Goal: Information Seeking & Learning: Learn about a topic

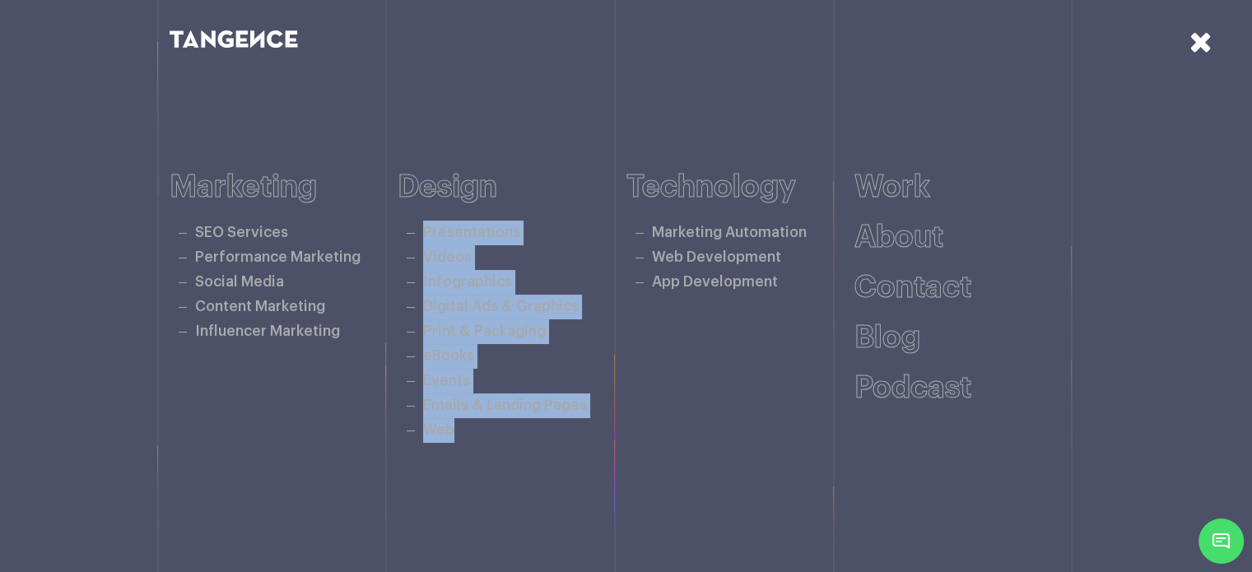
click at [1203, 46] on icon at bounding box center [1200, 41] width 23 height 29
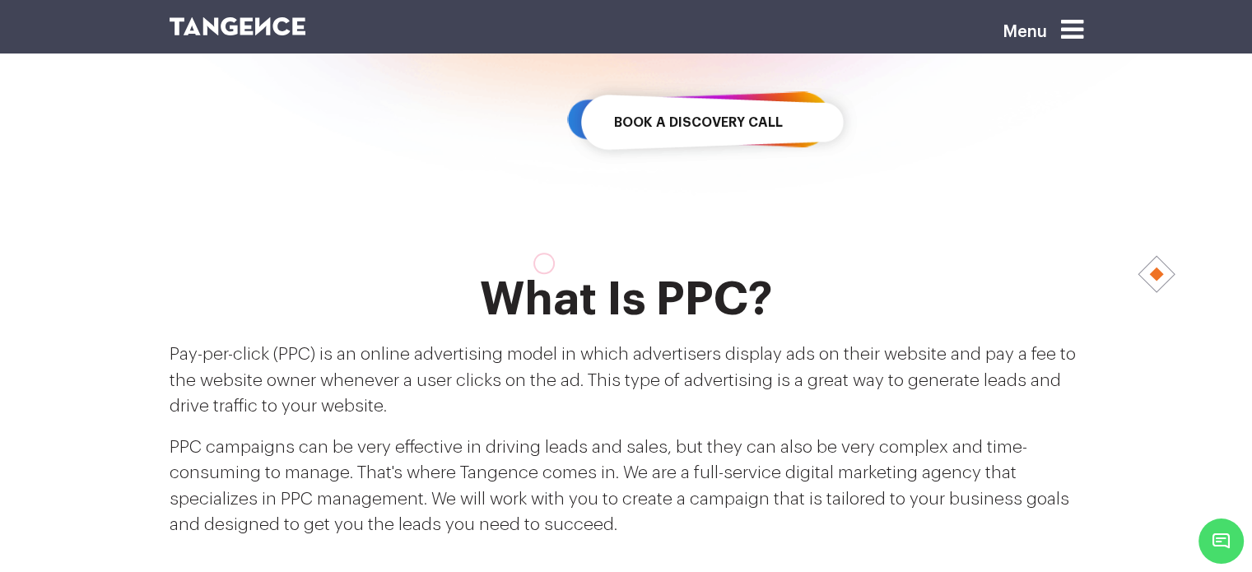
scroll to position [5011, 0]
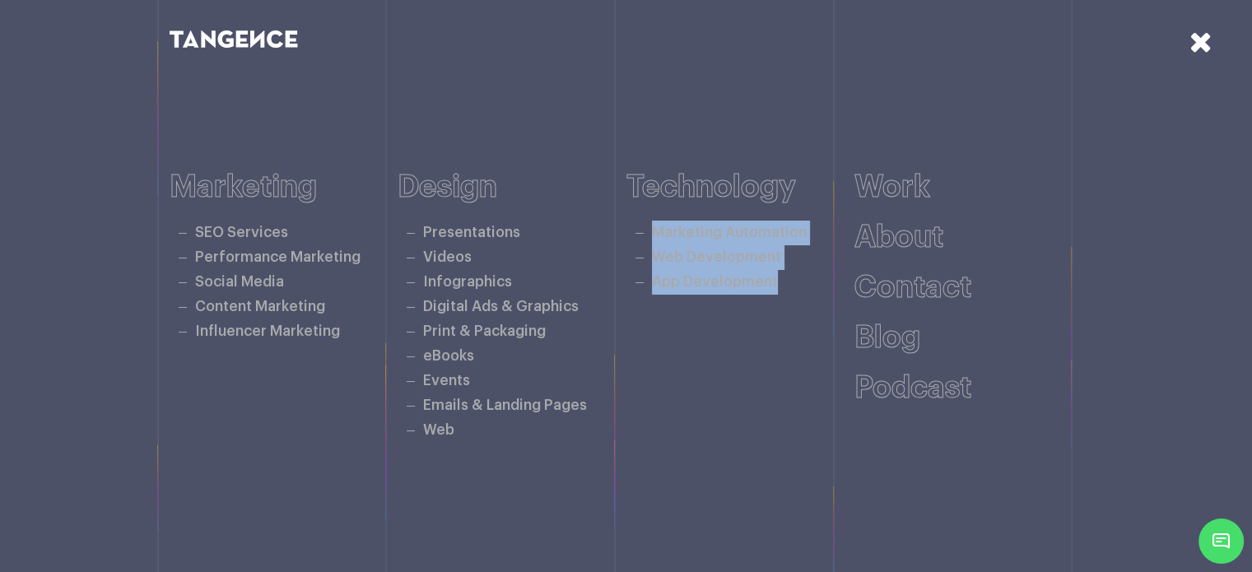
scroll to position [165, 0]
click at [1202, 57] on link at bounding box center [1200, 42] width 23 height 32
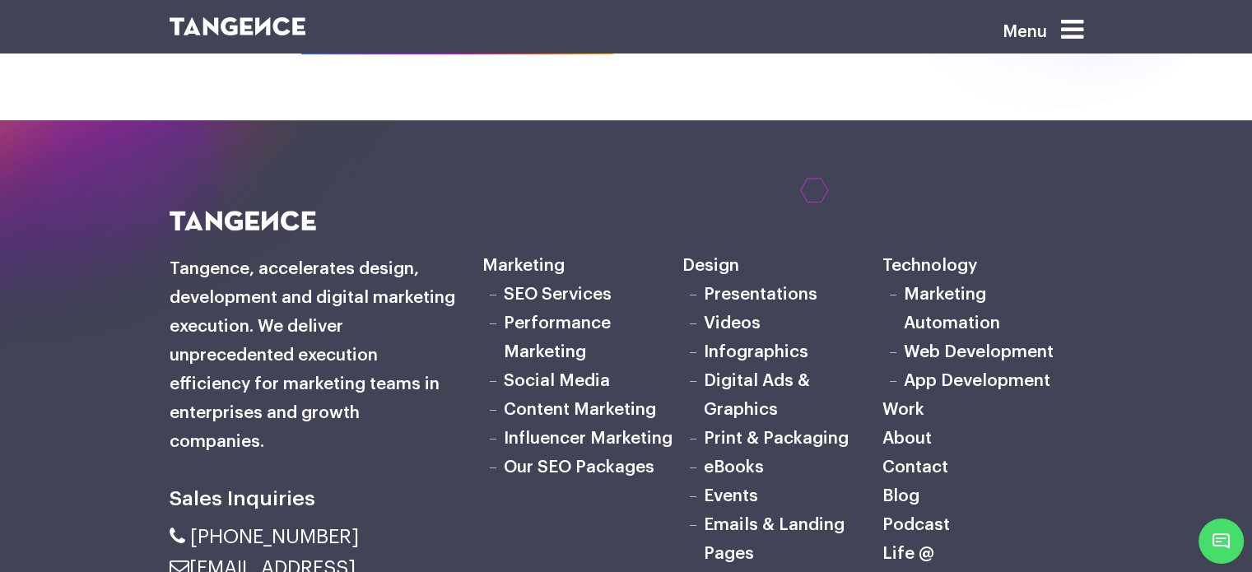
scroll to position [1259, 0]
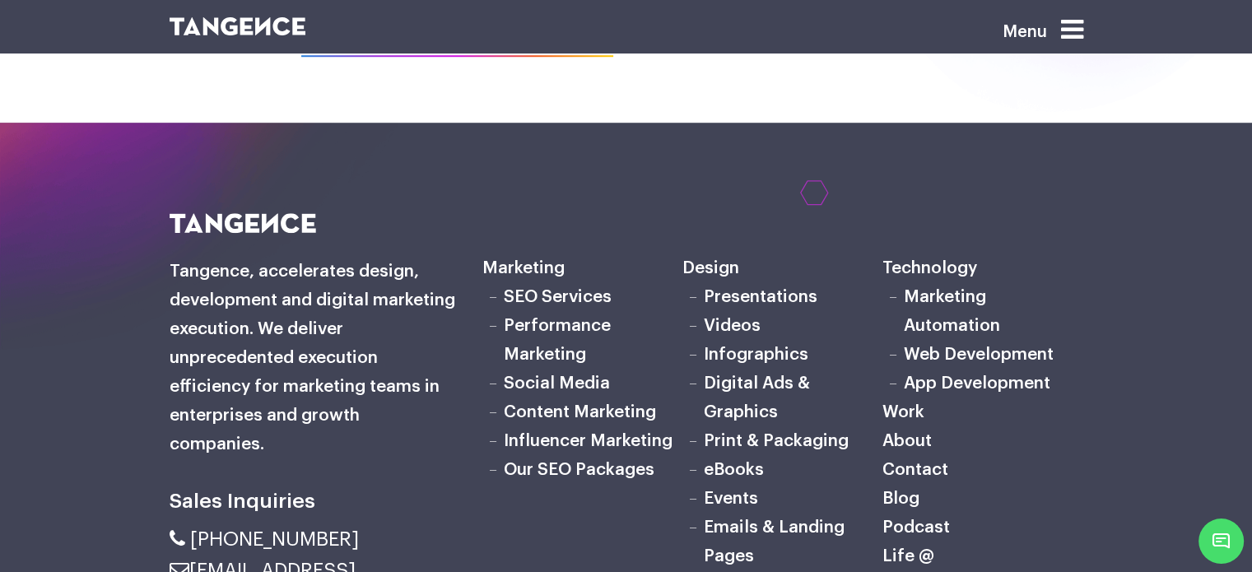
click at [501, 254] on h6 "Marketing" at bounding box center [582, 268] width 200 height 29
copy h6 "Marketing"
drag, startPoint x: 639, startPoint y: 242, endPoint x: 606, endPoint y: 241, distance: 32.9
click at [501, 283] on li "SEO Services" at bounding box center [582, 297] width 200 height 29
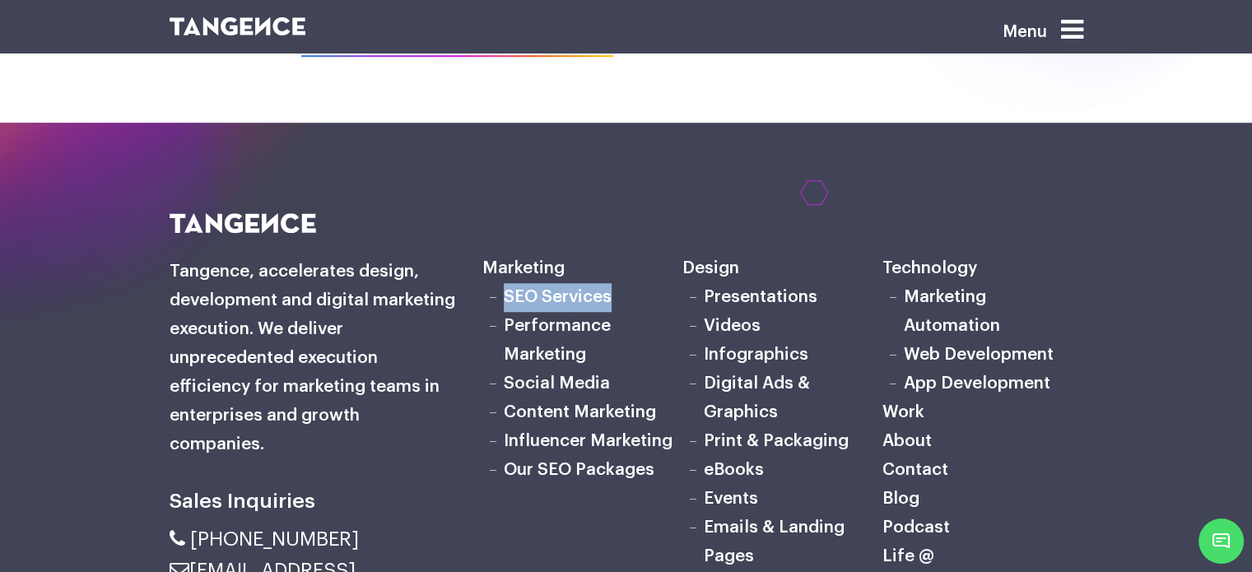
copy link "SEO Services"
drag, startPoint x: 635, startPoint y: 267, endPoint x: 497, endPoint y: 265, distance: 138.3
click at [497, 312] on li "Performance Marketing" at bounding box center [582, 341] width 200 height 58
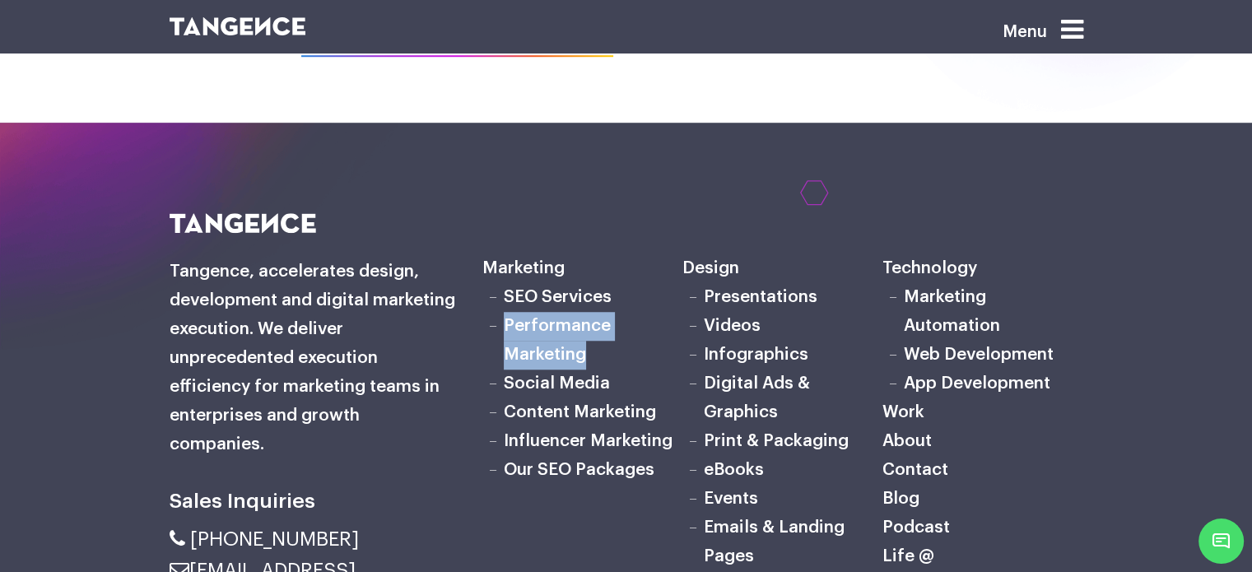
drag, startPoint x: 596, startPoint y: 295, endPoint x: 500, endPoint y: 267, distance: 99.7
click at [500, 312] on li "Performance Marketing" at bounding box center [582, 341] width 200 height 58
copy link "Performance Marketing"
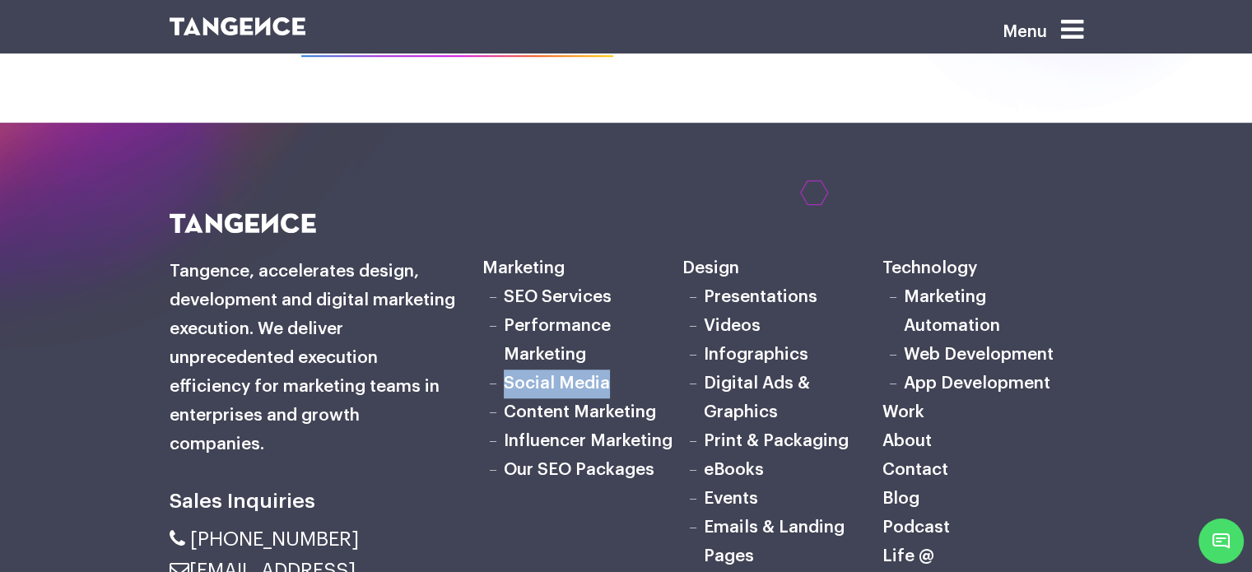
drag, startPoint x: 626, startPoint y: 322, endPoint x: 498, endPoint y: 323, distance: 127.6
click at [498, 370] on li "Social Media" at bounding box center [582, 384] width 200 height 29
copy link "Social Media"
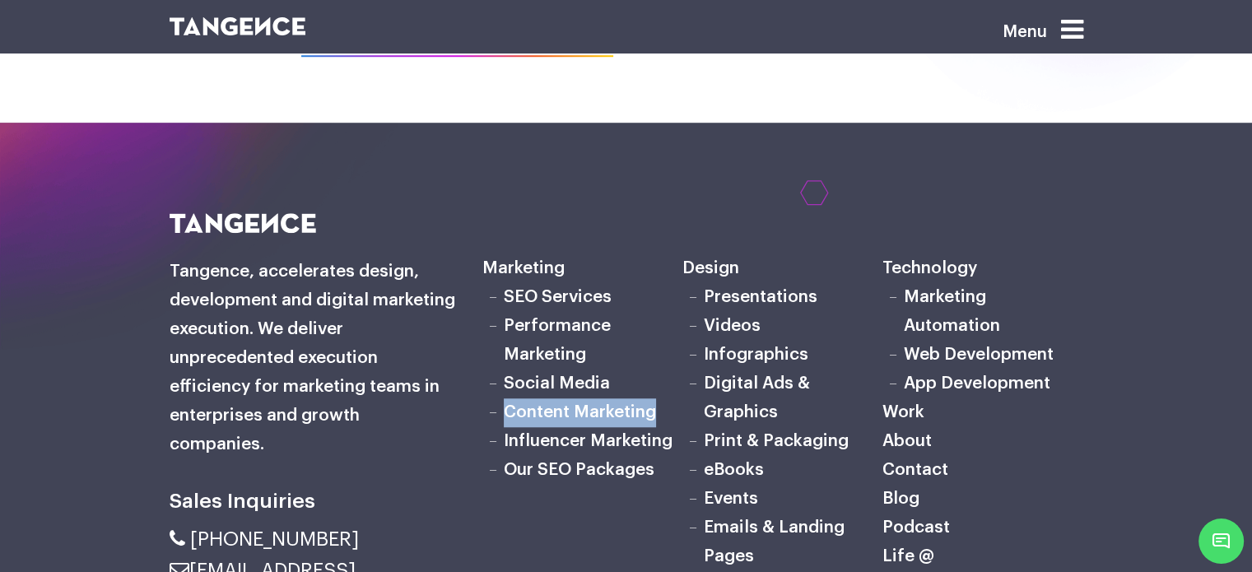
drag, startPoint x: 661, startPoint y: 351, endPoint x: 515, endPoint y: 349, distance: 145.7
click at [503, 398] on li "Content Marketing" at bounding box center [582, 412] width 200 height 29
copy link "Content Marketing"
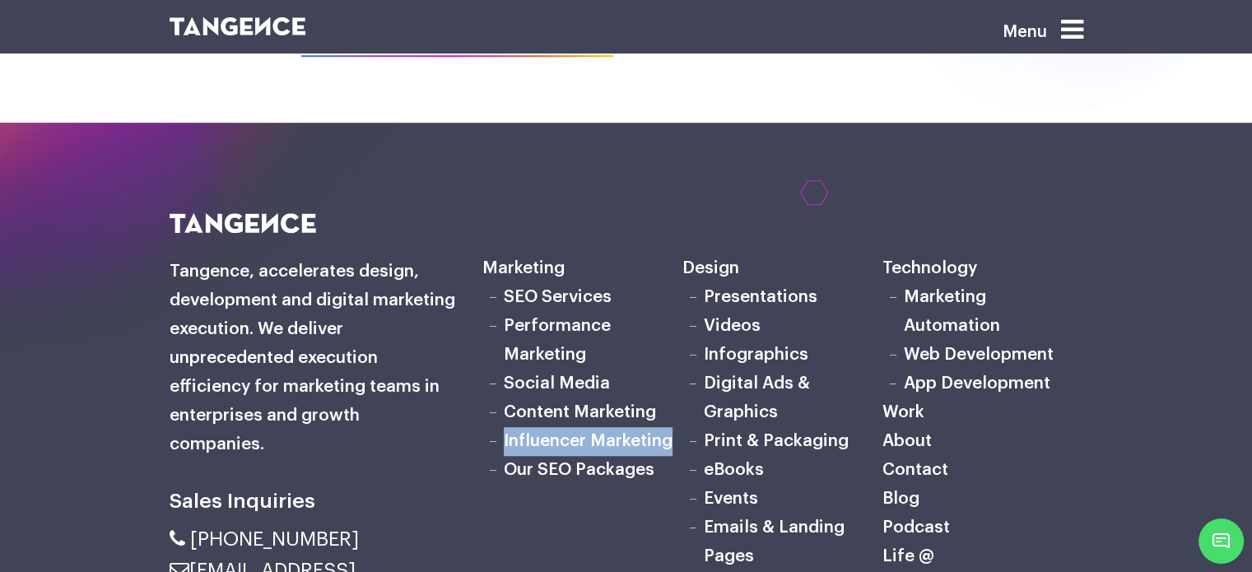
drag, startPoint x: 679, startPoint y: 379, endPoint x: 502, endPoint y: 375, distance: 177.0
click at [502, 427] on li "Influencer Marketing" at bounding box center [582, 441] width 200 height 29
copy link "Influencer Marketing"
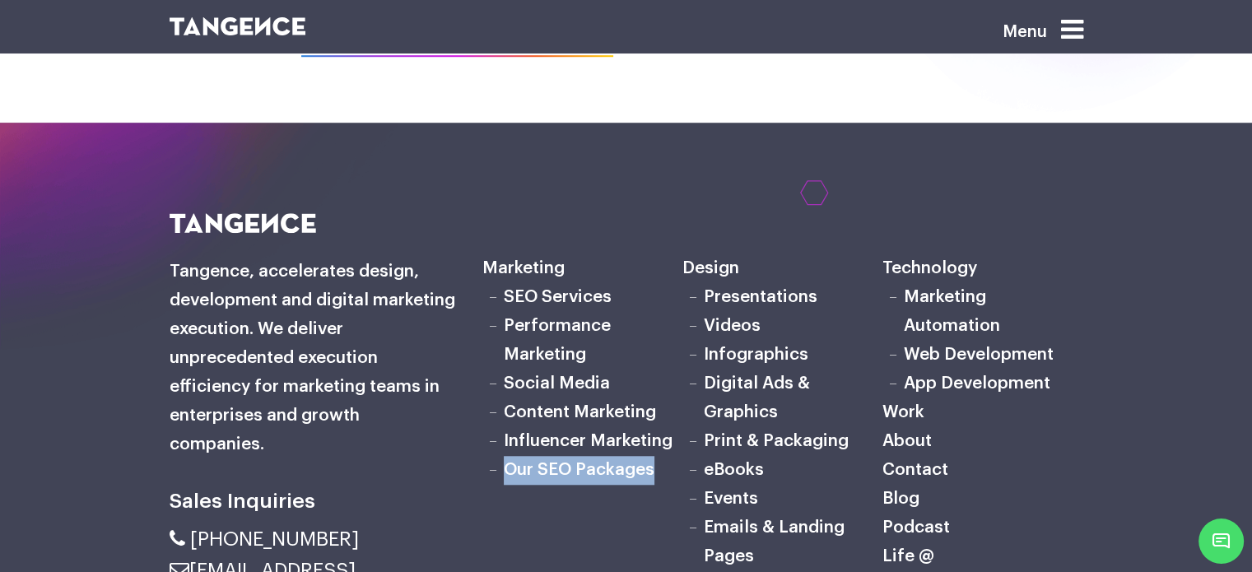
drag, startPoint x: 658, startPoint y: 414, endPoint x: 526, endPoint y: 413, distance: 131.7
click at [497, 456] on li "Our SEO Packages" at bounding box center [582, 470] width 200 height 29
copy link "Our SEO Packages"
click at [698, 283] on li "Presentations" at bounding box center [782, 297] width 200 height 29
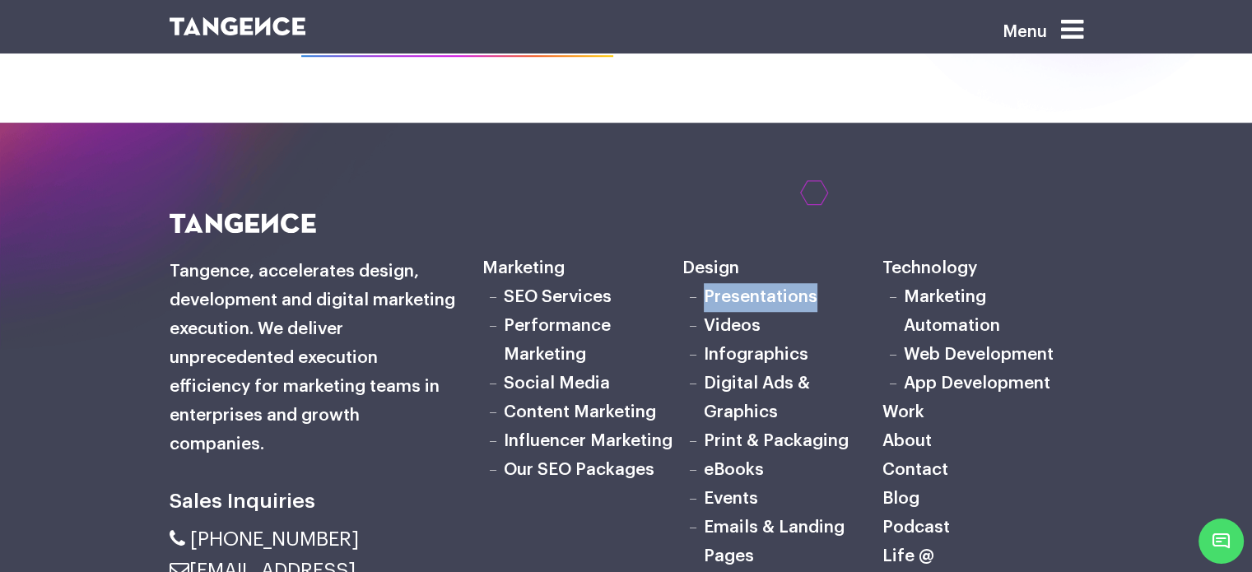
drag, startPoint x: 698, startPoint y: 233, endPoint x: 807, endPoint y: 230, distance: 108.7
click at [807, 283] on li "Presentations" at bounding box center [782, 297] width 200 height 29
copy link "Presentations"
drag, startPoint x: 768, startPoint y: 263, endPoint x: 705, endPoint y: 267, distance: 63.5
click at [705, 312] on li "Videos" at bounding box center [782, 326] width 200 height 29
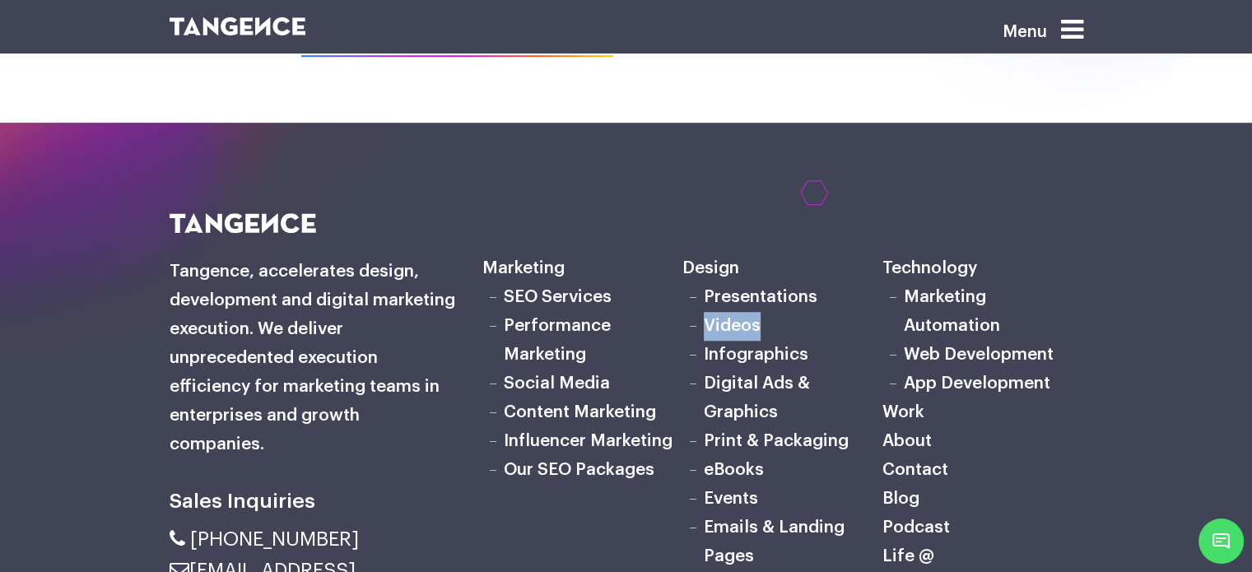
copy link "Videos"
drag, startPoint x: 807, startPoint y: 321, endPoint x: 708, endPoint y: 299, distance: 102.0
click at [708, 299] on ul "Presentations Videos Infographics Digital Ads & Graphics Print & Packaging eBoo…" at bounding box center [782, 441] width 200 height 317
click at [1173, 223] on div "Sales Inquiries Marketing Web" at bounding box center [626, 561] width 1252 height 696
drag, startPoint x: 822, startPoint y: 295, endPoint x: 705, endPoint y: 295, distance: 116.9
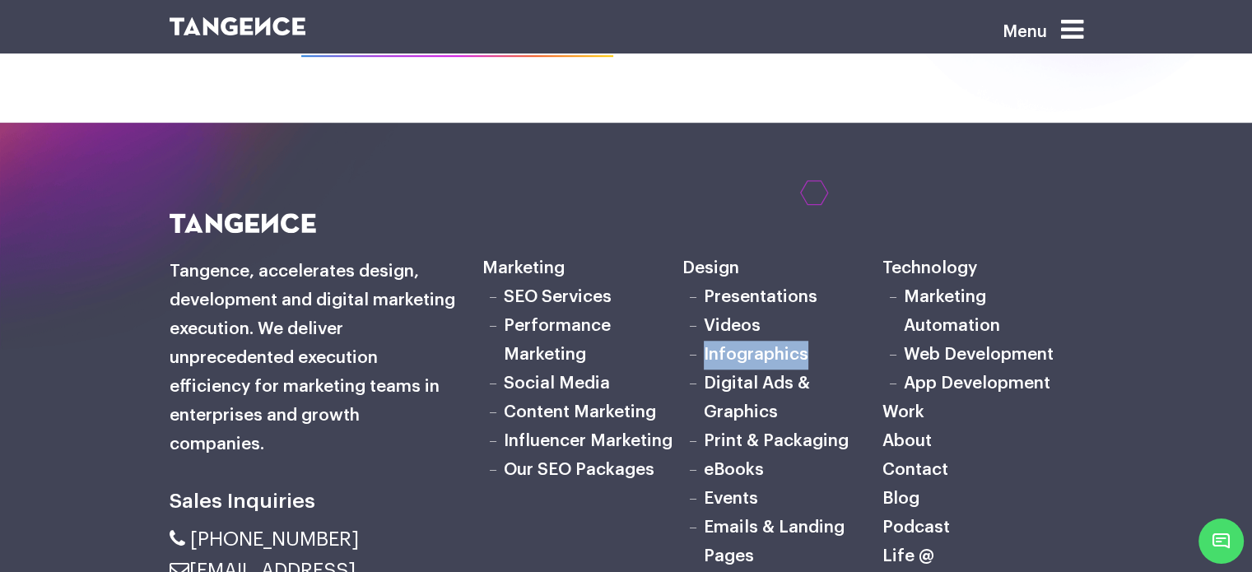
click at [705, 341] on li "Infographics" at bounding box center [782, 355] width 200 height 29
copy link "Infographics"
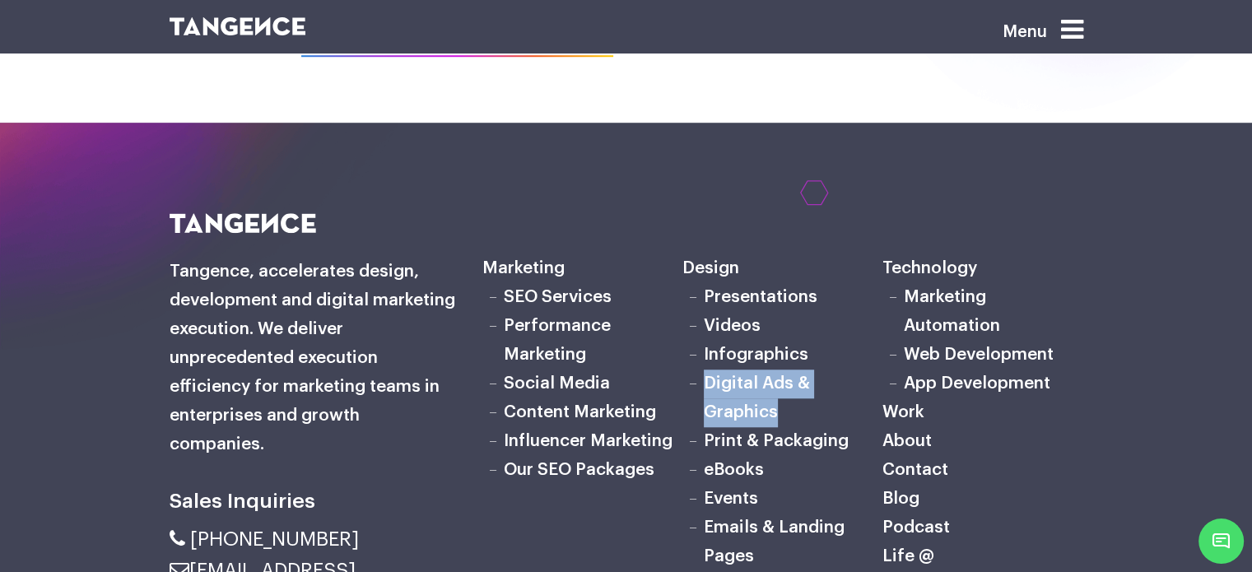
drag, startPoint x: 790, startPoint y: 358, endPoint x: 700, endPoint y: 323, distance: 96.9
click at [700, 370] on li "Digital Ads & Graphics" at bounding box center [782, 399] width 200 height 58
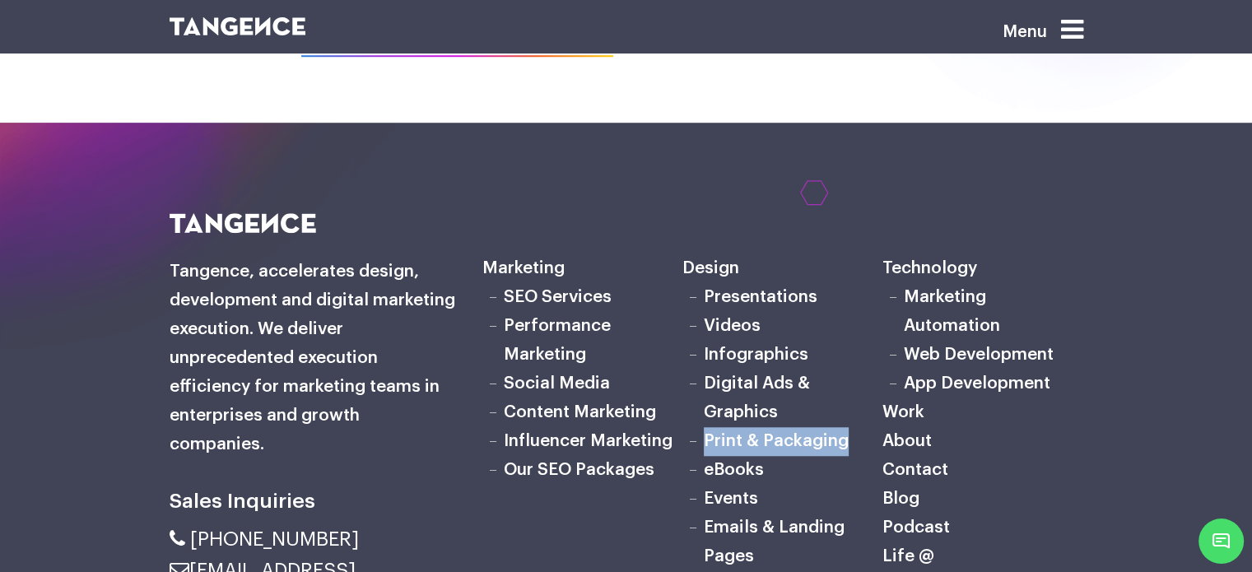
drag, startPoint x: 855, startPoint y: 382, endPoint x: 705, endPoint y: 379, distance: 149.8
click at [705, 427] on li "Print & Packaging" at bounding box center [782, 441] width 200 height 29
drag, startPoint x: 775, startPoint y: 414, endPoint x: 697, endPoint y: 413, distance: 77.4
click at [697, 456] on li "eBooks" at bounding box center [782, 470] width 200 height 29
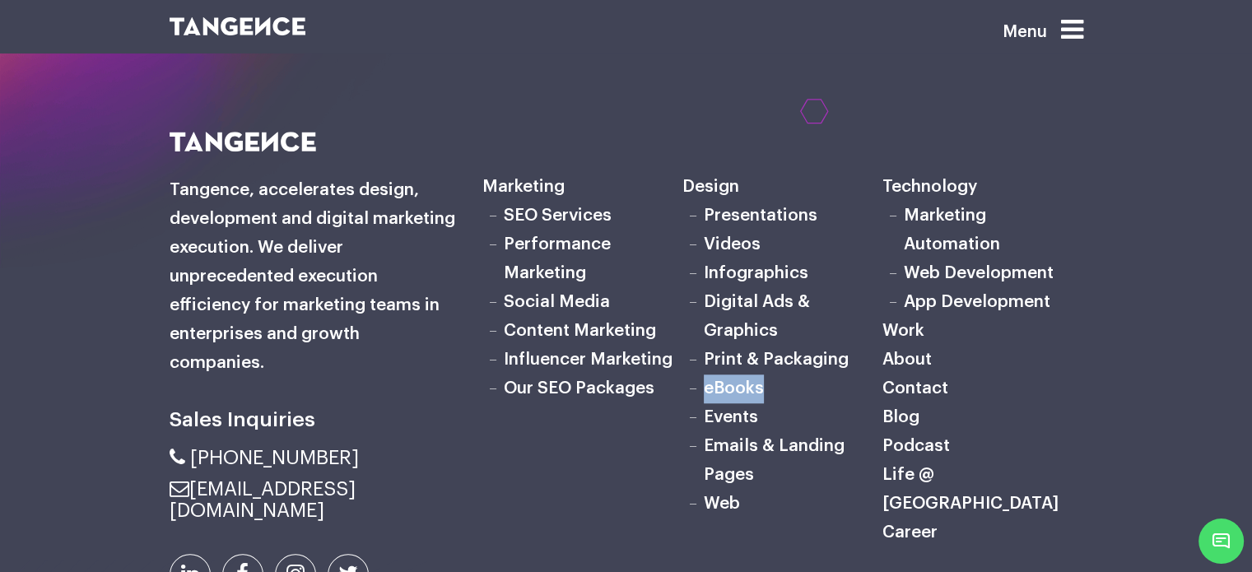
scroll to position [1342, 0]
drag, startPoint x: 775, startPoint y: 357, endPoint x: 702, endPoint y: 356, distance: 72.5
click at [702, 402] on li "Events" at bounding box center [782, 416] width 200 height 29
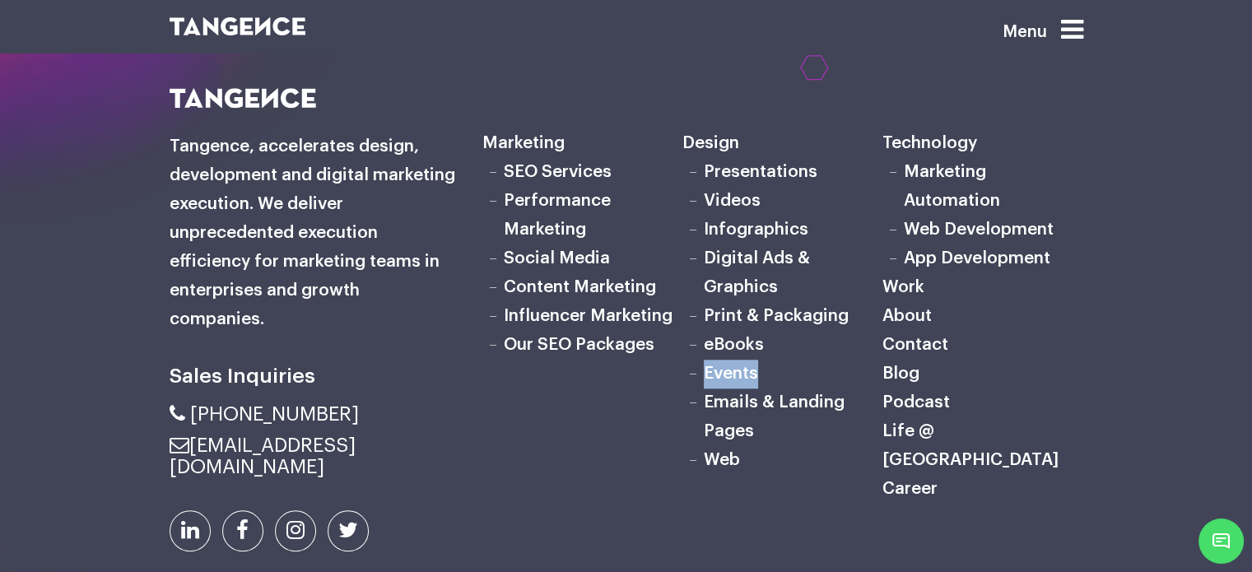
scroll to position [1424, 0]
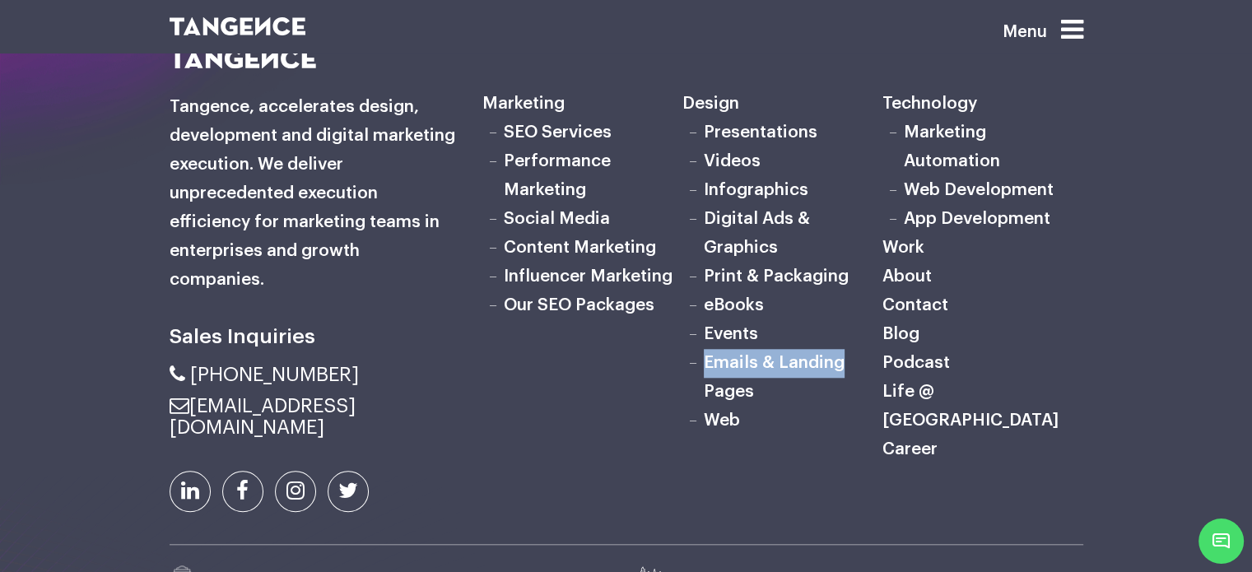
drag, startPoint x: 851, startPoint y: 304, endPoint x: 708, endPoint y: 304, distance: 143.2
click at [708, 349] on li "Emails & Landing Pages" at bounding box center [782, 378] width 200 height 58
drag, startPoint x: 767, startPoint y: 335, endPoint x: 737, endPoint y: 335, distance: 29.6
click at [699, 349] on li "Emails & Landing Pages" at bounding box center [782, 378] width 200 height 58
drag, startPoint x: 747, startPoint y: 364, endPoint x: 704, endPoint y: 363, distance: 42.8
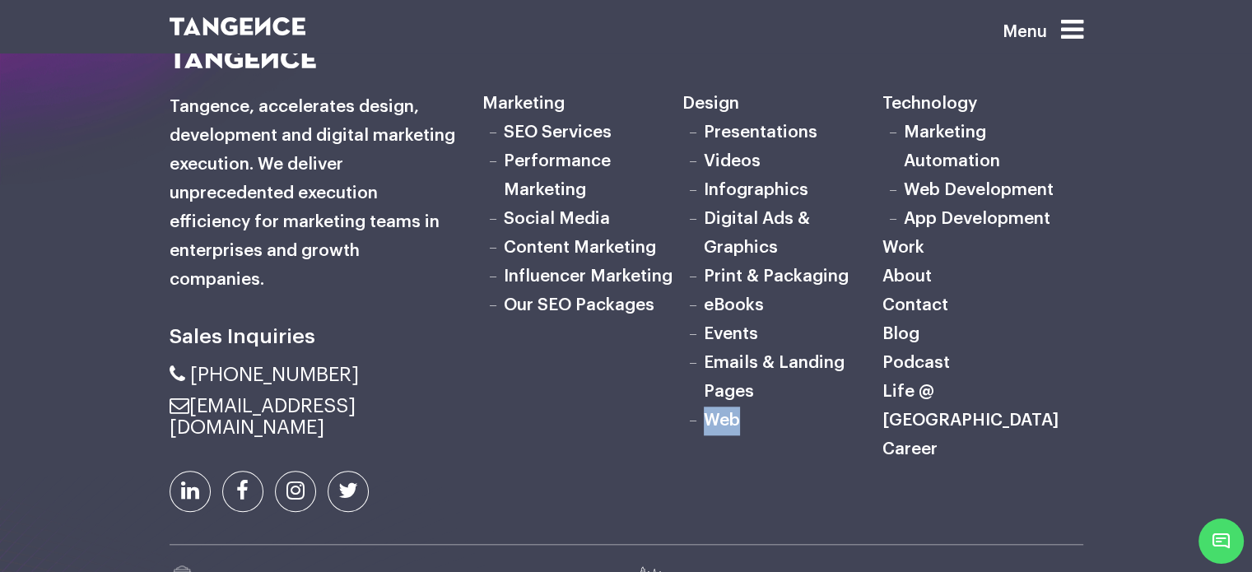
click at [704, 407] on li "Web" at bounding box center [782, 421] width 200 height 29
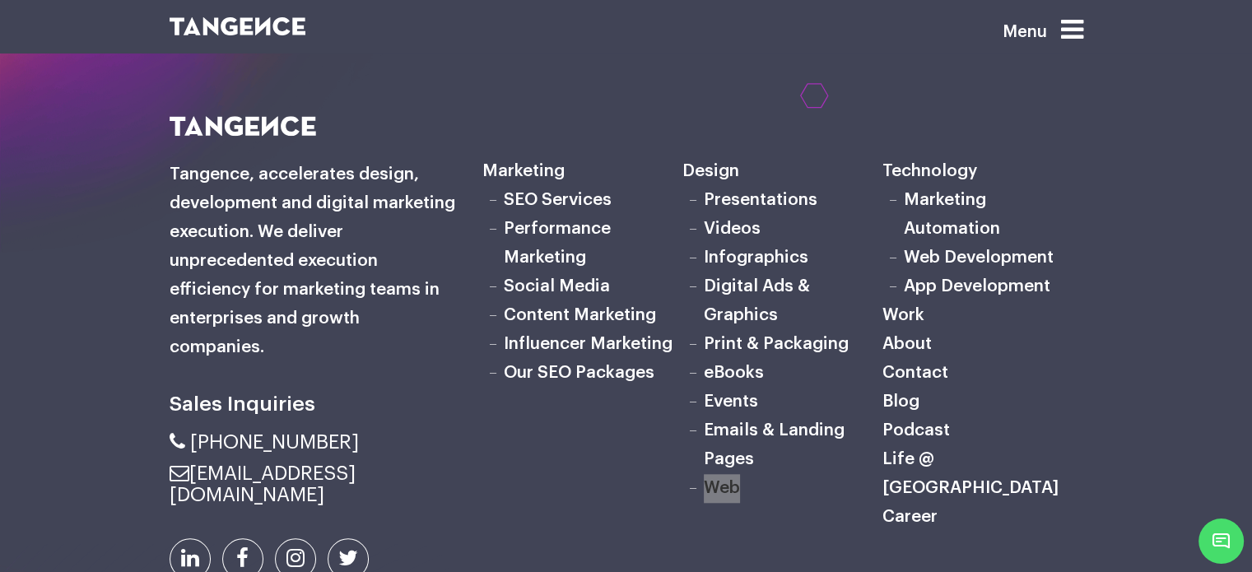
scroll to position [1259, 0]
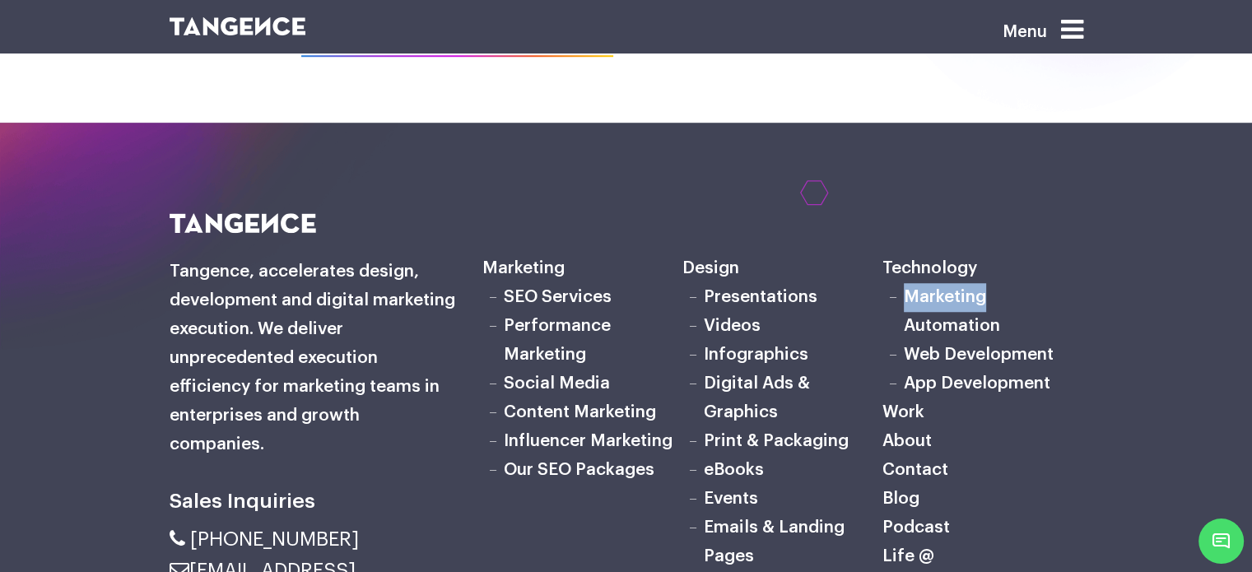
drag, startPoint x: 1026, startPoint y: 245, endPoint x: 905, endPoint y: 234, distance: 120.7
click at [905, 283] on li "Marketing Automation" at bounding box center [982, 312] width 200 height 58
click at [1079, 22] on icon at bounding box center [1072, 29] width 22 height 26
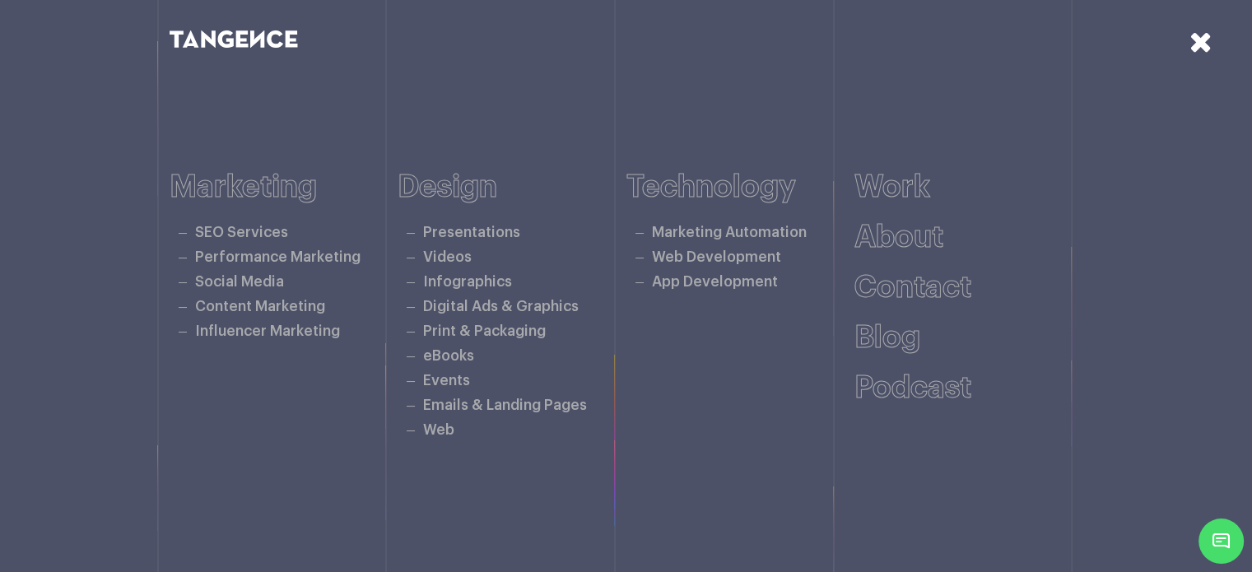
click at [1202, 39] on icon at bounding box center [1200, 41] width 23 height 29
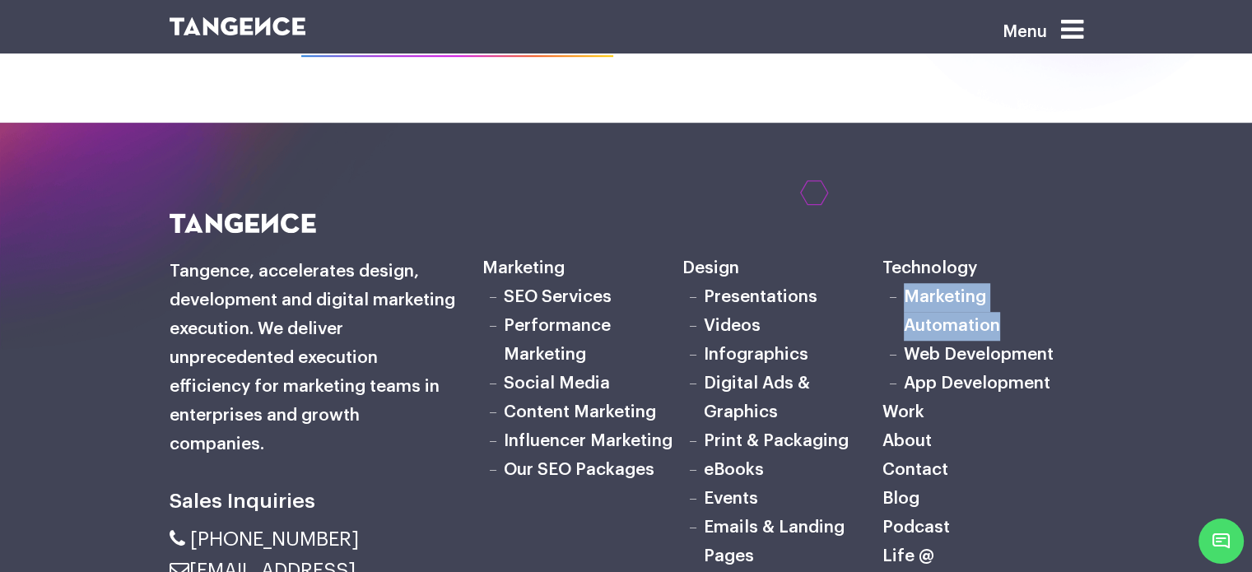
drag, startPoint x: 1027, startPoint y: 269, endPoint x: 908, endPoint y: 235, distance: 124.0
click at [908, 283] on li "Marketing Automation" at bounding box center [982, 312] width 200 height 58
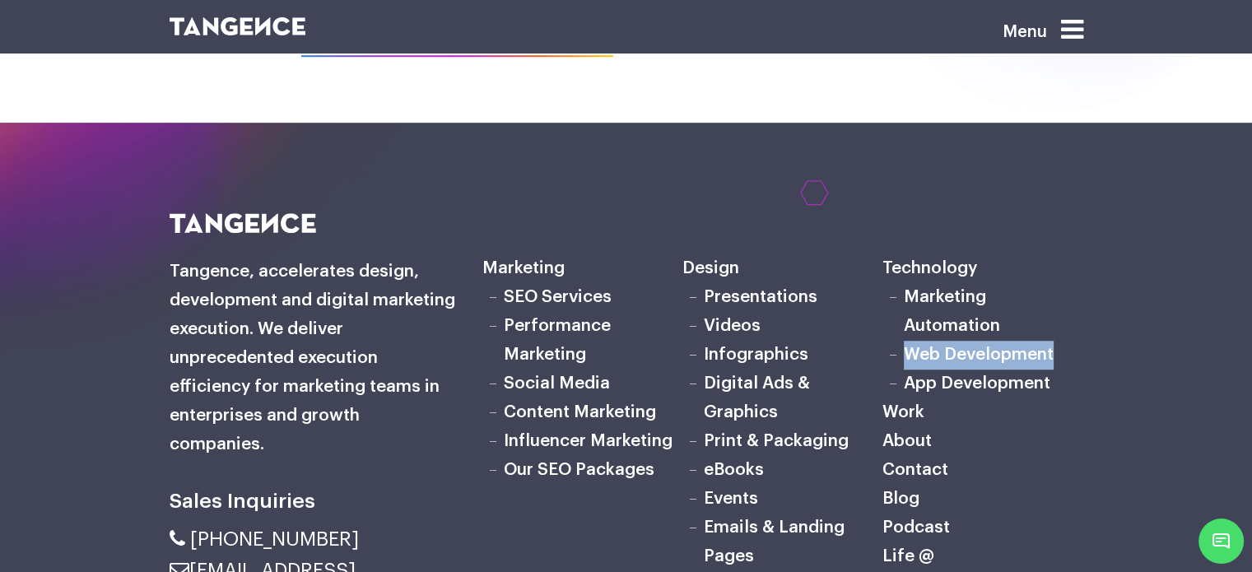
drag, startPoint x: 1068, startPoint y: 295, endPoint x: 903, endPoint y: 302, distance: 165.6
click at [903, 341] on li "Web Development" at bounding box center [982, 355] width 200 height 29
drag, startPoint x: 1063, startPoint y: 319, endPoint x: 902, endPoint y: 338, distance: 162.4
click at [902, 370] on li "App Development" at bounding box center [982, 384] width 200 height 29
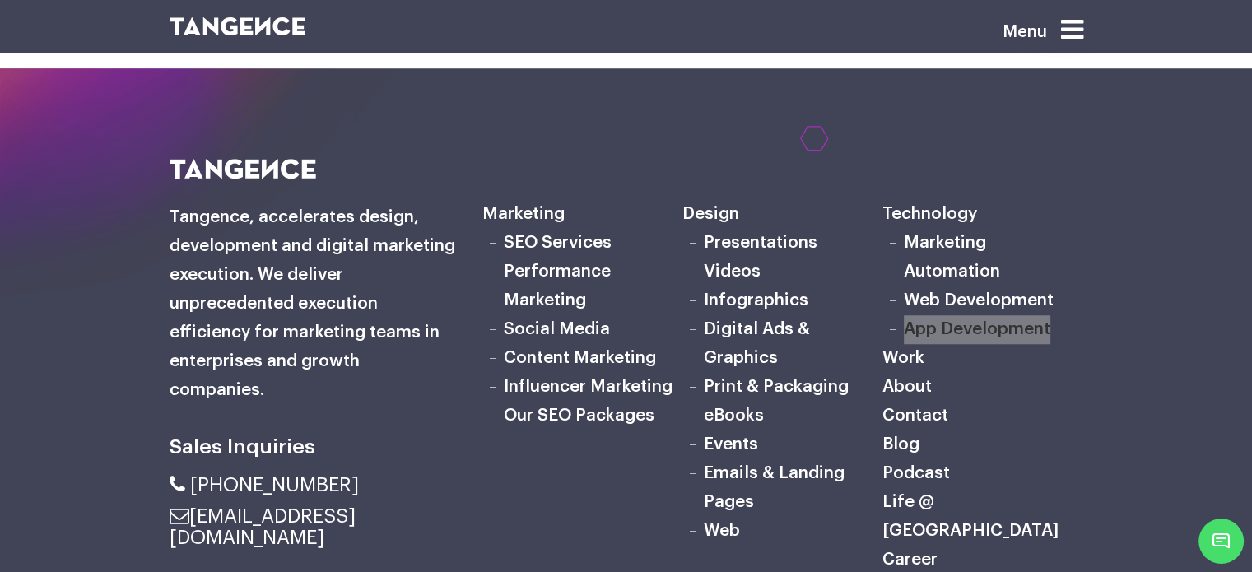
scroll to position [1342, 0]
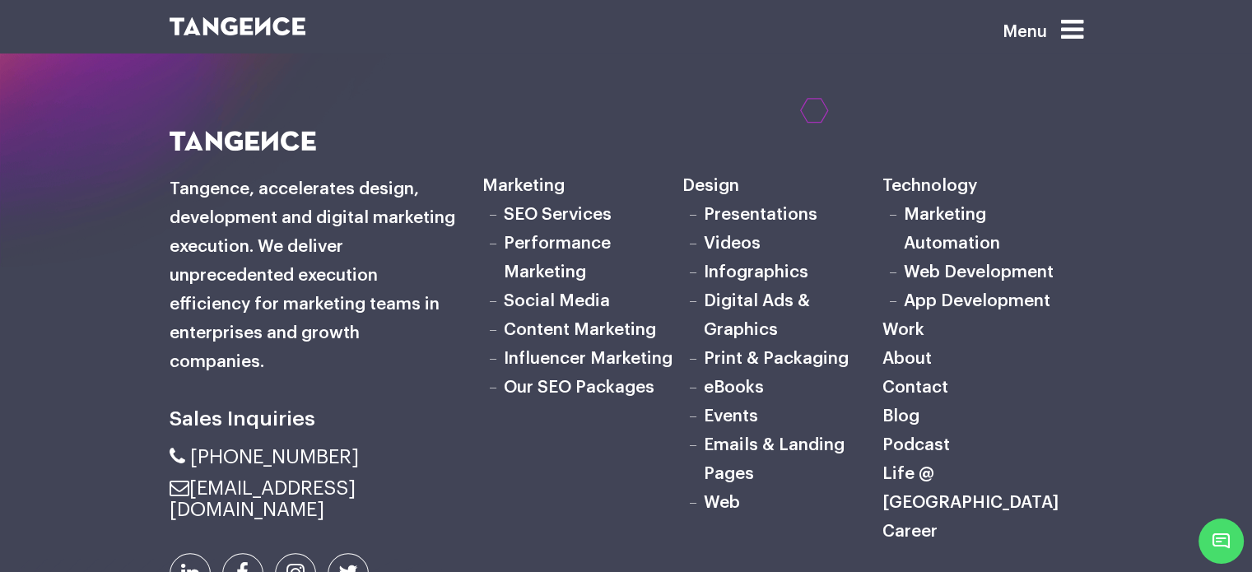
click at [1147, 335] on div "Sales Inquiries Marketing Web" at bounding box center [626, 479] width 1252 height 696
drag, startPoint x: 965, startPoint y: 272, endPoint x: 886, endPoint y: 277, distance: 78.3
click at [886, 316] on h6 "Work" at bounding box center [982, 330] width 200 height 29
drag, startPoint x: 945, startPoint y: 298, endPoint x: 886, endPoint y: 302, distance: 59.4
click at [886, 345] on h6 "About" at bounding box center [982, 359] width 200 height 29
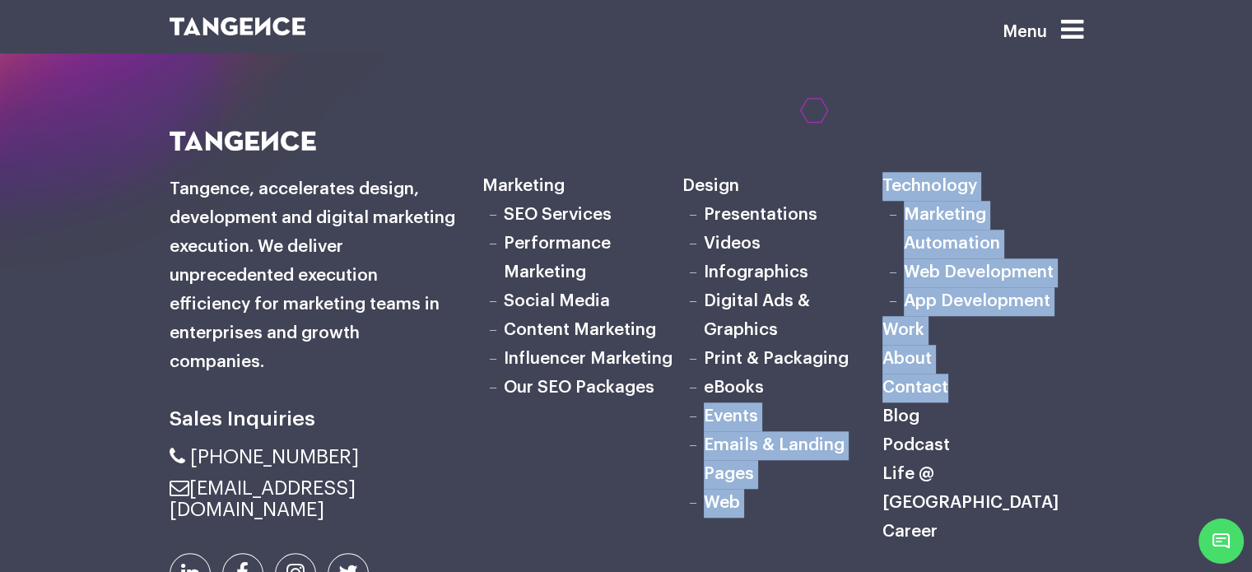
drag, startPoint x: 956, startPoint y: 330, endPoint x: 878, endPoint y: 333, distance: 77.4
click at [878, 333] on div "Marketing SEO Services Performance Marketing Social Media Content Marketing Inf…" at bounding box center [782, 359] width 601 height 375
click at [1031, 374] on h6 "Contact" at bounding box center [982, 388] width 200 height 29
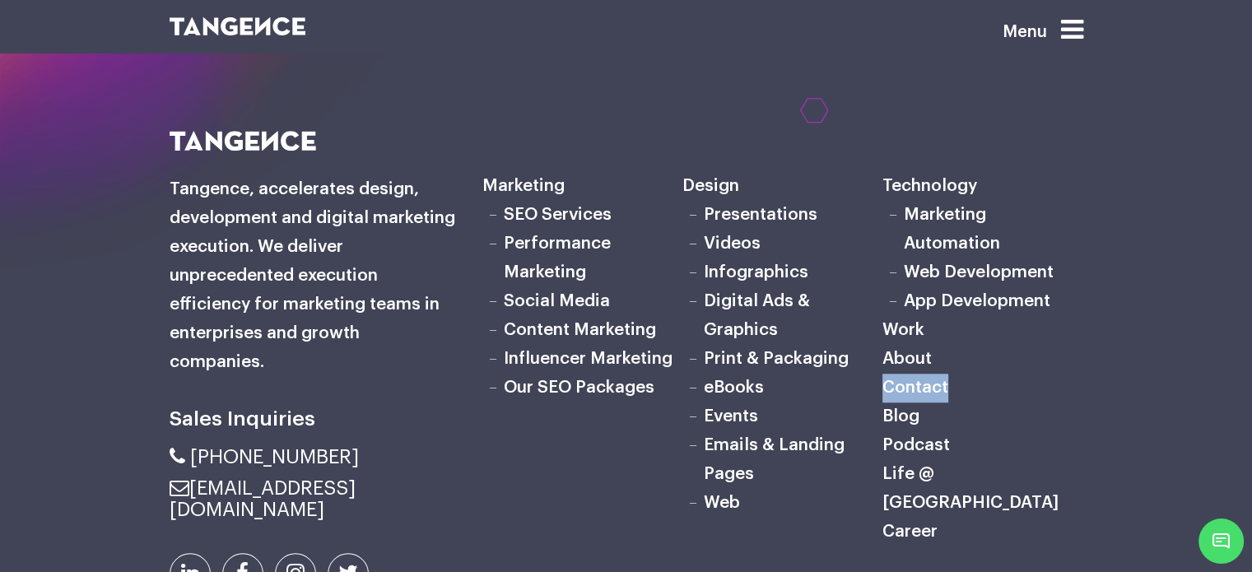
drag, startPoint x: 974, startPoint y: 332, endPoint x: 888, endPoint y: 325, distance: 85.9
click at [888, 374] on h6 "Contact" at bounding box center [982, 388] width 200 height 29
click at [888, 379] on link "Contact" at bounding box center [915, 387] width 66 height 17
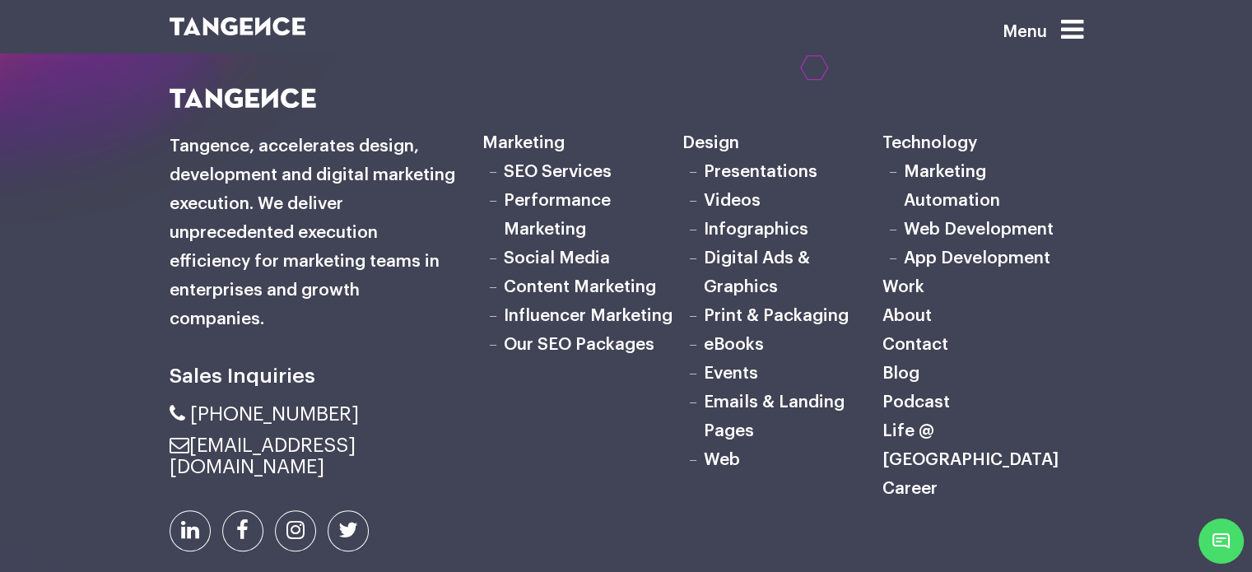
scroll to position [1482, 0]
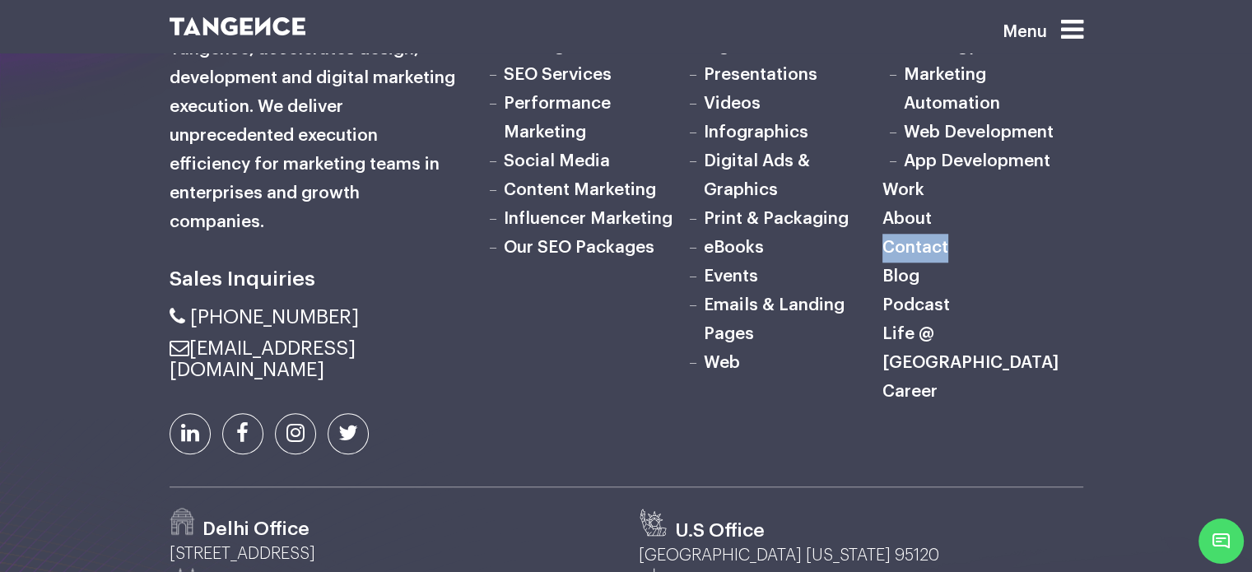
drag, startPoint x: 979, startPoint y: 187, endPoint x: 886, endPoint y: 192, distance: 92.3
click at [886, 234] on h6 "Contact" at bounding box center [982, 248] width 200 height 29
copy link "Contact"
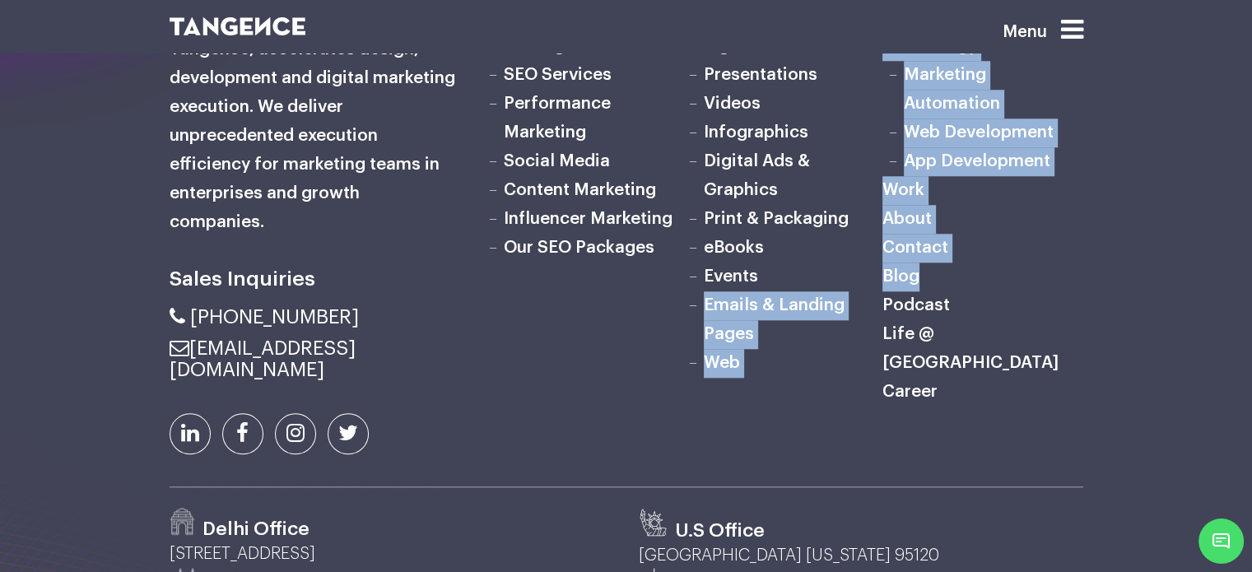
drag, startPoint x: 935, startPoint y: 222, endPoint x: 882, endPoint y: 219, distance: 53.6
click at [882, 219] on div "Marketing SEO Services Performance Marketing Social Media Content Marketing Inf…" at bounding box center [782, 219] width 601 height 375
click at [1004, 263] on h6 "Blog" at bounding box center [982, 277] width 200 height 29
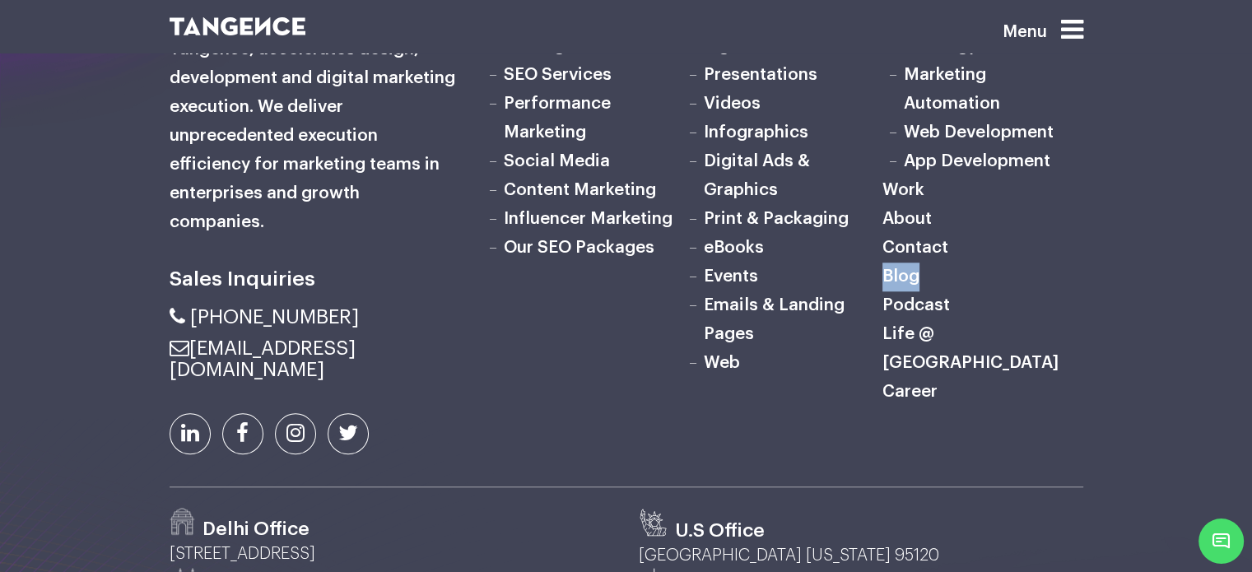
drag, startPoint x: 948, startPoint y: 223, endPoint x: 886, endPoint y: 215, distance: 63.1
click at [886, 263] on h6 "Blog" at bounding box center [982, 277] width 200 height 29
copy link "Blog"
drag, startPoint x: 960, startPoint y: 250, endPoint x: 882, endPoint y: 249, distance: 77.4
click at [882, 291] on h6 "Podcast" at bounding box center [982, 305] width 200 height 29
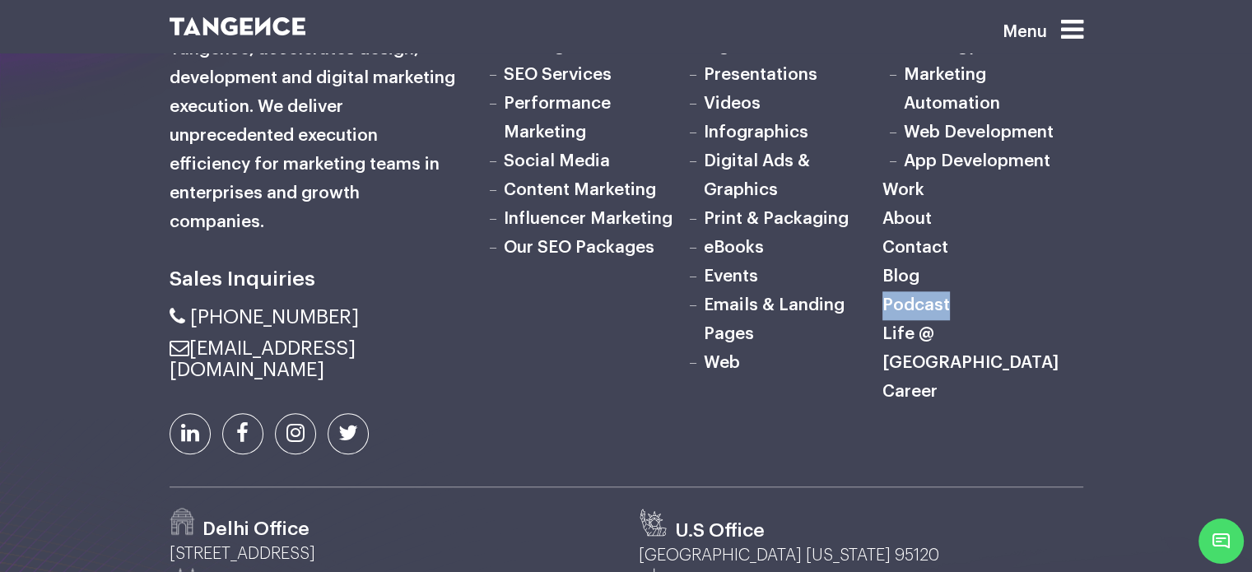
copy link "Podcast"
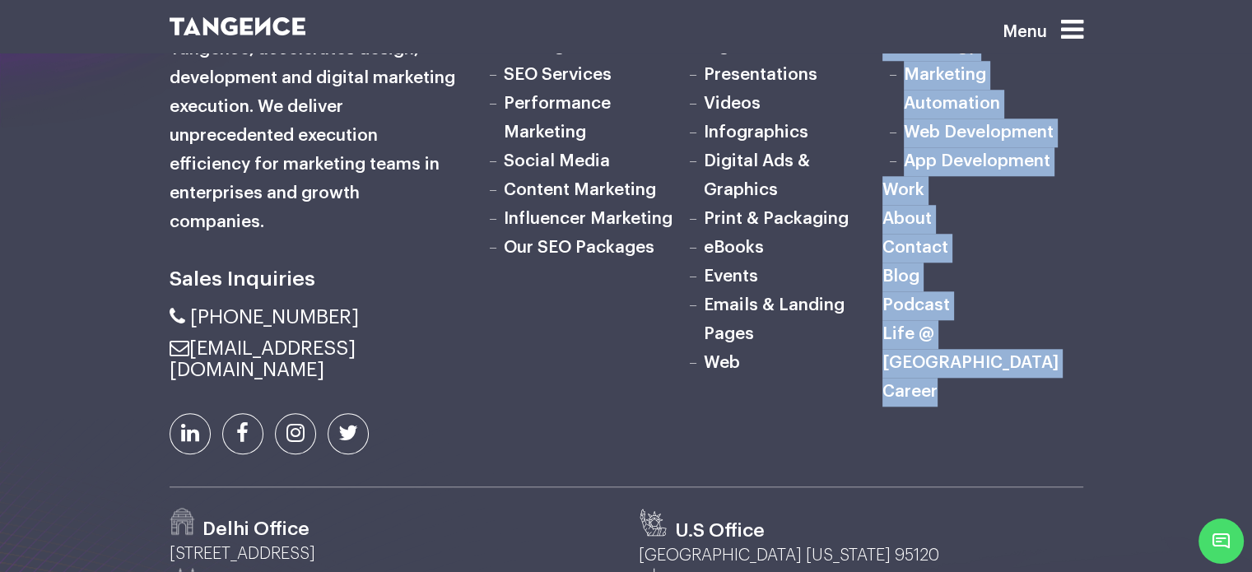
drag, startPoint x: 969, startPoint y: 307, endPoint x: 881, endPoint y: 304, distance: 88.1
click at [880, 304] on div "Marketing SEO Services Performance Marketing Social Media Content Marketing Inf…" at bounding box center [782, 219] width 601 height 375
click at [964, 378] on h6 "Career" at bounding box center [982, 392] width 200 height 29
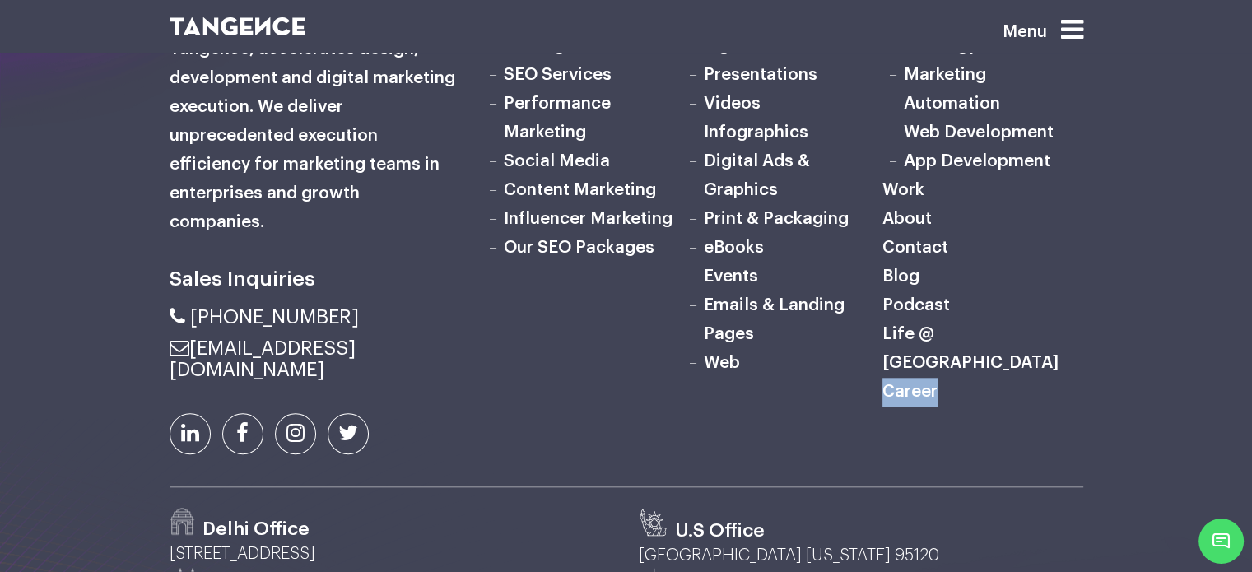
drag, startPoint x: 952, startPoint y: 305, endPoint x: 885, endPoint y: 307, distance: 67.5
click at [885, 378] on h6 "Career" at bounding box center [982, 392] width 200 height 29
copy link "Career"
click at [935, 325] on link "Life @ [GEOGRAPHIC_DATA]" at bounding box center [970, 348] width 176 height 46
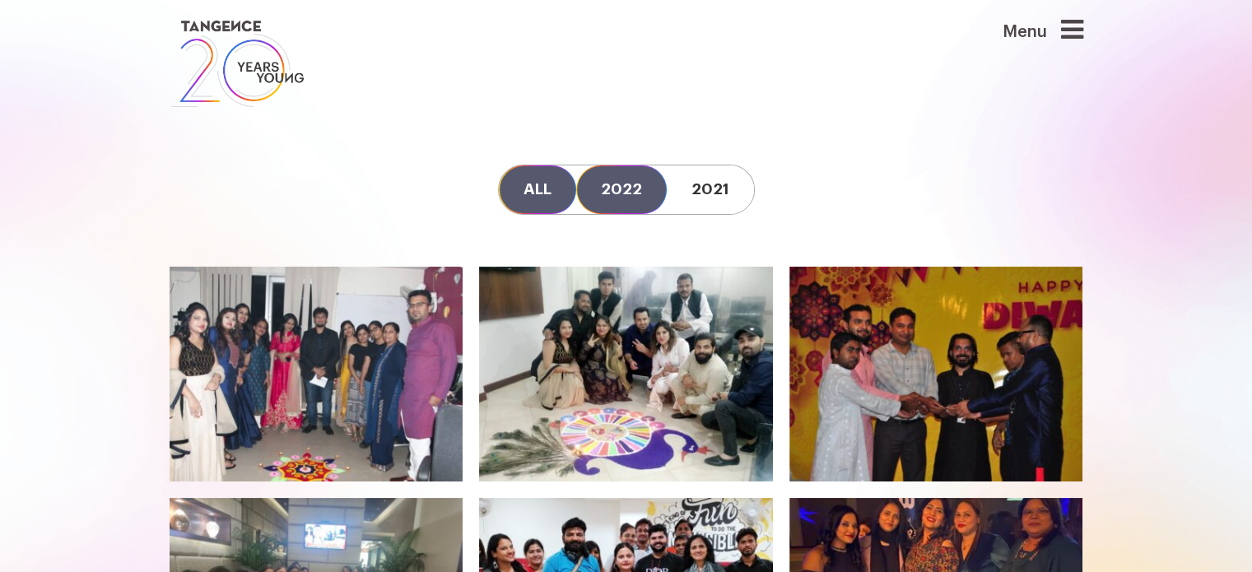
click at [614, 184] on link "2022" at bounding box center [621, 189] width 91 height 49
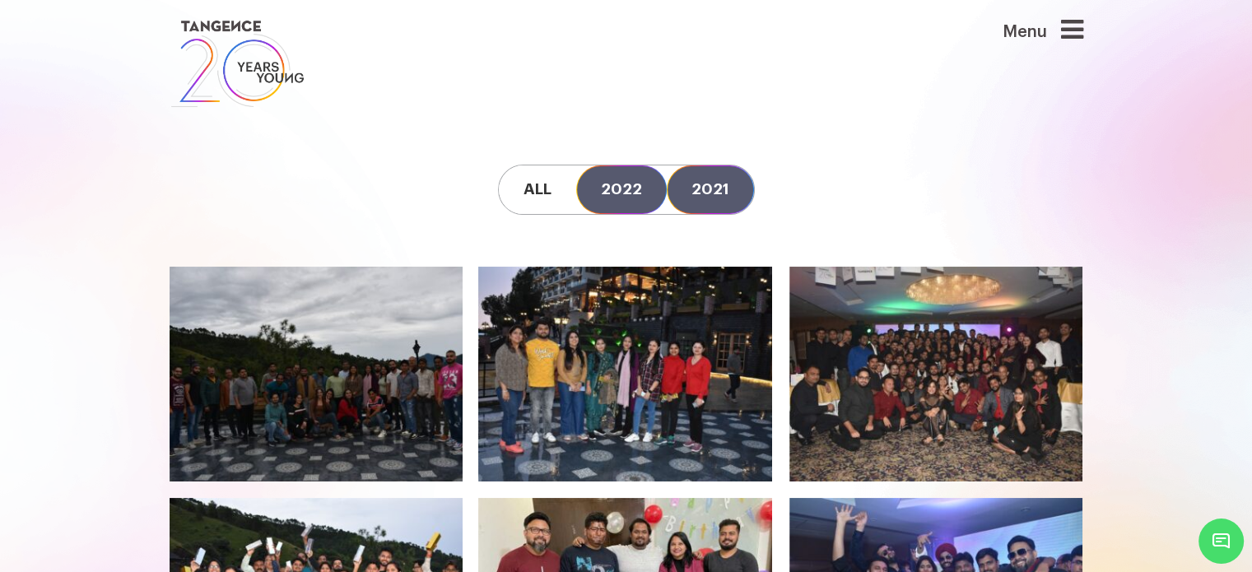
click at [710, 193] on link "2021" at bounding box center [710, 189] width 87 height 49
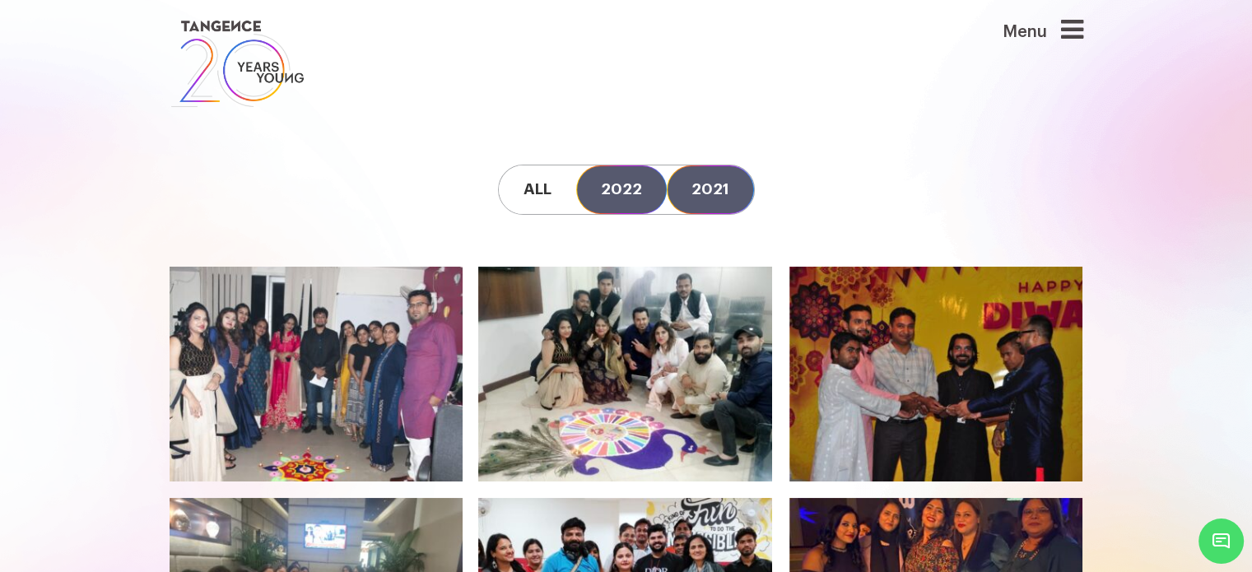
click at [622, 192] on link "2022" at bounding box center [621, 189] width 91 height 49
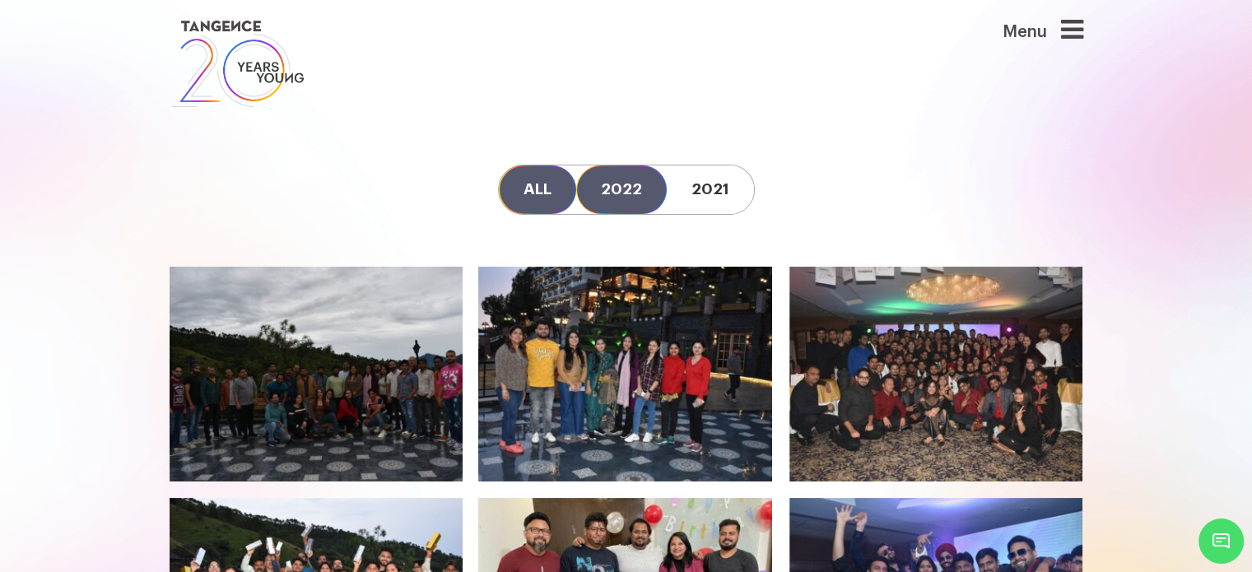
click at [550, 191] on link "All" at bounding box center [537, 189] width 77 height 49
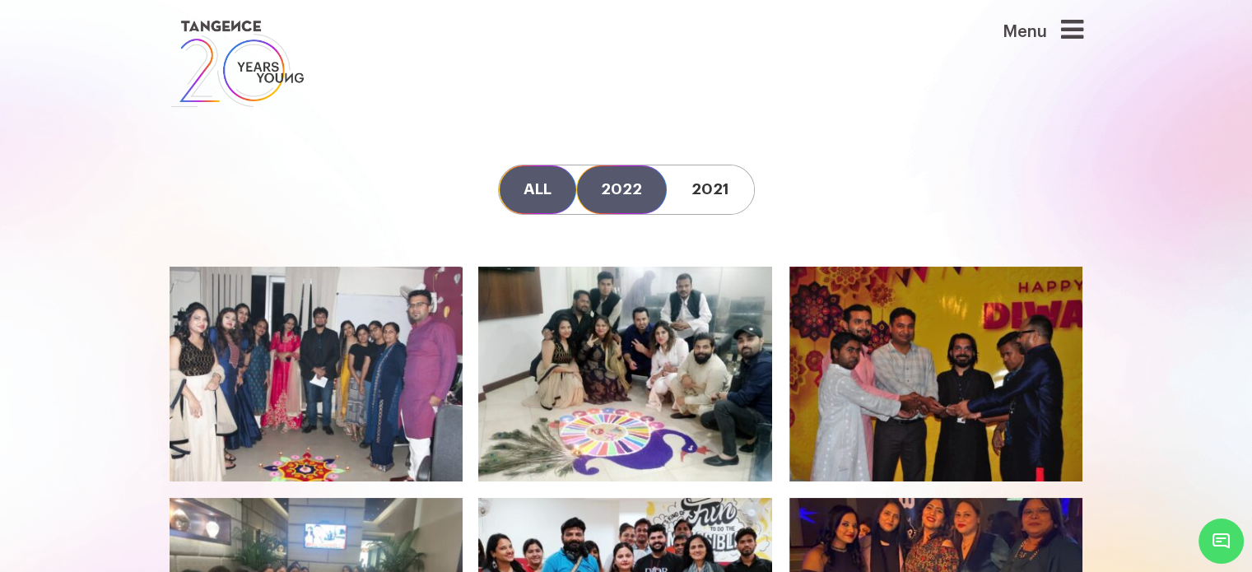
click at [609, 188] on link "2022" at bounding box center [621, 189] width 91 height 49
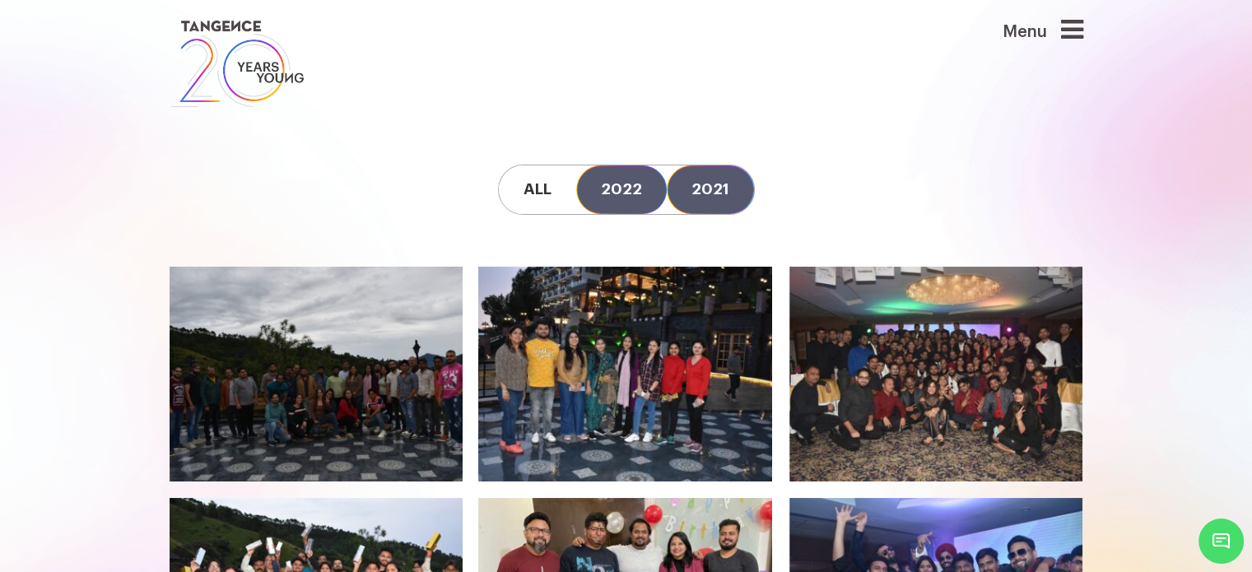
click at [705, 180] on link "2021" at bounding box center [710, 189] width 87 height 49
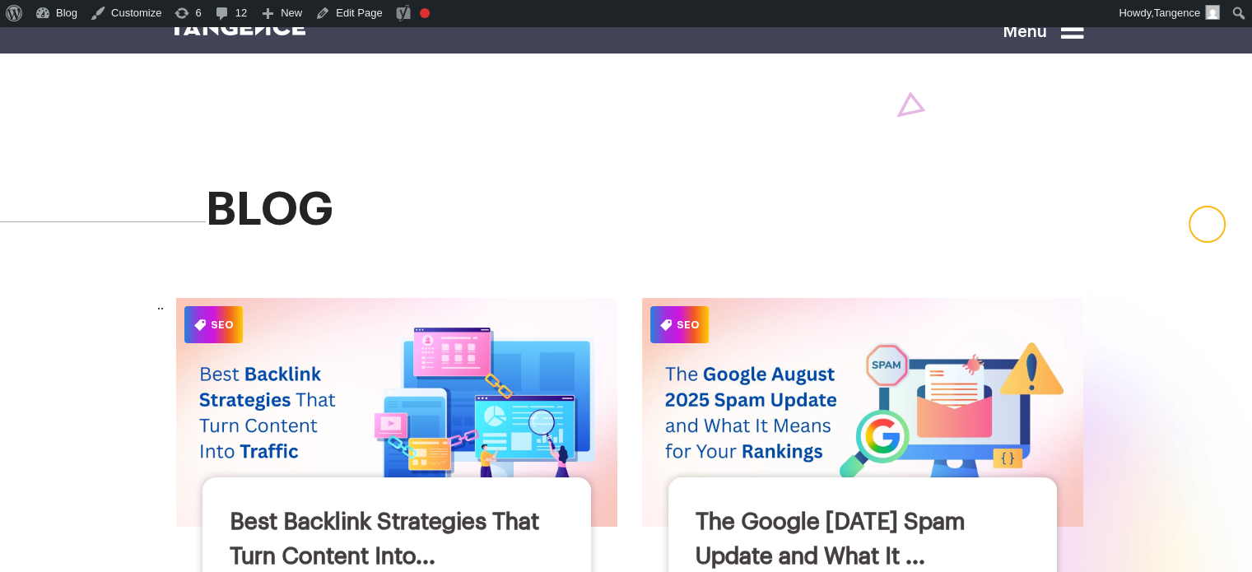
scroll to position [3493, 0]
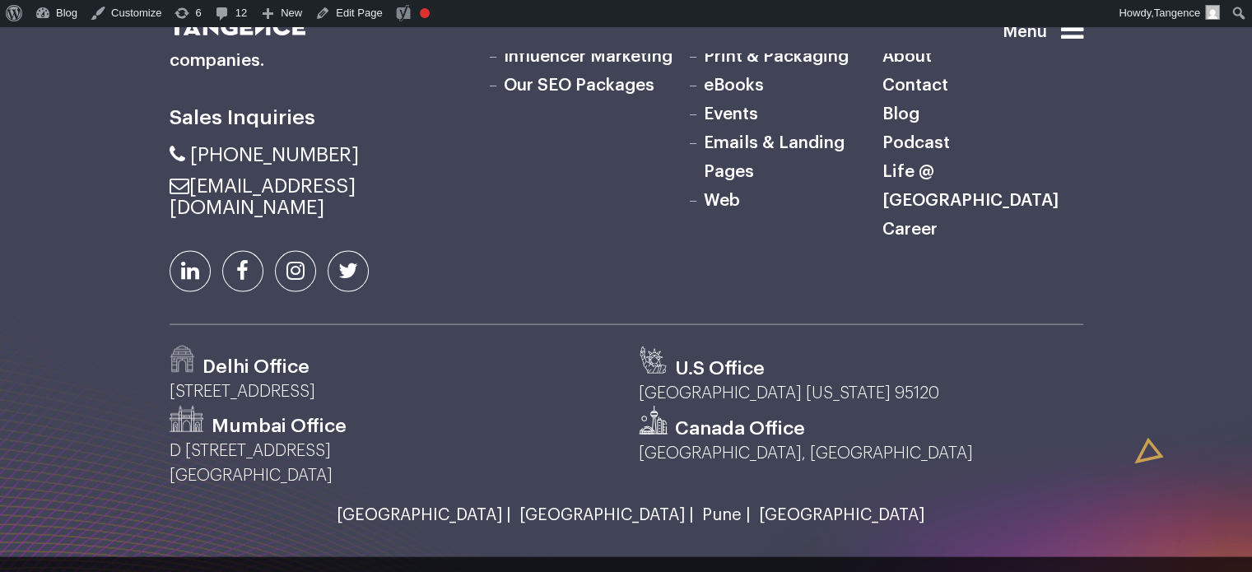
click at [944, 165] on link "Life @ [GEOGRAPHIC_DATA]" at bounding box center [970, 186] width 176 height 46
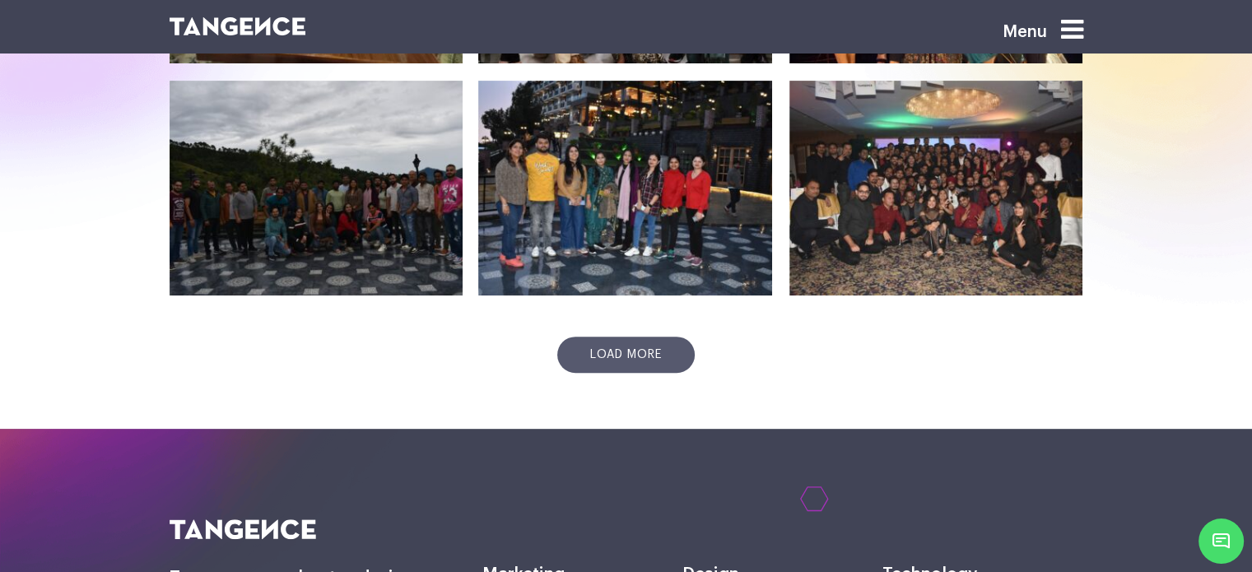
scroll to position [658, 0]
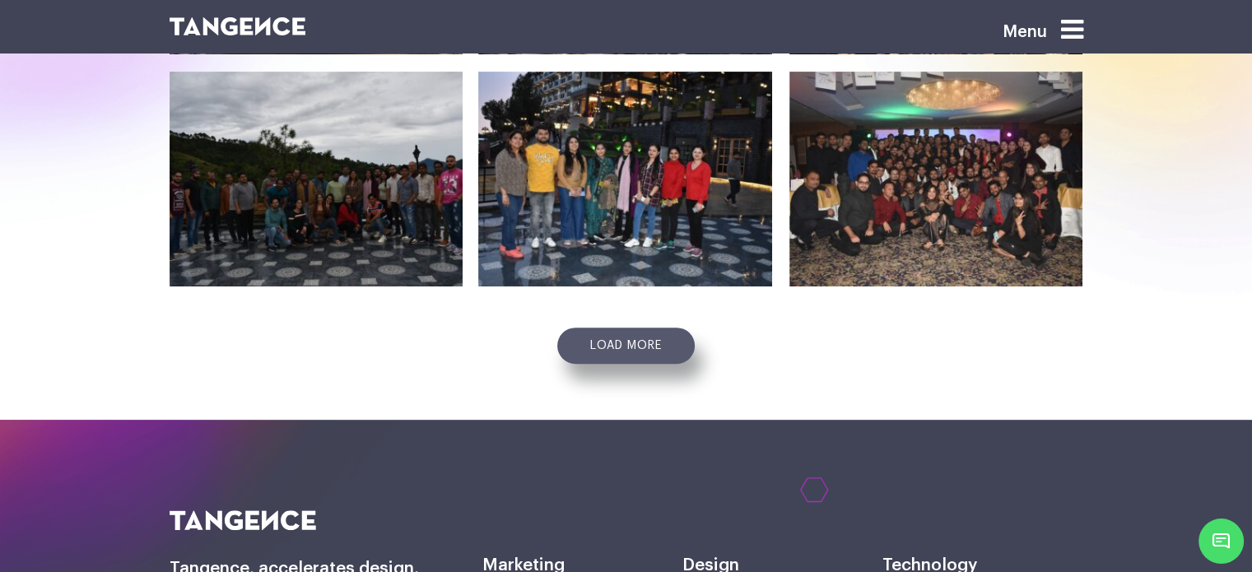
click at [649, 351] on link "Load more" at bounding box center [625, 346] width 137 height 36
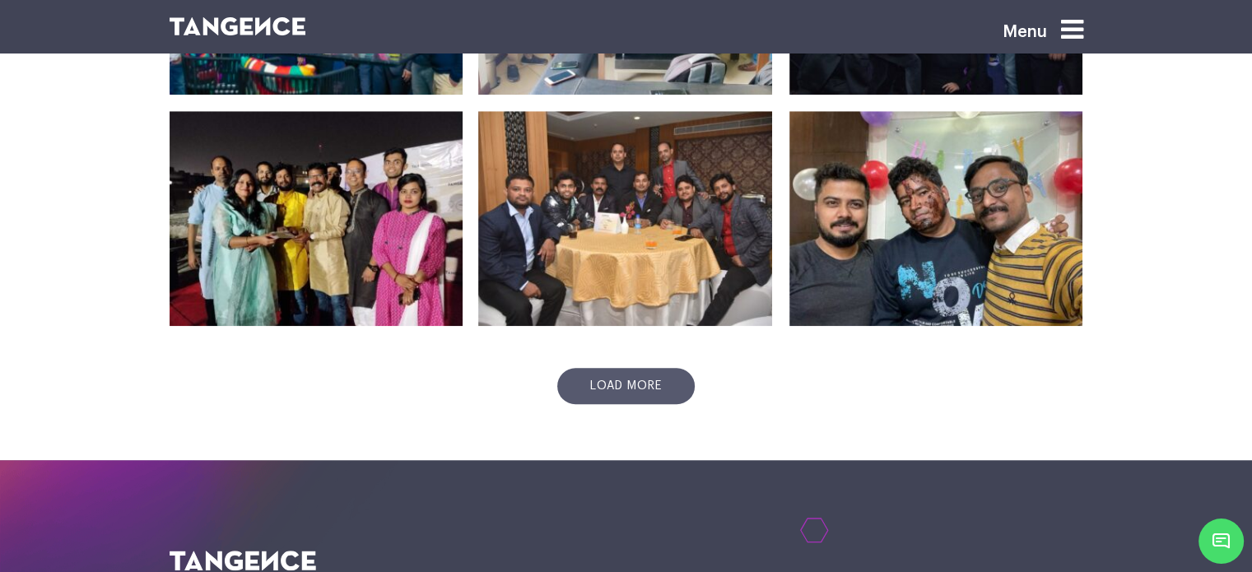
scroll to position [1482, 0]
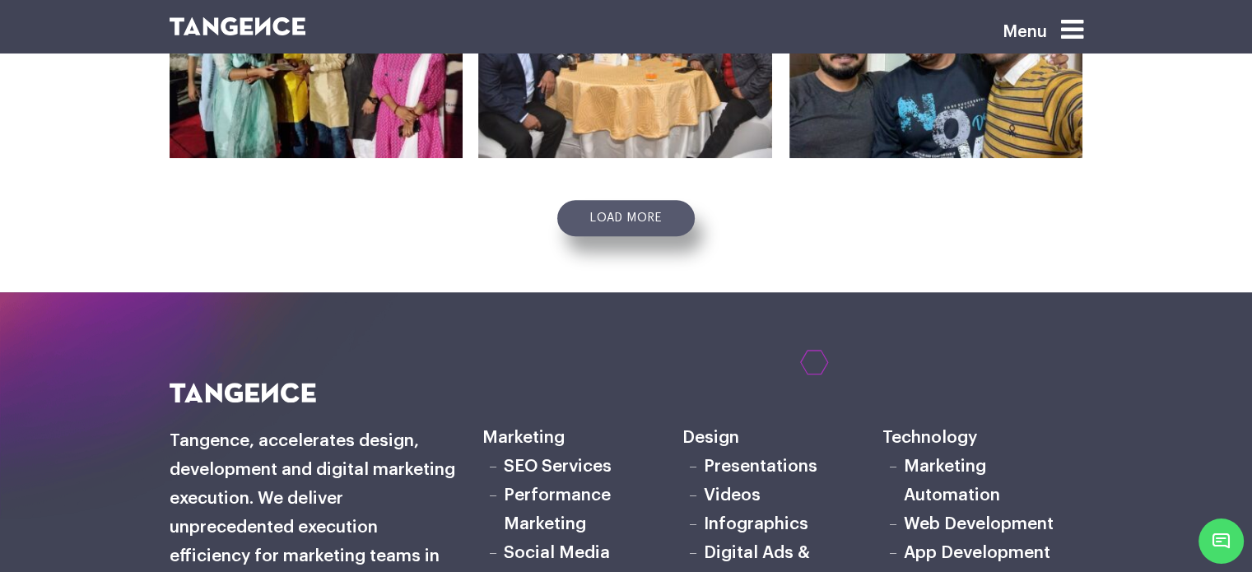
click at [614, 216] on link "Load more" at bounding box center [625, 218] width 137 height 36
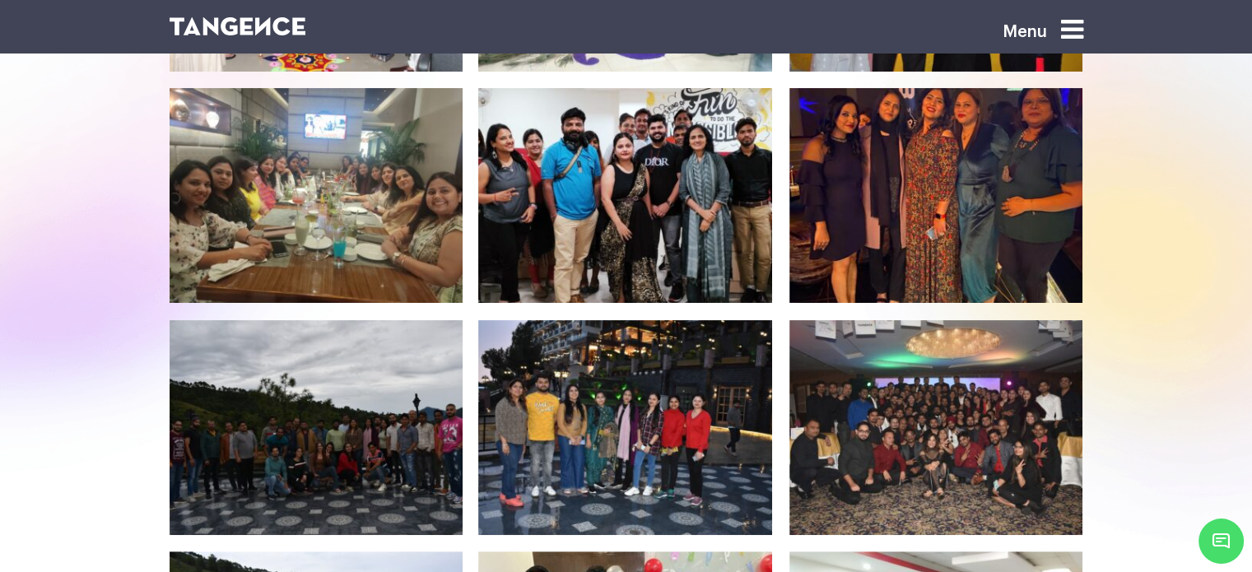
scroll to position [0, 0]
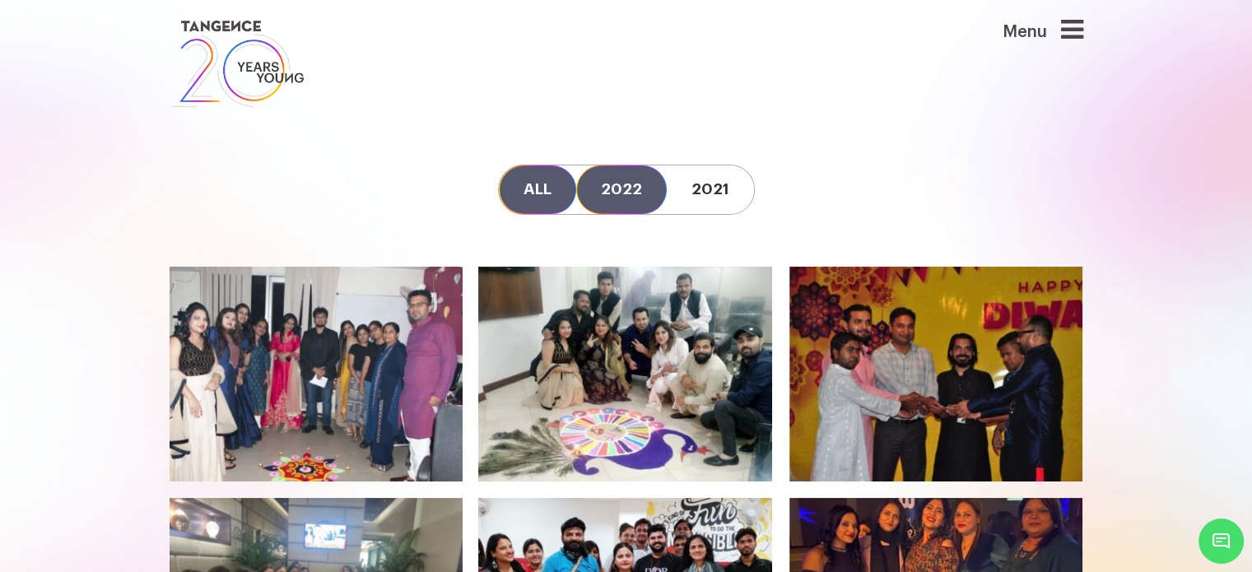
click at [619, 184] on link "2022" at bounding box center [621, 189] width 91 height 49
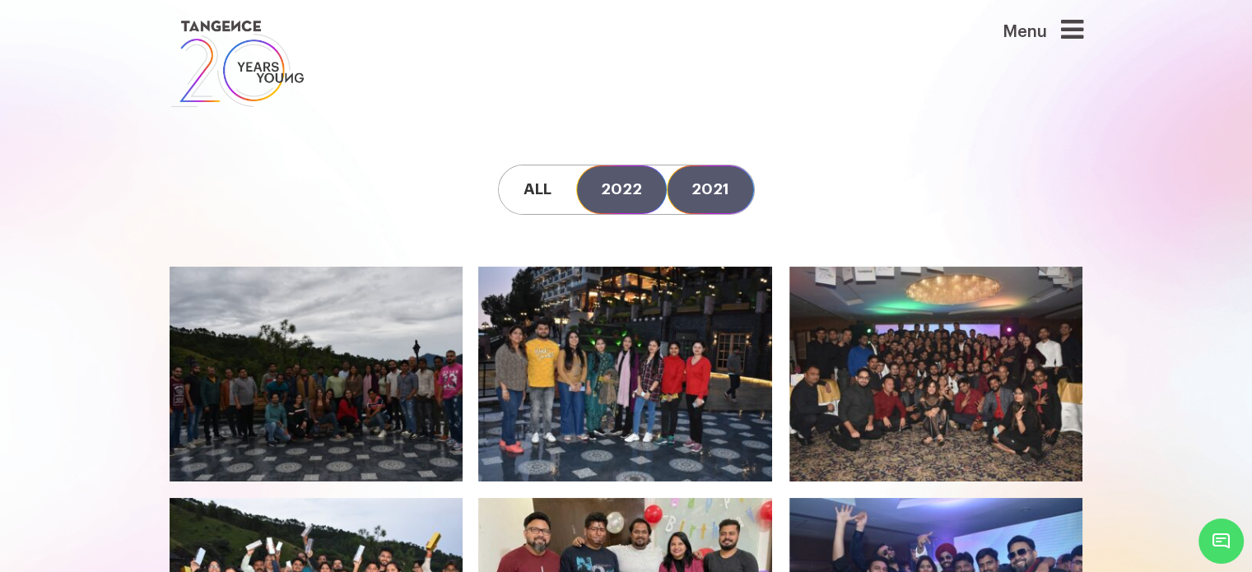
click at [714, 193] on link "2021" at bounding box center [710, 189] width 87 height 49
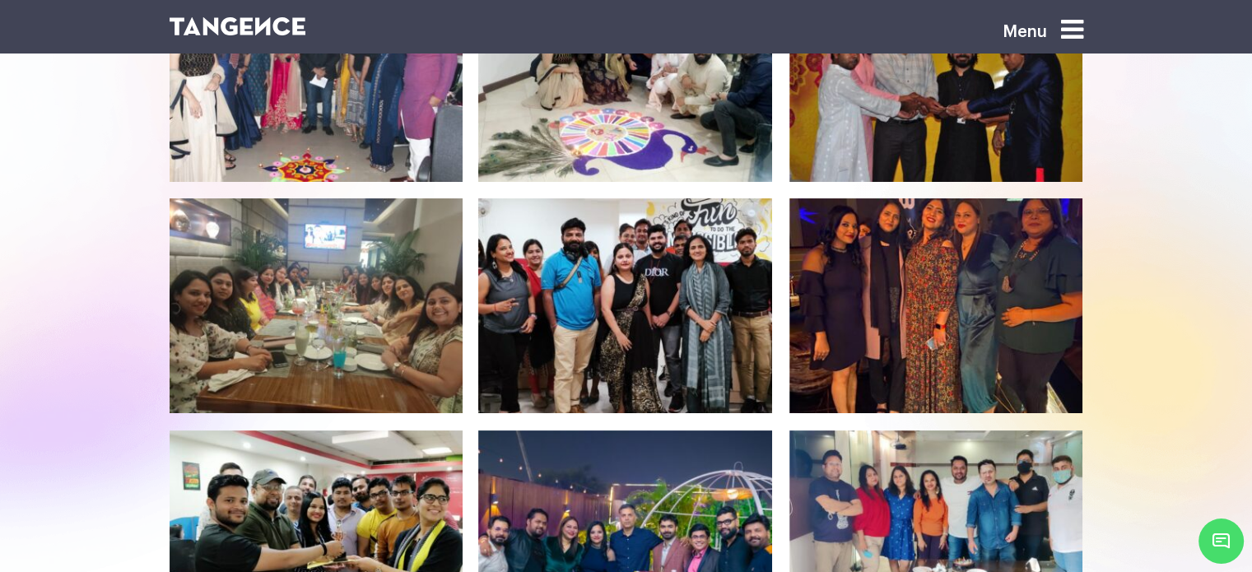
scroll to position [82, 0]
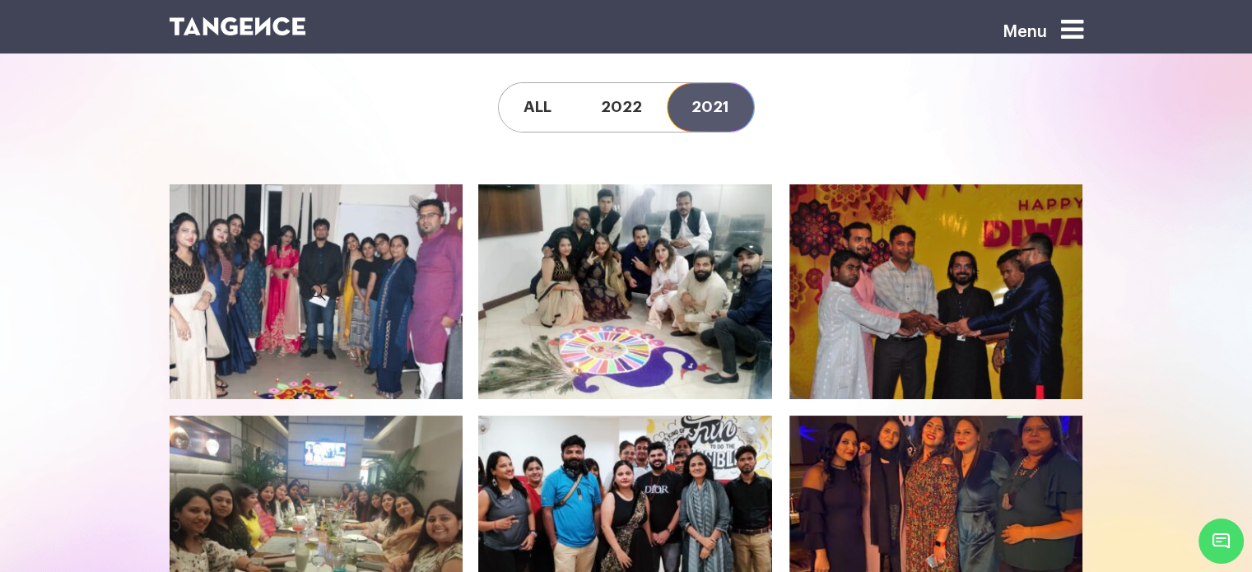
click at [306, 289] on icon at bounding box center [318, 292] width 269 height 192
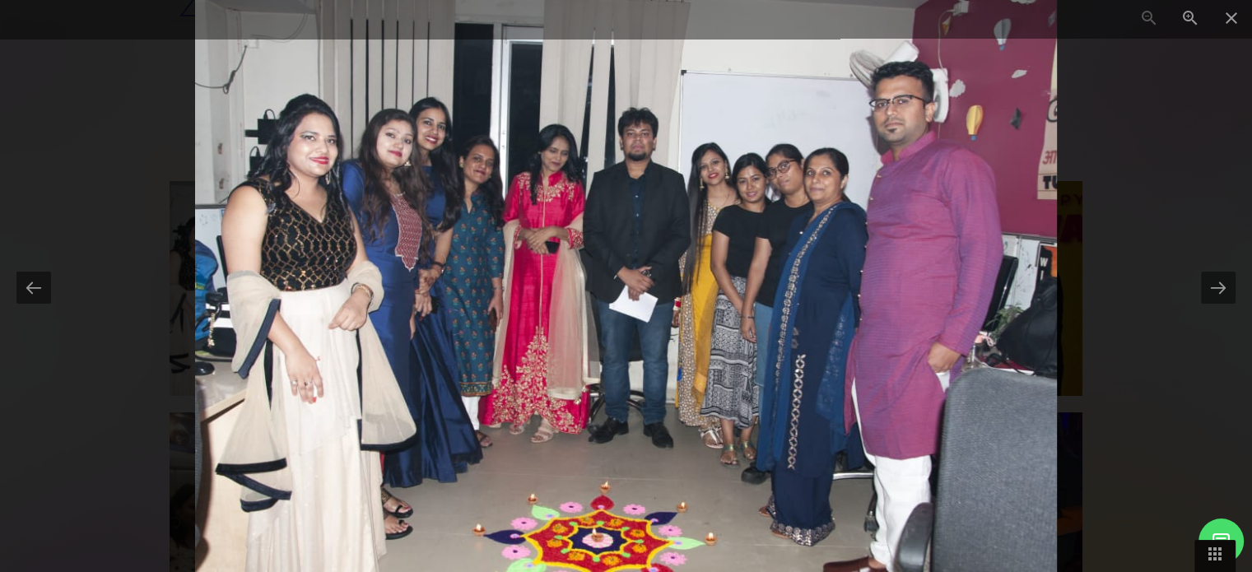
scroll to position [0, 0]
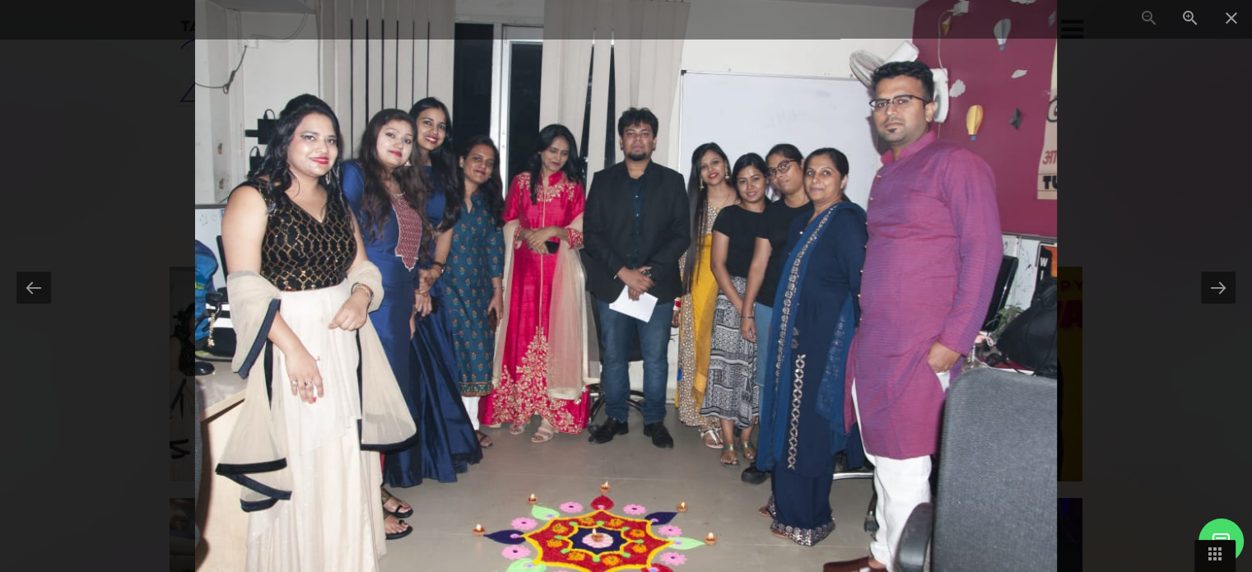
click at [1205, 234] on div at bounding box center [626, 286] width 1252 height 572
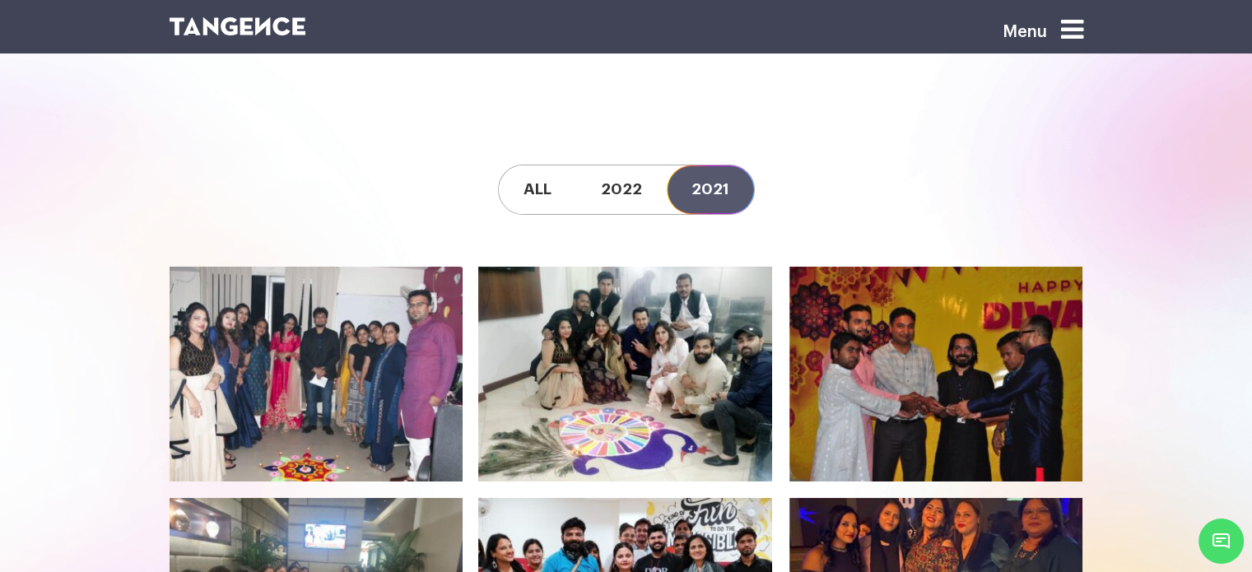
scroll to position [82, 0]
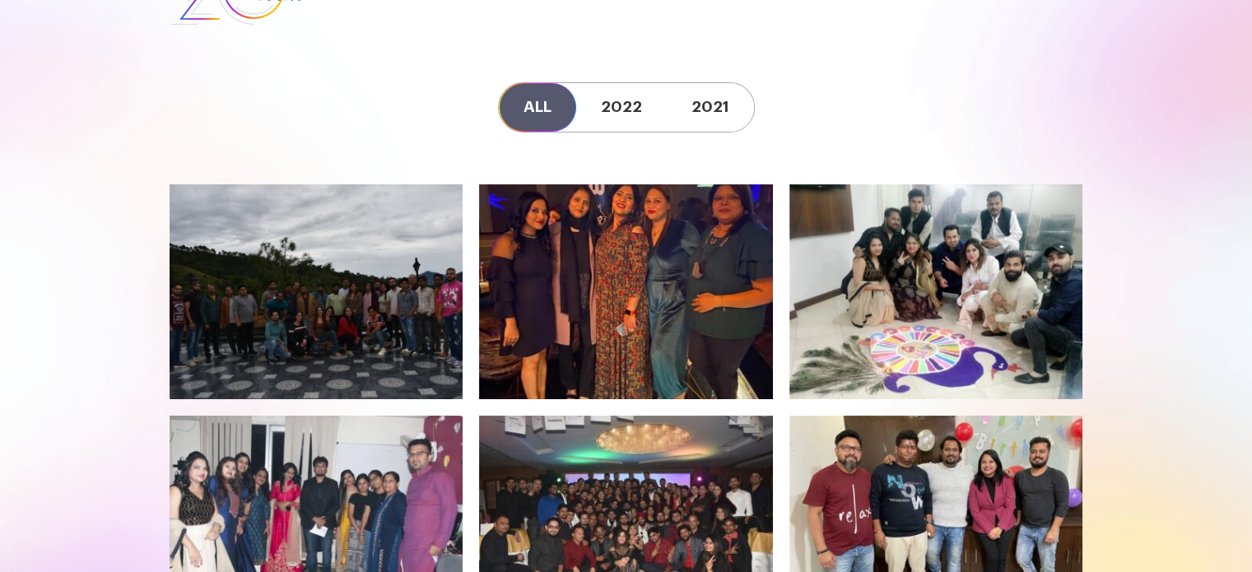
scroll to position [82, 0]
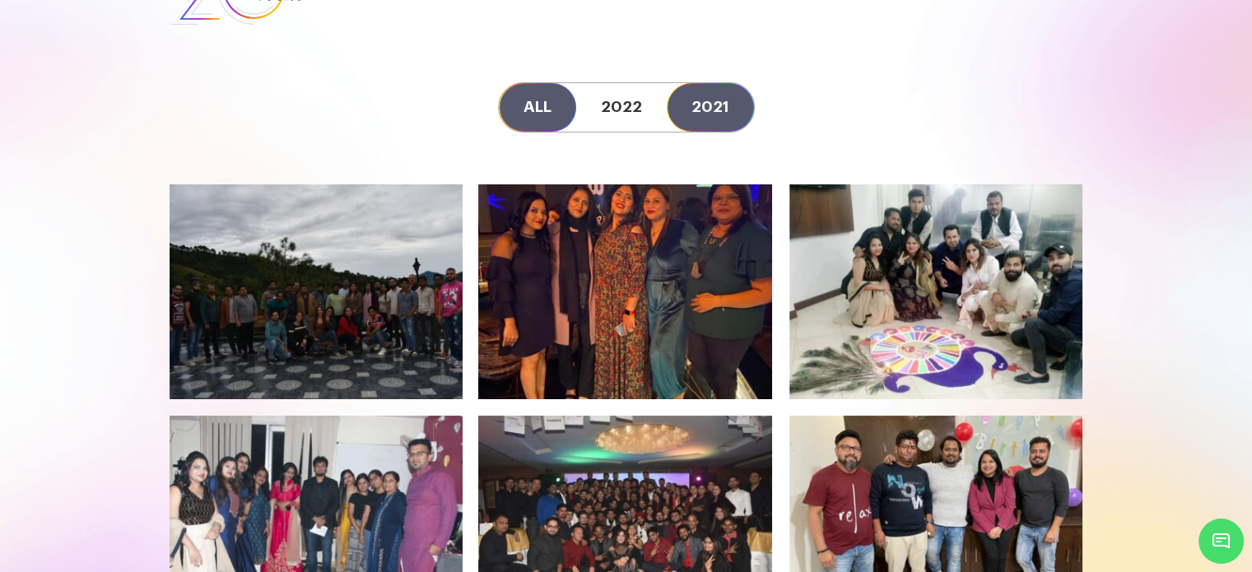
click at [712, 105] on link "2021" at bounding box center [710, 107] width 87 height 49
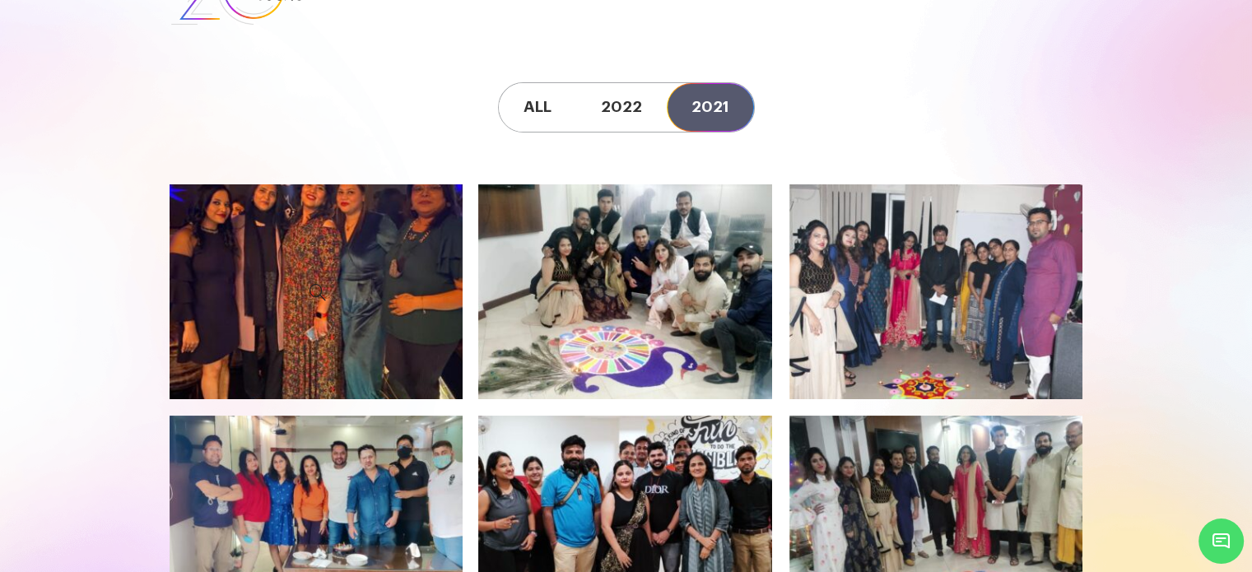
click at [365, 286] on icon at bounding box center [318, 292] width 269 height 192
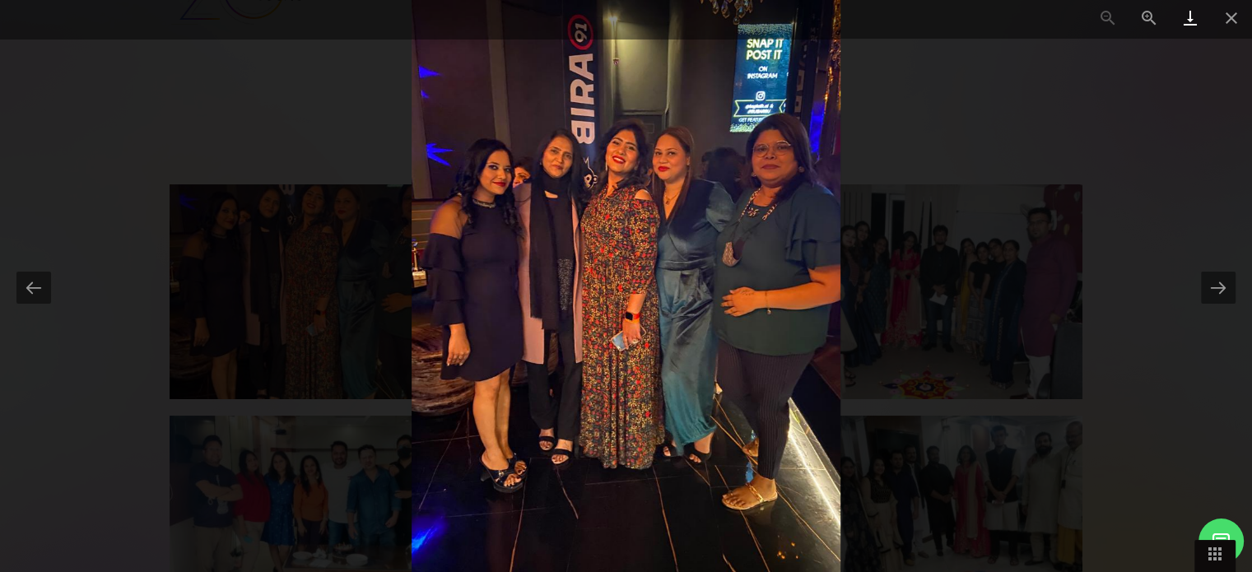
click at [1196, 26] on link at bounding box center [1190, 19] width 41 height 39
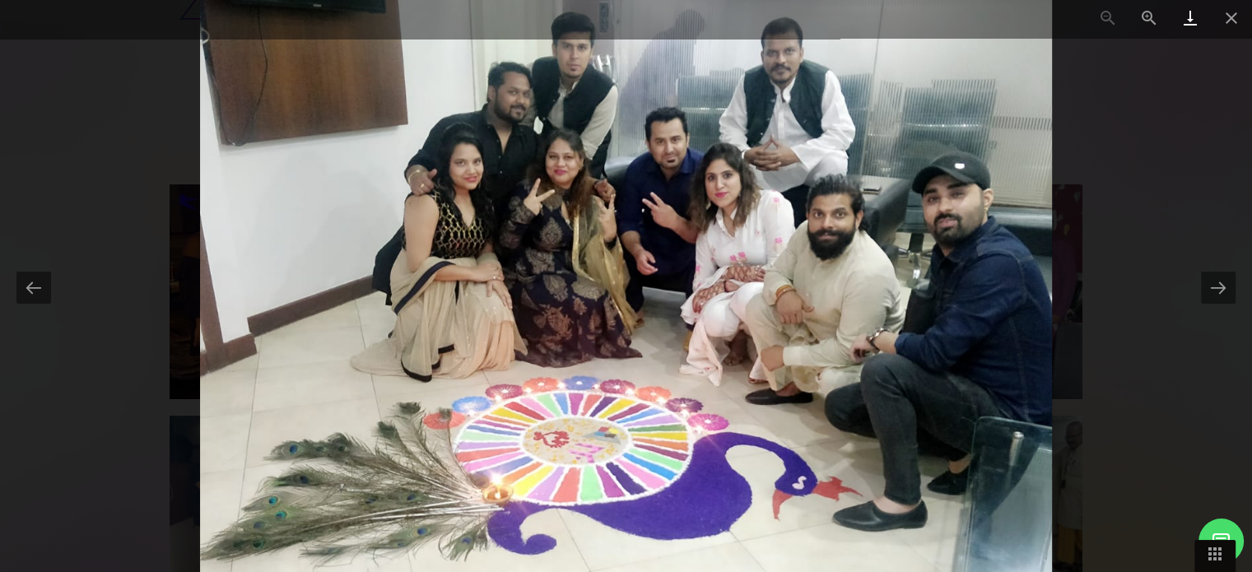
click at [1196, 26] on link at bounding box center [1190, 19] width 41 height 39
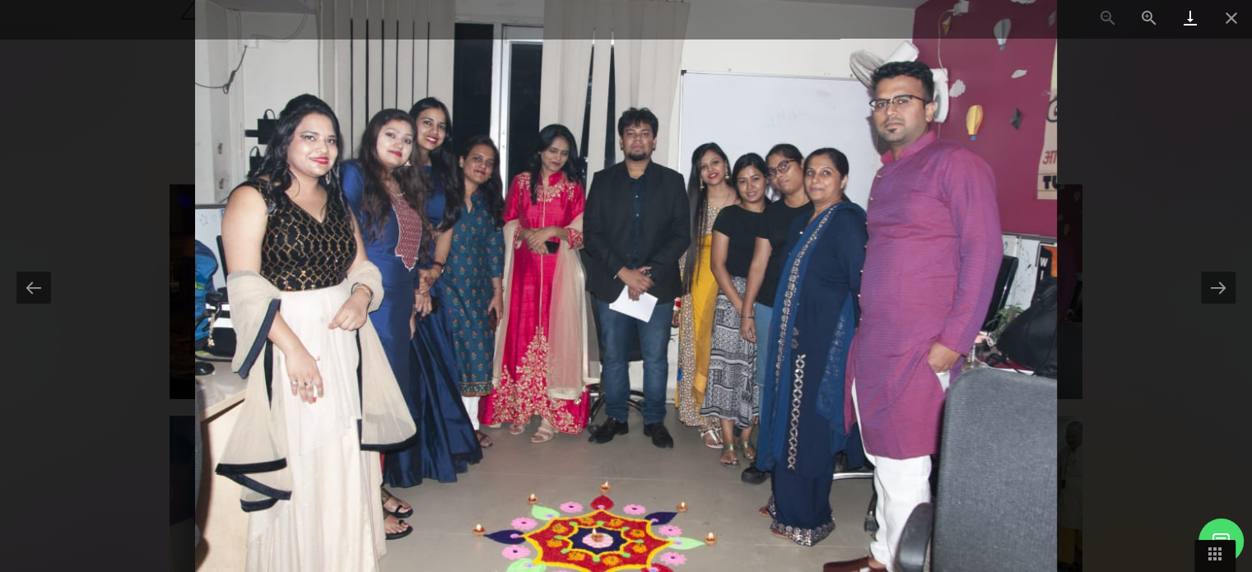
click at [1192, 29] on link at bounding box center [1190, 19] width 41 height 39
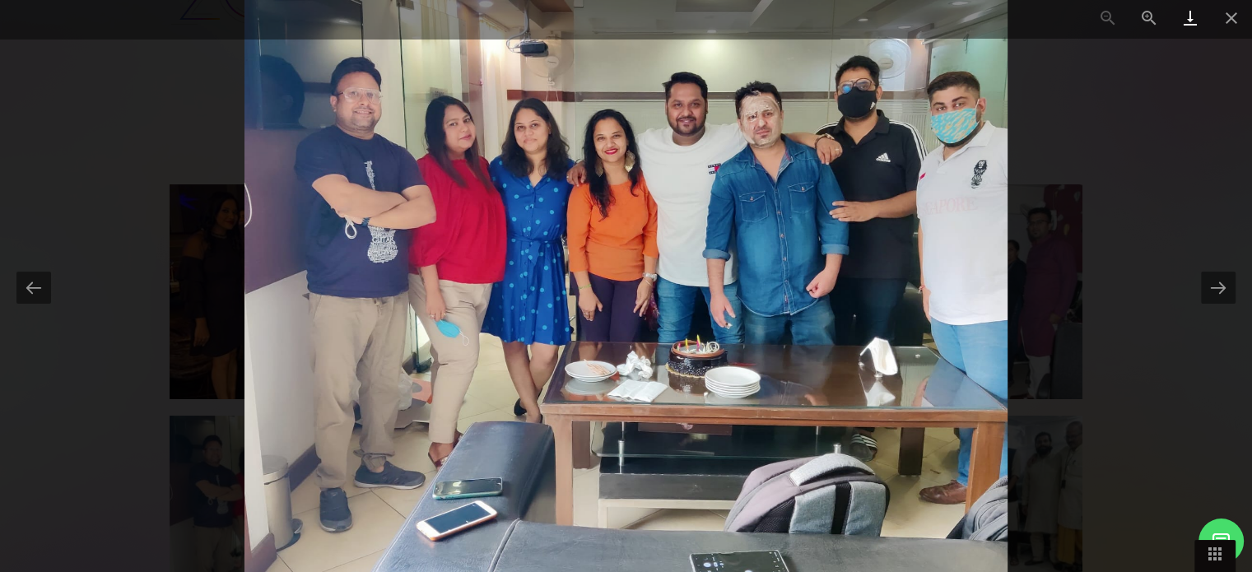
click at [1191, 21] on link at bounding box center [1190, 19] width 41 height 39
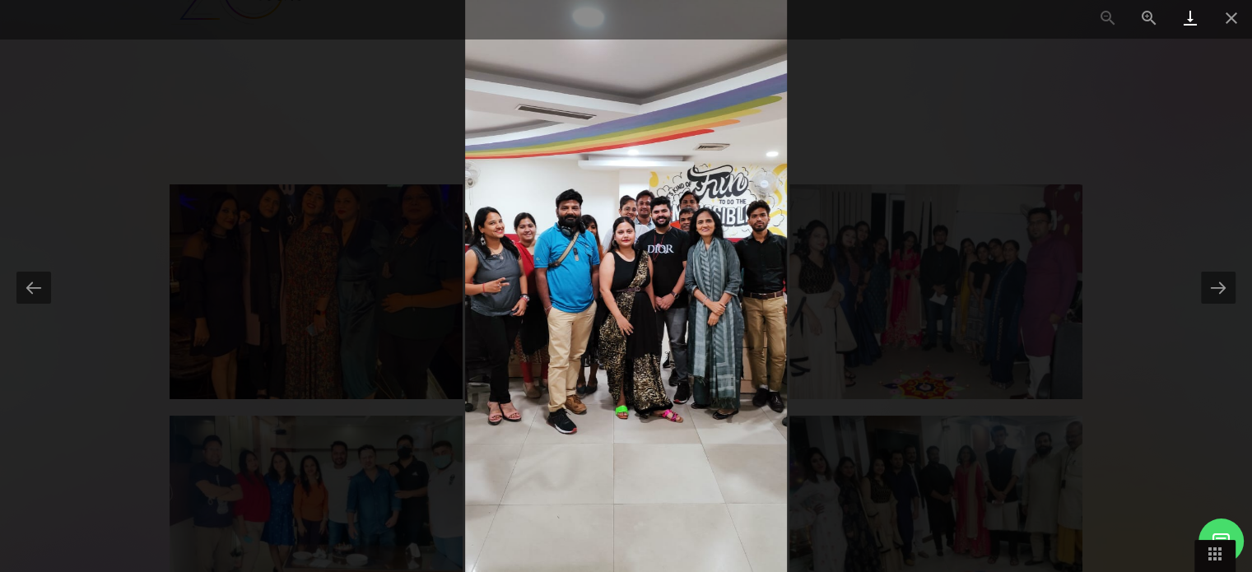
click at [1191, 21] on link at bounding box center [1190, 19] width 41 height 39
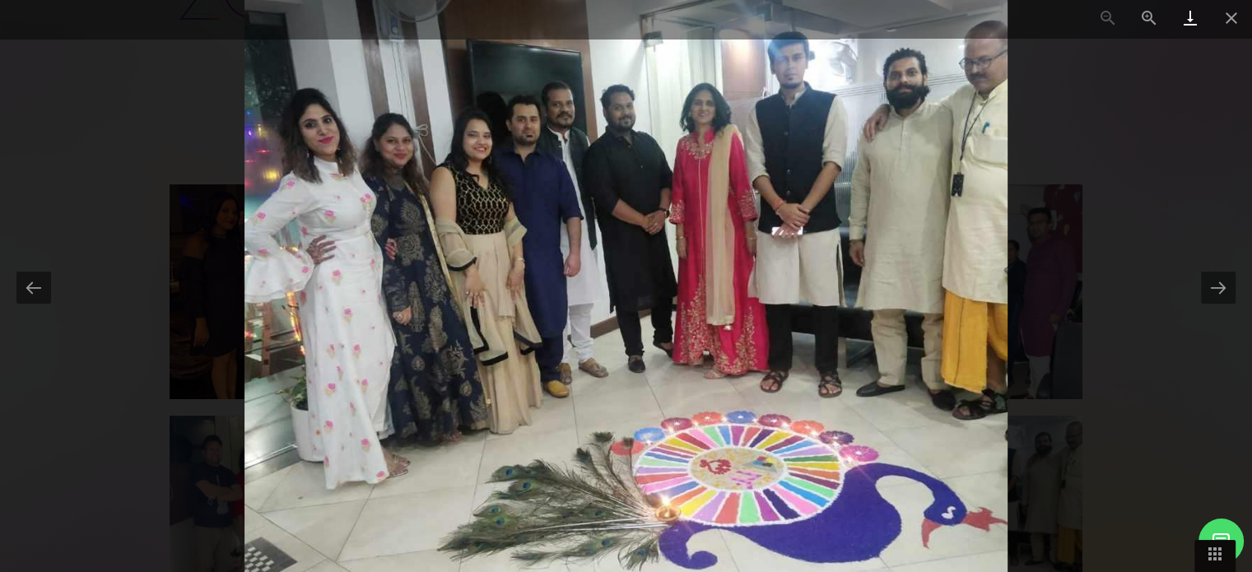
click at [1191, 21] on link at bounding box center [1190, 19] width 41 height 39
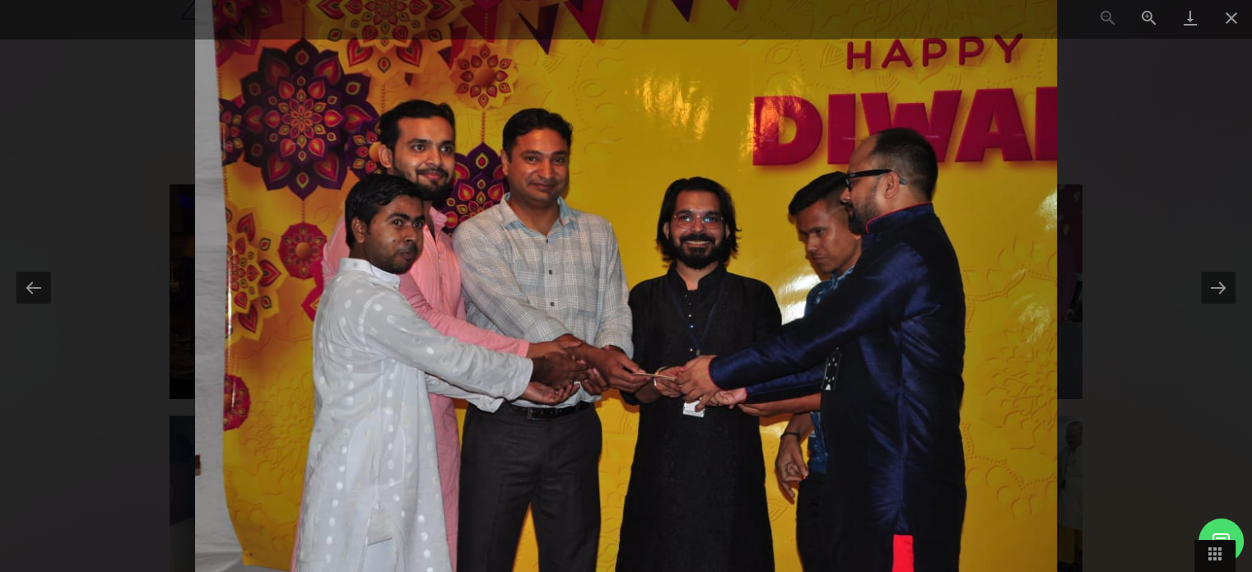
click at [1112, 362] on div at bounding box center [626, 286] width 1252 height 572
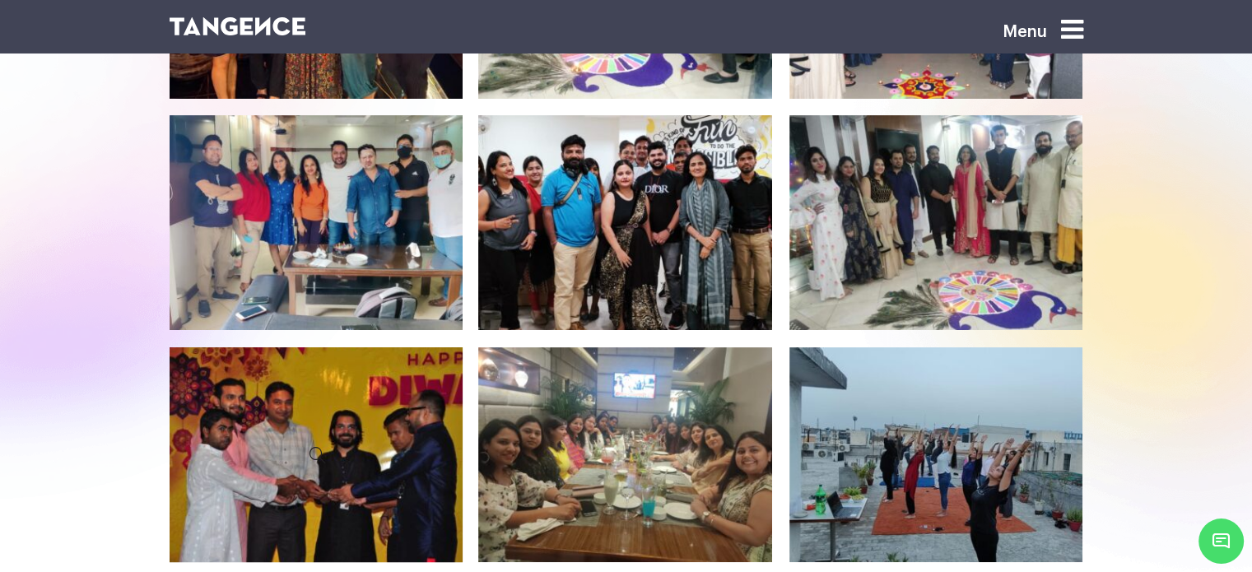
scroll to position [412, 0]
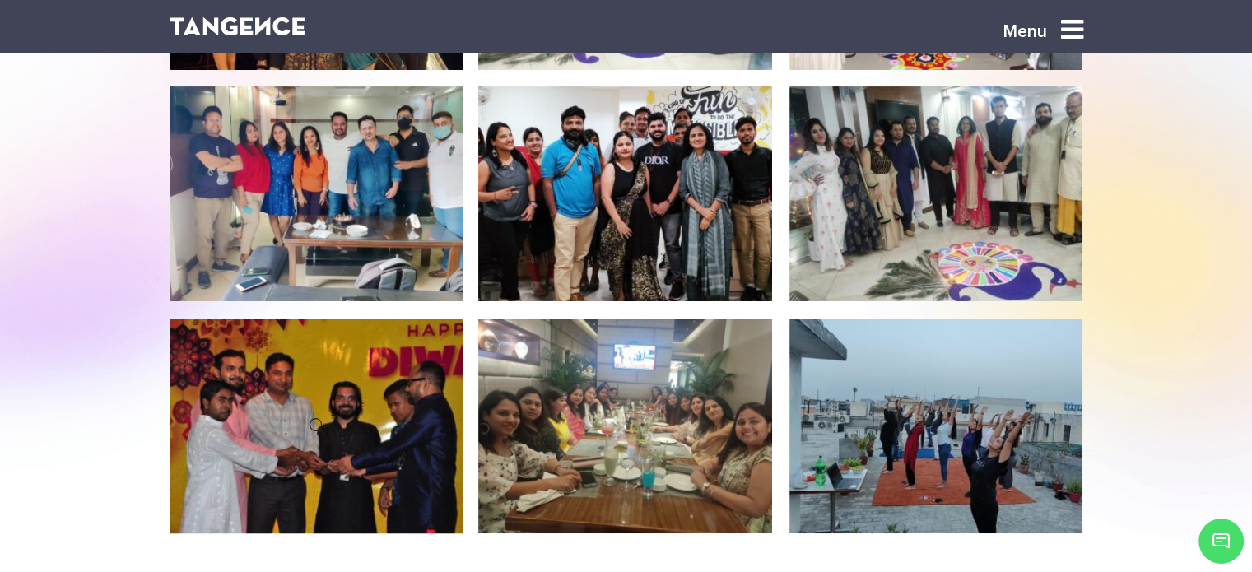
click at [370, 394] on icon at bounding box center [318, 426] width 269 height 192
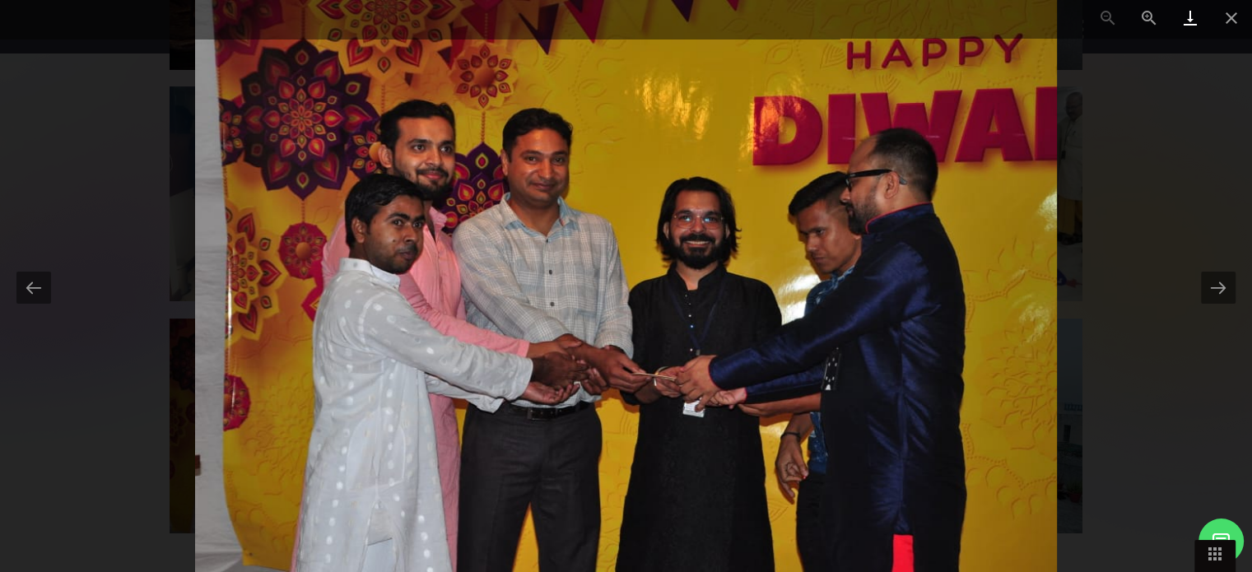
click at [1189, 19] on link at bounding box center [1190, 19] width 41 height 39
click at [1222, 284] on button at bounding box center [1218, 288] width 35 height 32
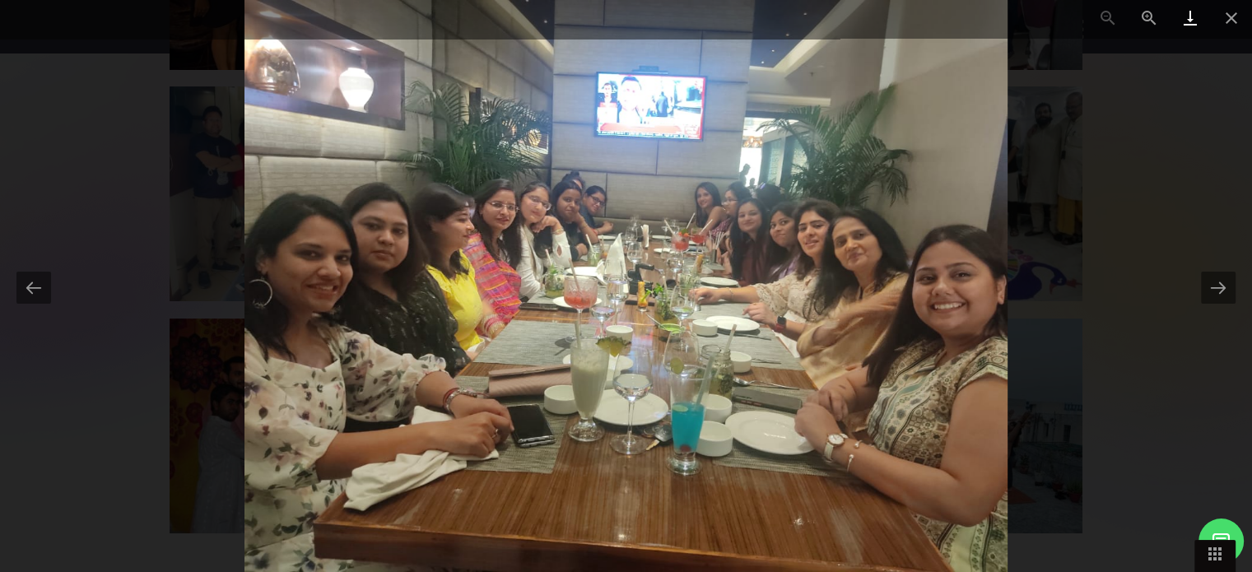
click at [1191, 16] on link at bounding box center [1190, 19] width 41 height 39
click at [1217, 294] on button at bounding box center [1218, 288] width 35 height 32
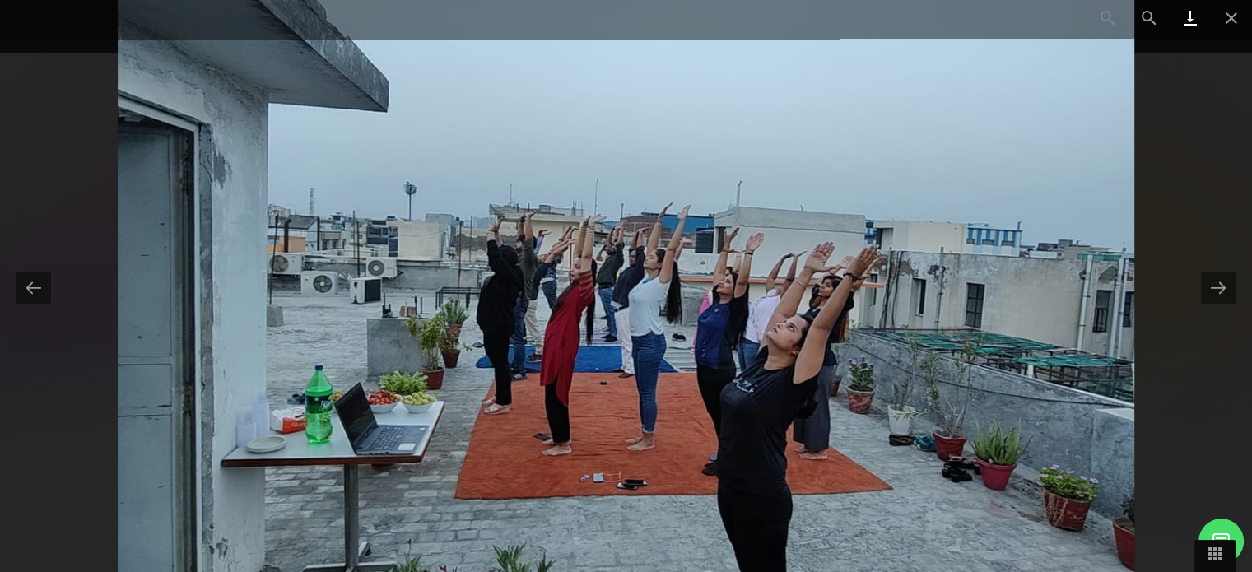
click at [1189, 19] on link at bounding box center [1190, 19] width 41 height 39
click at [1212, 291] on button at bounding box center [1218, 288] width 35 height 32
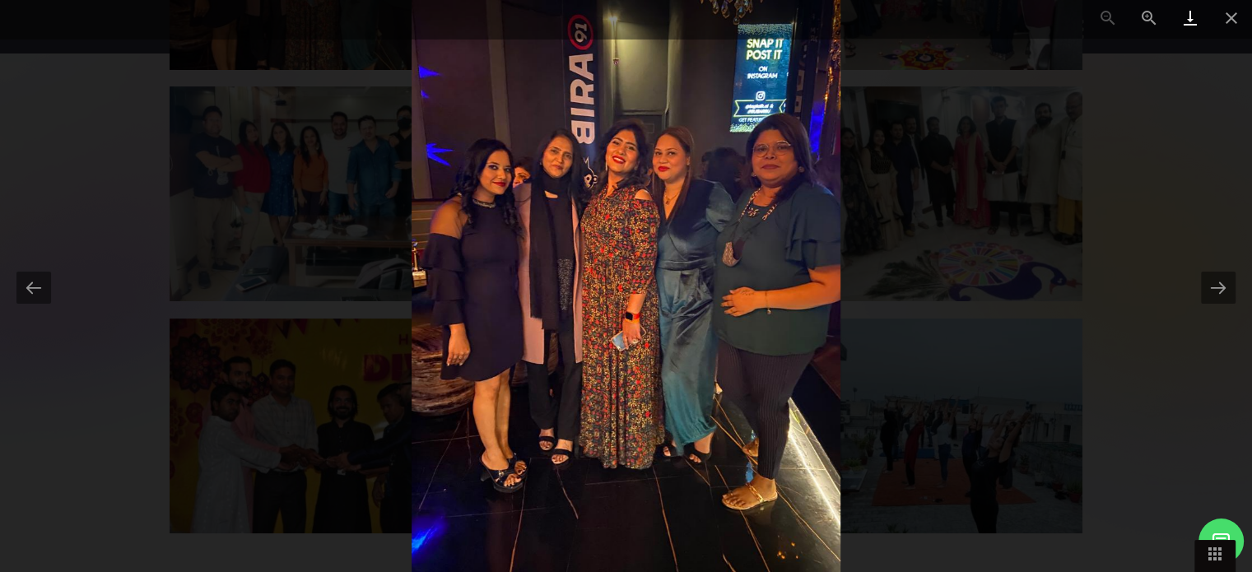
click at [1205, 19] on link at bounding box center [1190, 19] width 41 height 39
click at [1225, 282] on button at bounding box center [1218, 288] width 35 height 32
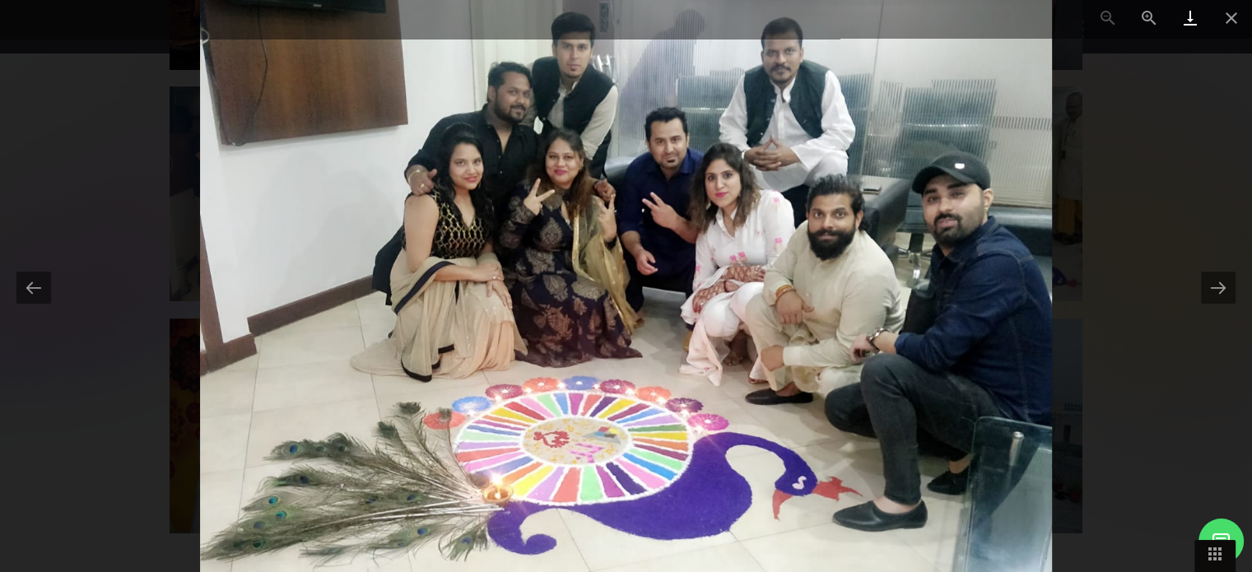
click at [1191, 16] on link at bounding box center [1190, 19] width 41 height 39
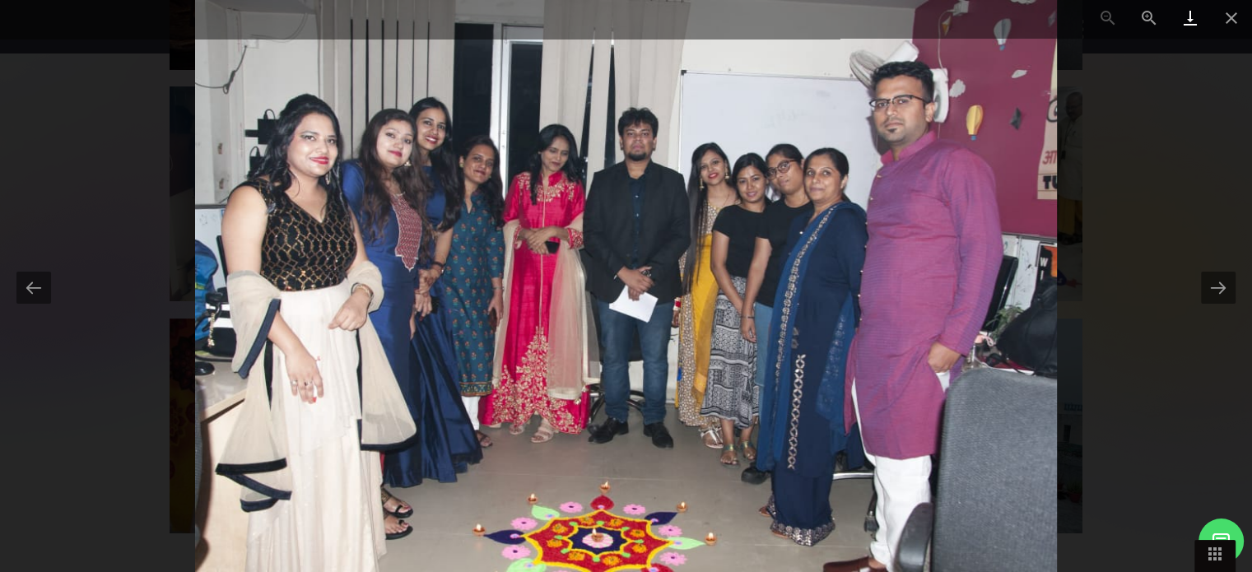
click at [1189, 12] on link at bounding box center [1190, 19] width 41 height 39
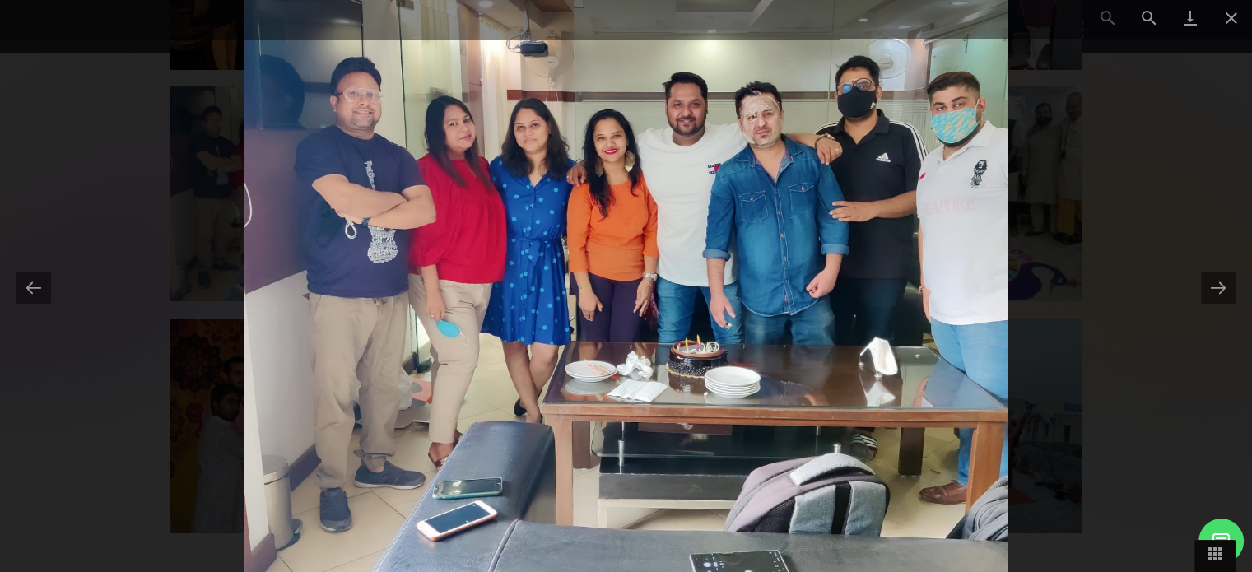
click at [33, 433] on div at bounding box center [626, 286] width 1252 height 572
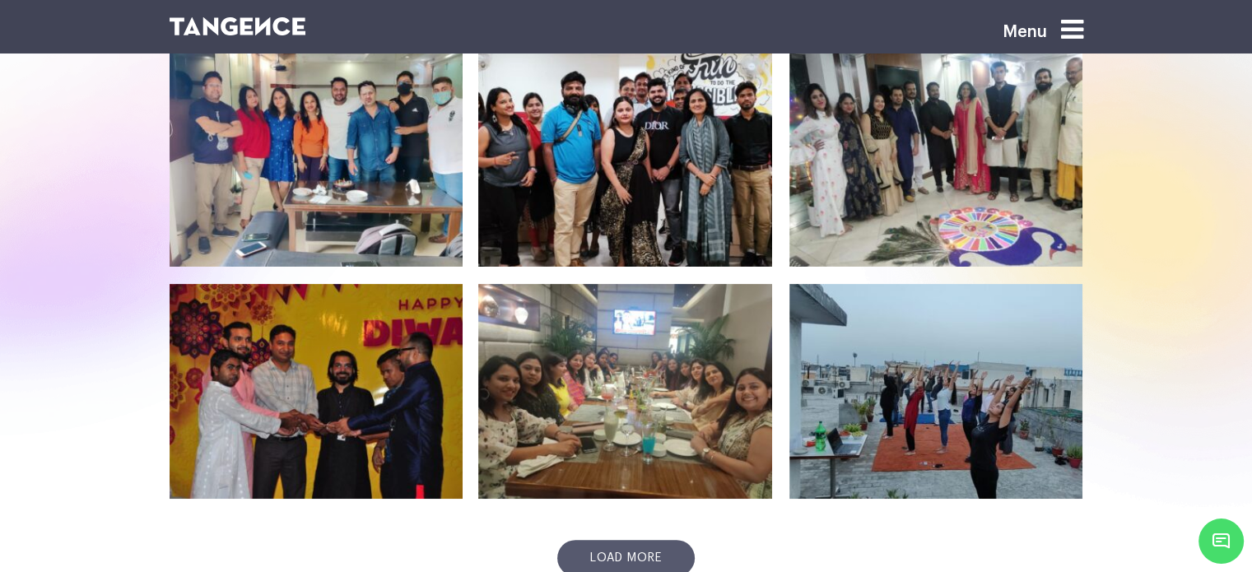
scroll to position [576, 0]
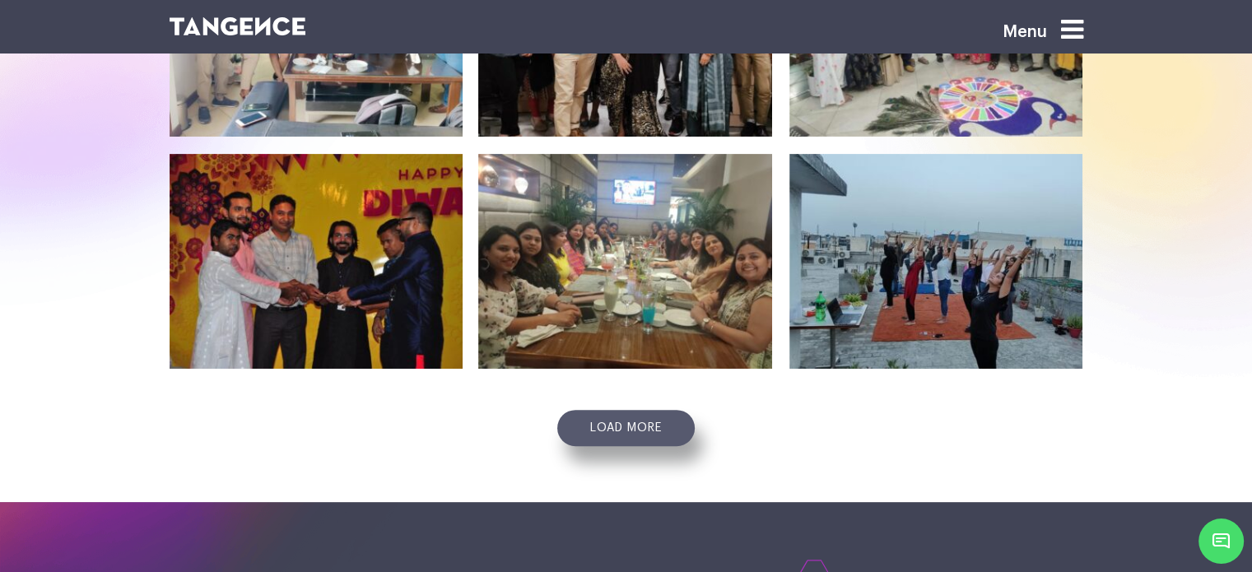
click at [635, 434] on link "Load more" at bounding box center [625, 428] width 137 height 36
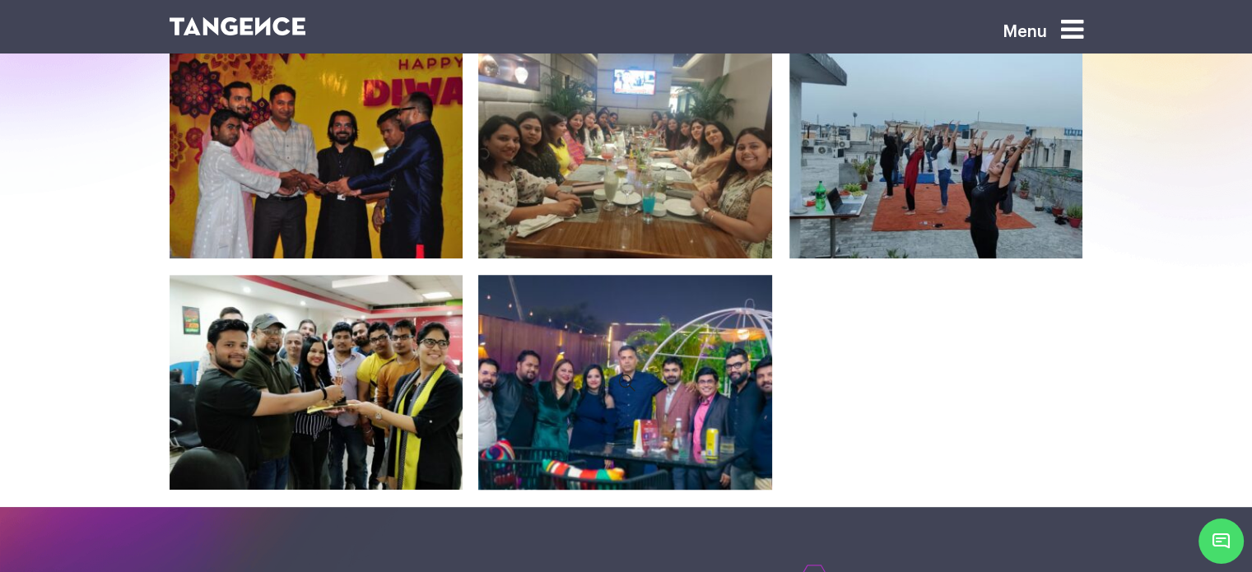
scroll to position [658, 0]
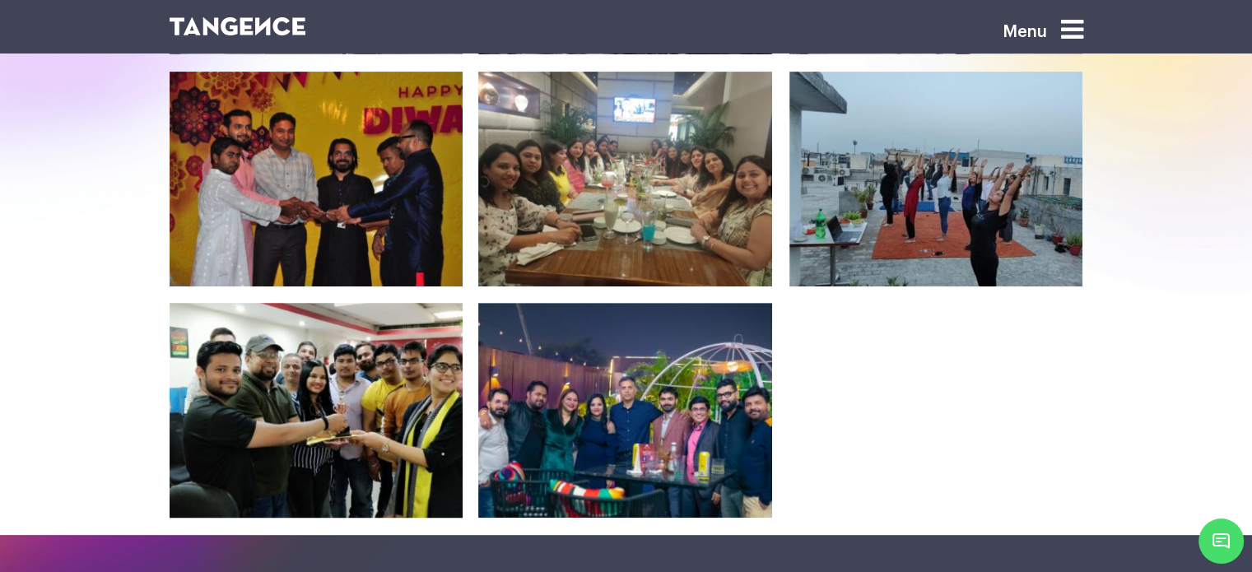
click at [236, 382] on icon at bounding box center [318, 410] width 269 height 192
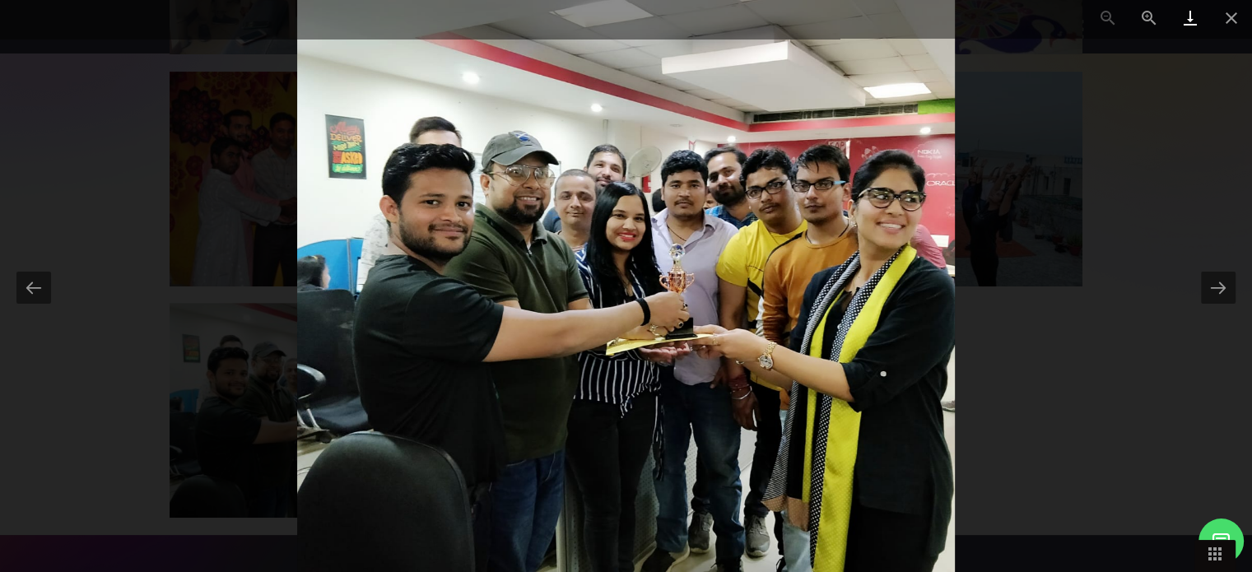
click at [1186, 20] on link at bounding box center [1190, 19] width 41 height 39
click at [1238, 291] on div at bounding box center [626, 286] width 1252 height 572
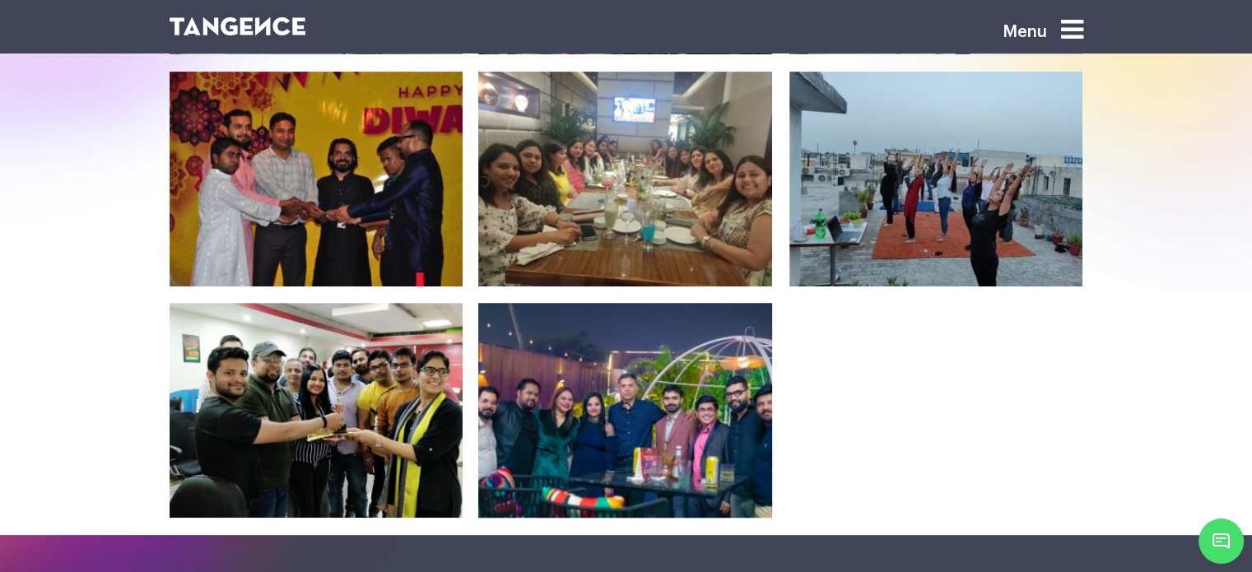
click at [638, 417] on icon at bounding box center [626, 410] width 269 height 192
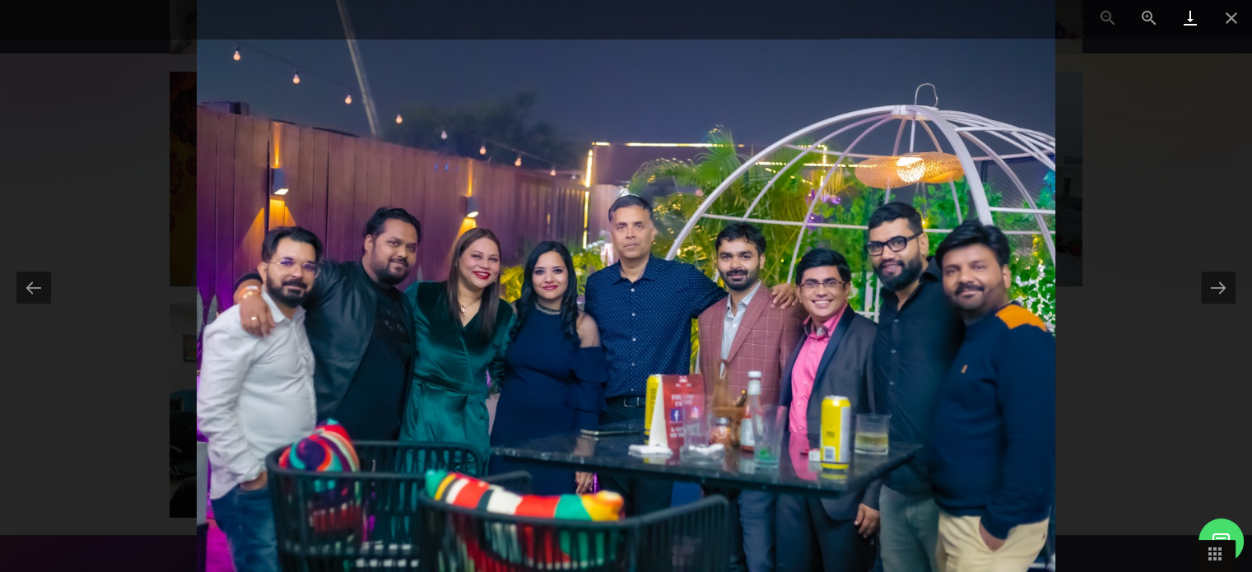
click at [1182, 26] on link at bounding box center [1190, 19] width 41 height 39
click at [1192, 187] on div at bounding box center [626, 286] width 1252 height 572
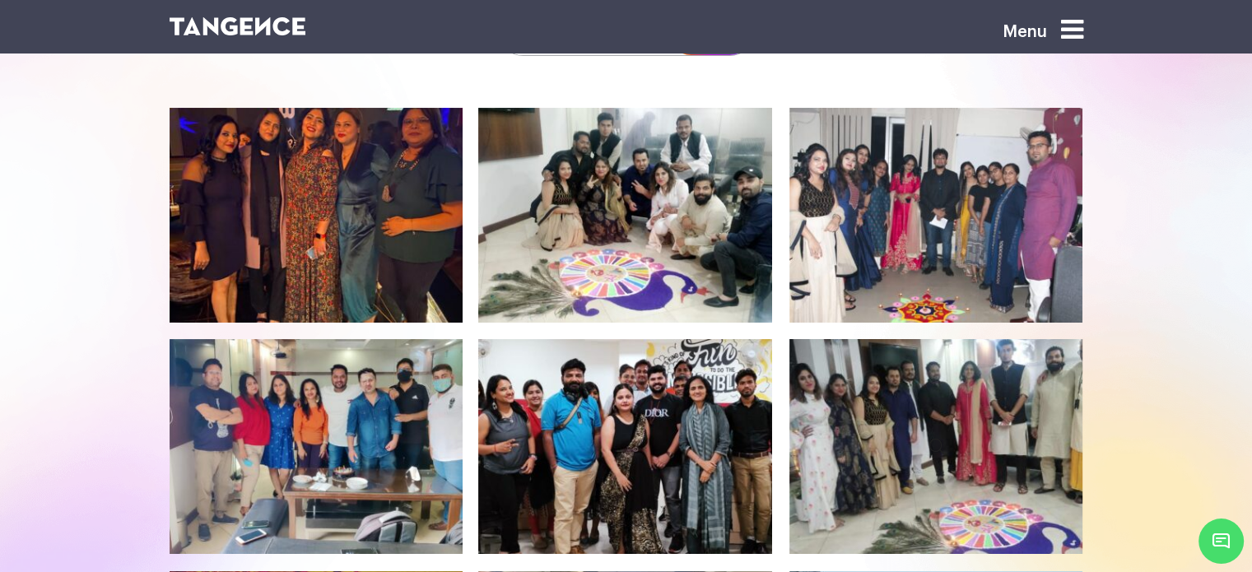
scroll to position [0, 0]
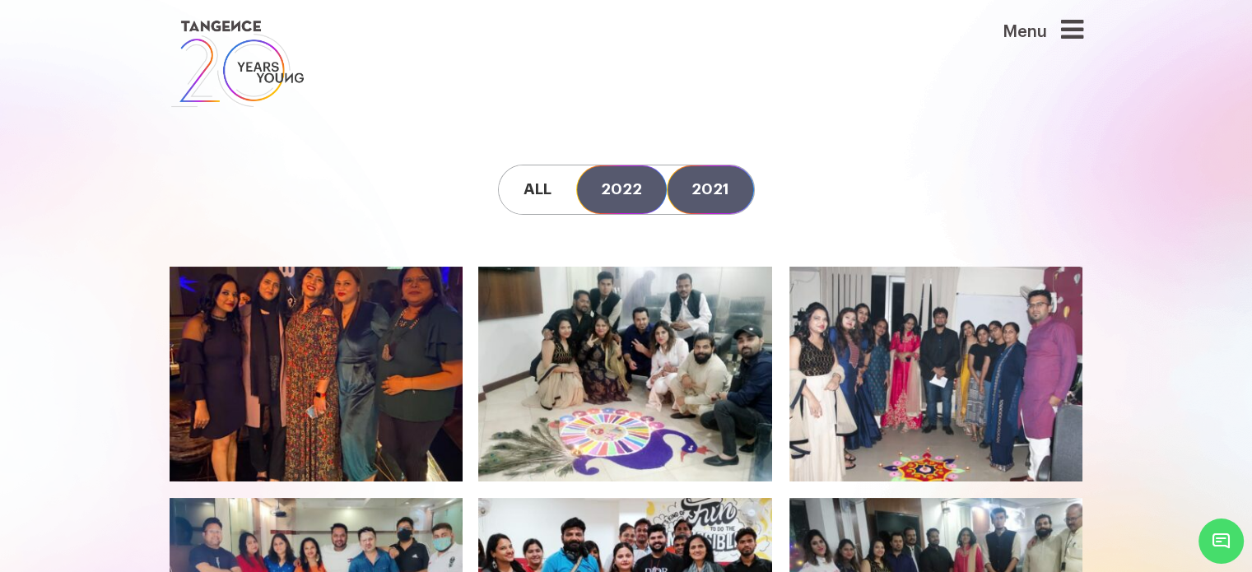
click at [622, 190] on link "2022" at bounding box center [621, 189] width 91 height 49
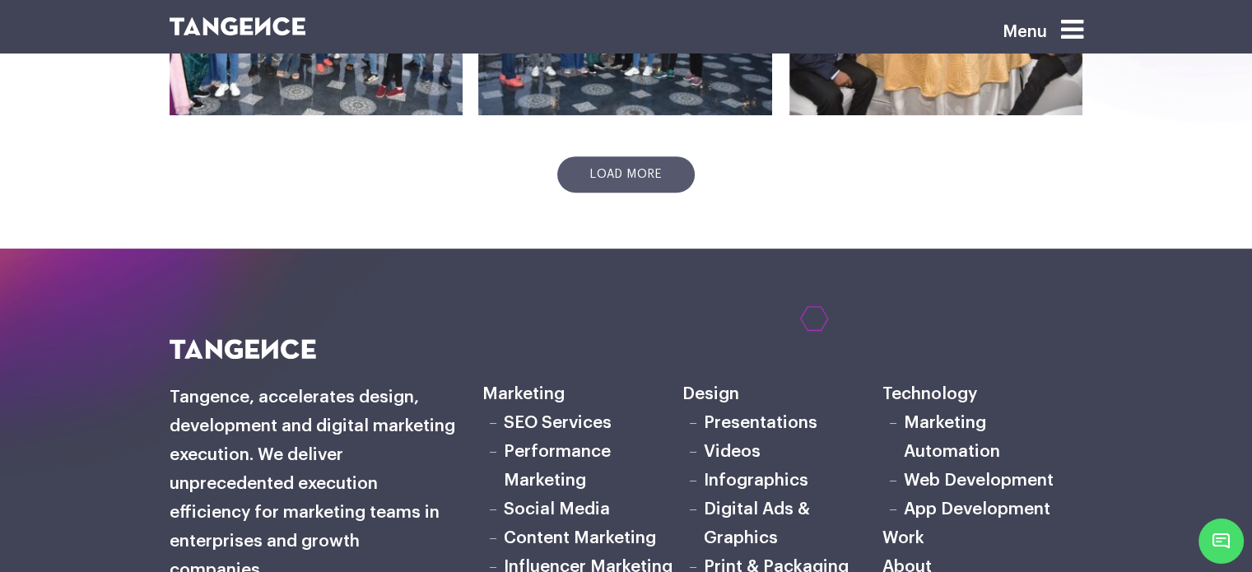
scroll to position [741, 0]
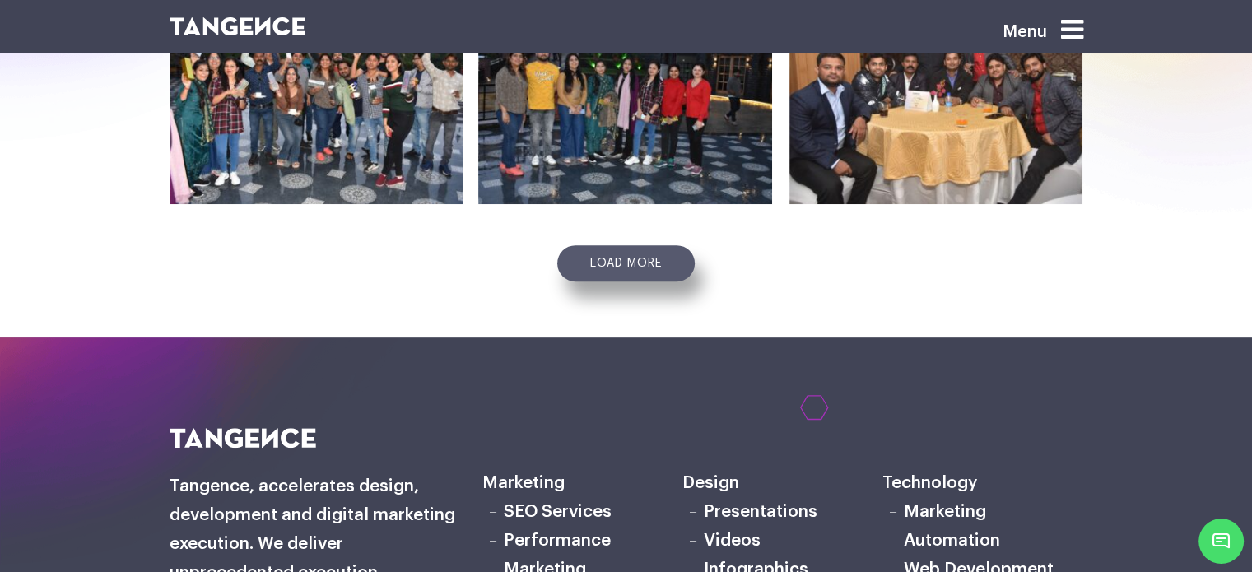
click at [633, 246] on link "Load more" at bounding box center [625, 263] width 137 height 36
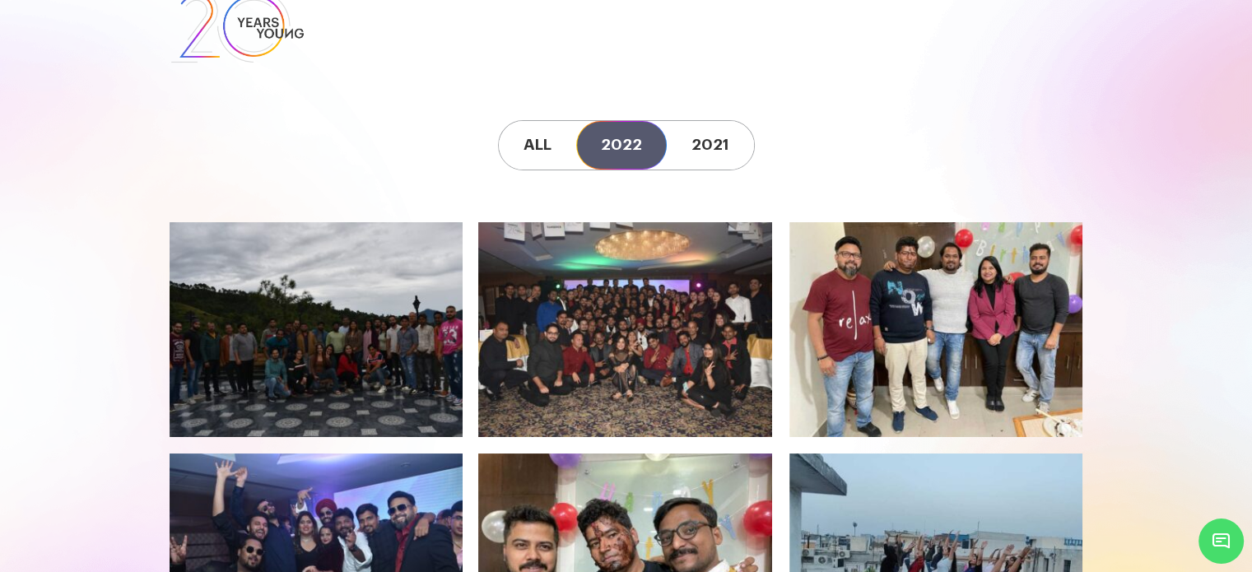
scroll to position [0, 0]
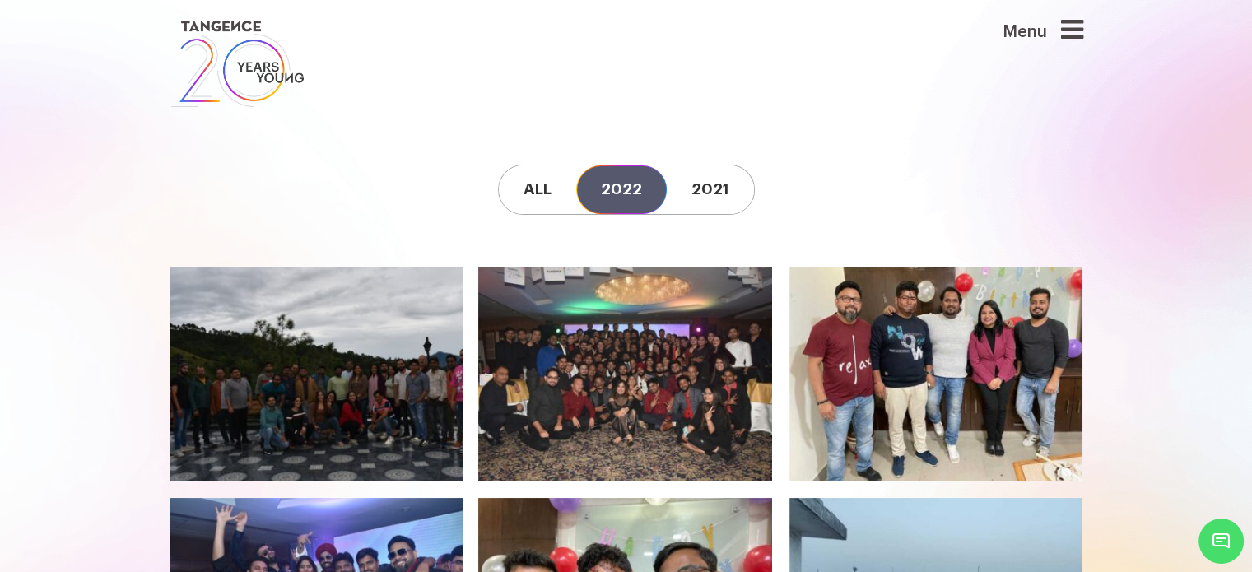
click at [353, 397] on icon at bounding box center [318, 374] width 269 height 192
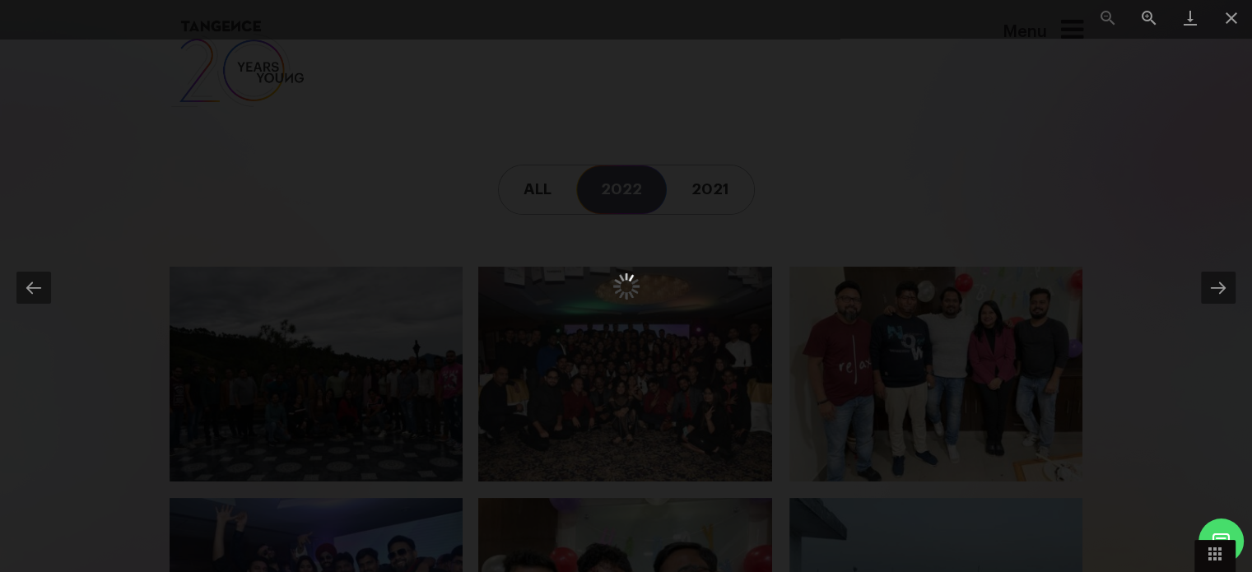
click at [1068, 129] on div at bounding box center [626, 286] width 1252 height 572
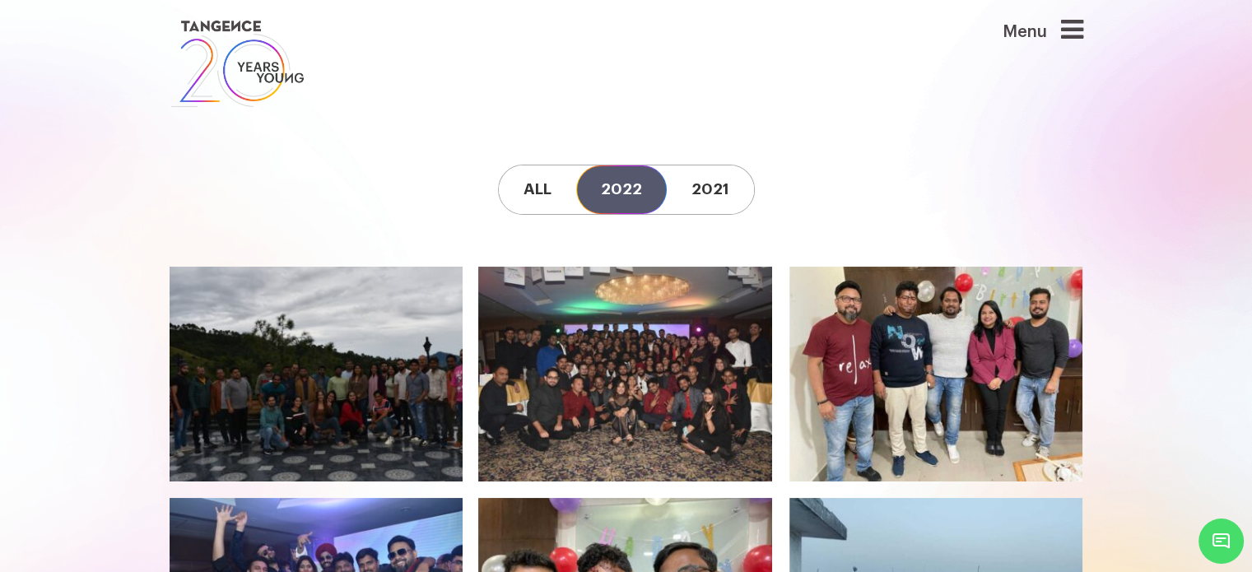
click at [329, 368] on icon at bounding box center [318, 374] width 269 height 192
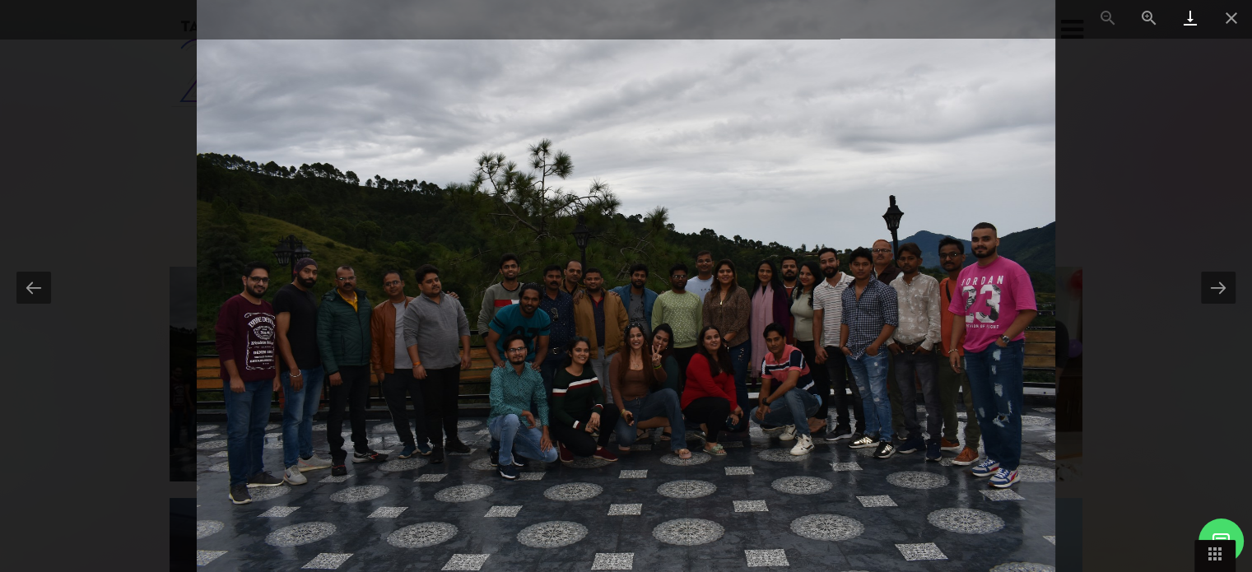
click at [1187, 22] on link at bounding box center [1190, 19] width 41 height 39
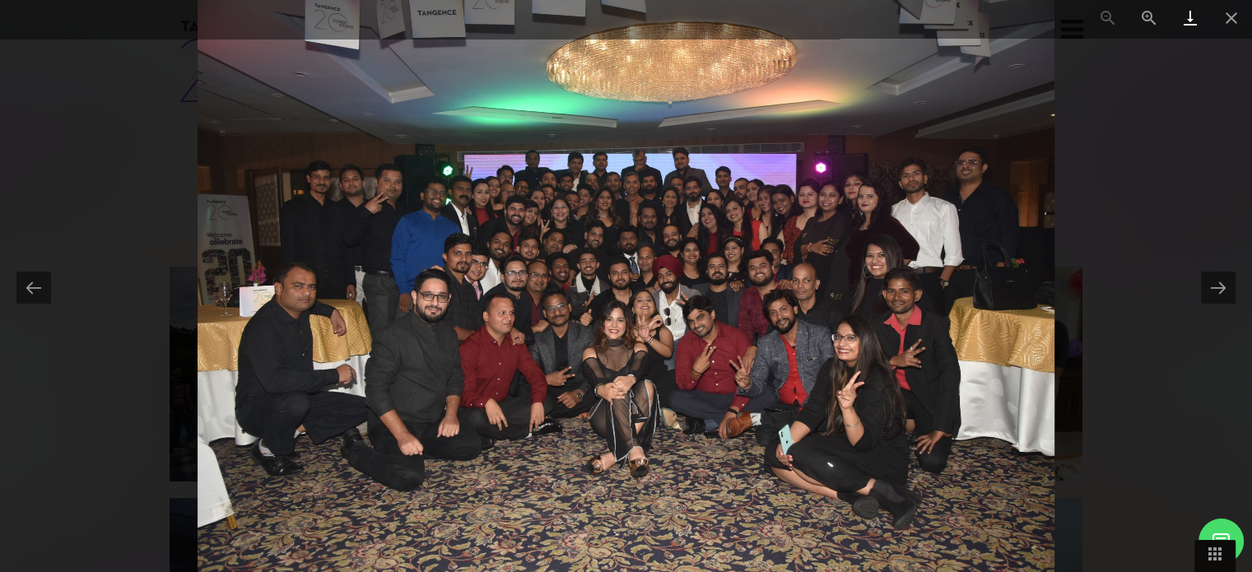
click at [1192, 18] on link at bounding box center [1190, 19] width 41 height 39
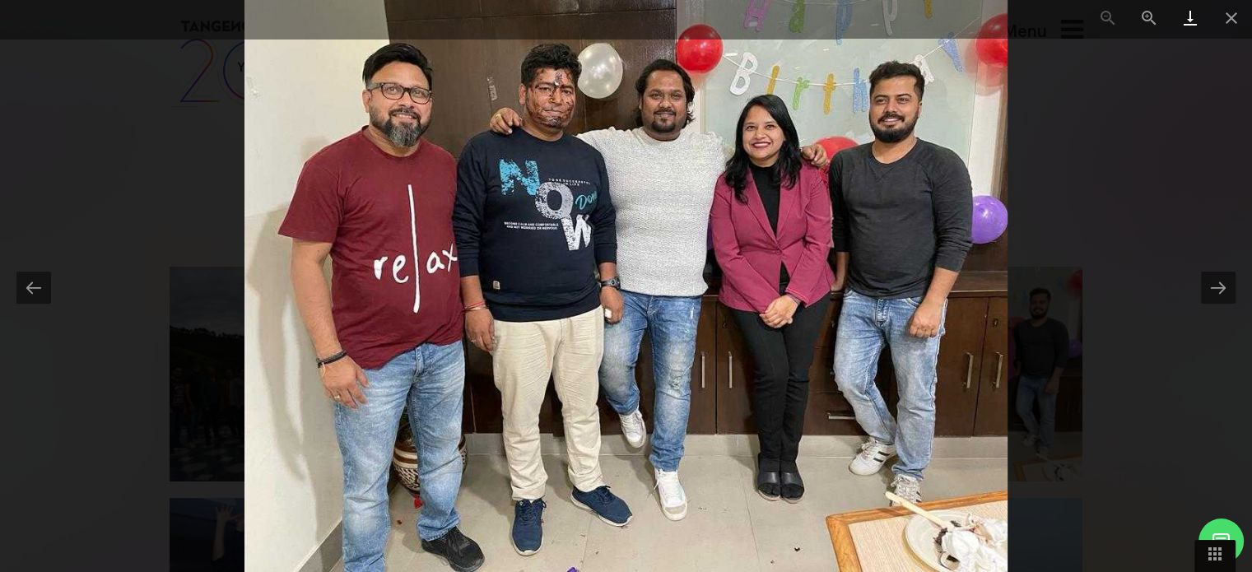
click at [1192, 19] on link at bounding box center [1190, 19] width 41 height 39
click at [1186, 19] on link at bounding box center [1190, 19] width 41 height 39
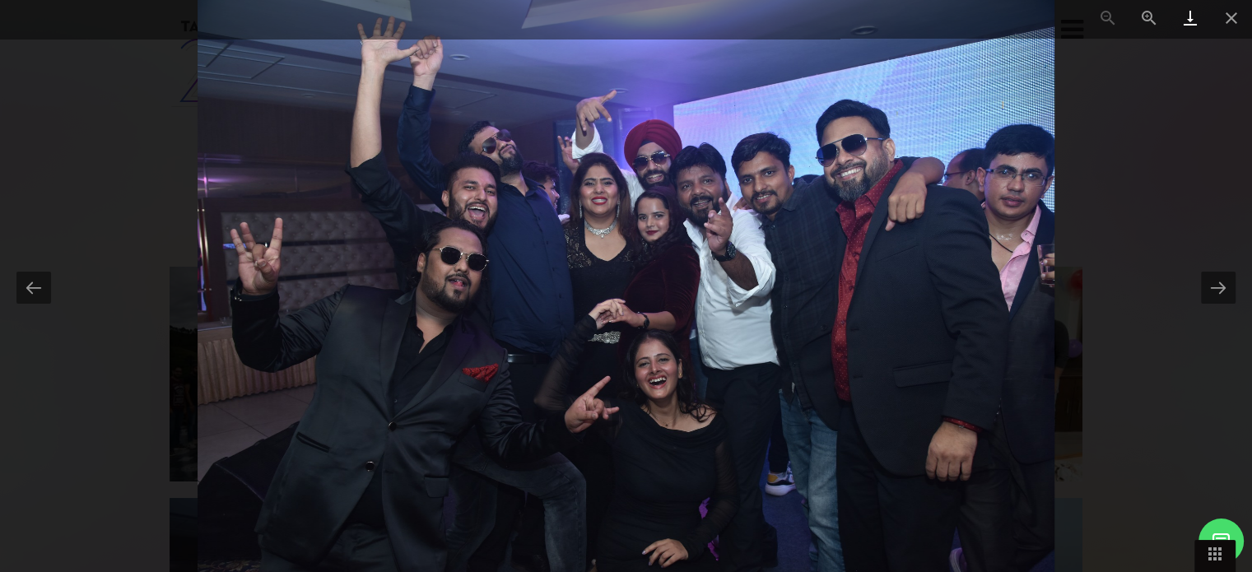
click at [1192, 16] on link at bounding box center [1190, 19] width 41 height 39
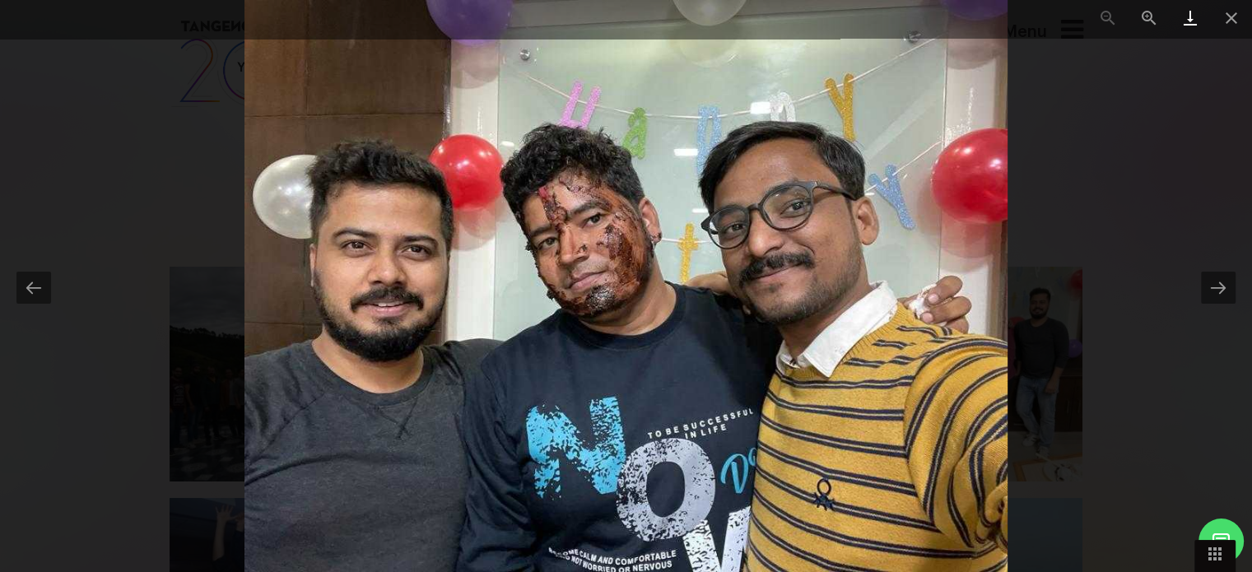
click at [1189, 14] on link at bounding box center [1190, 19] width 41 height 39
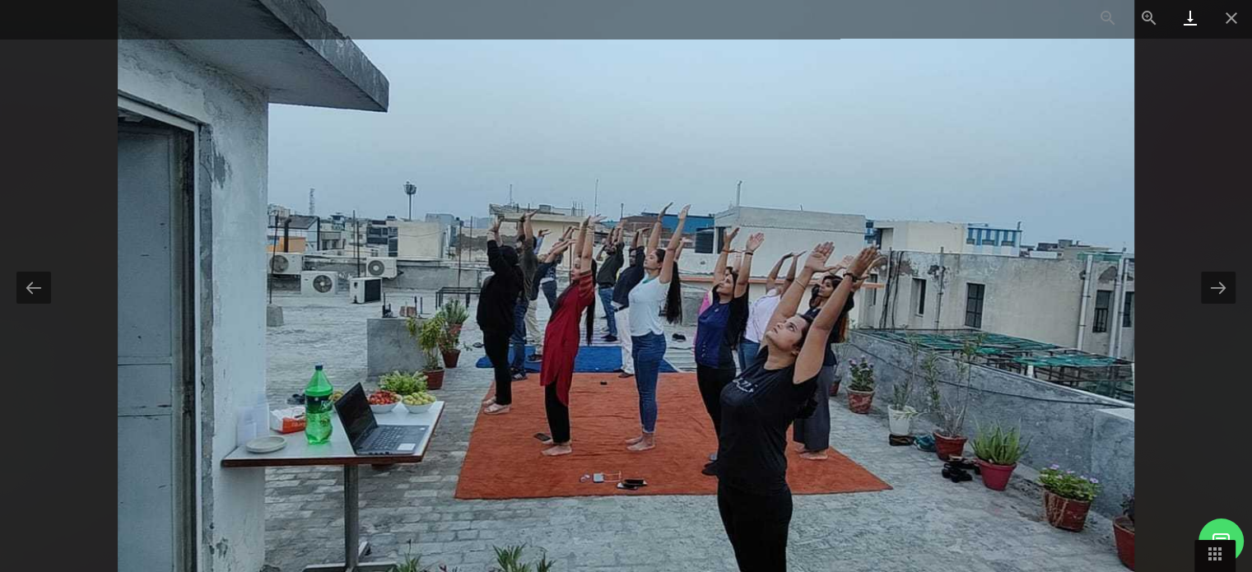
click at [1195, 22] on link at bounding box center [1190, 19] width 41 height 39
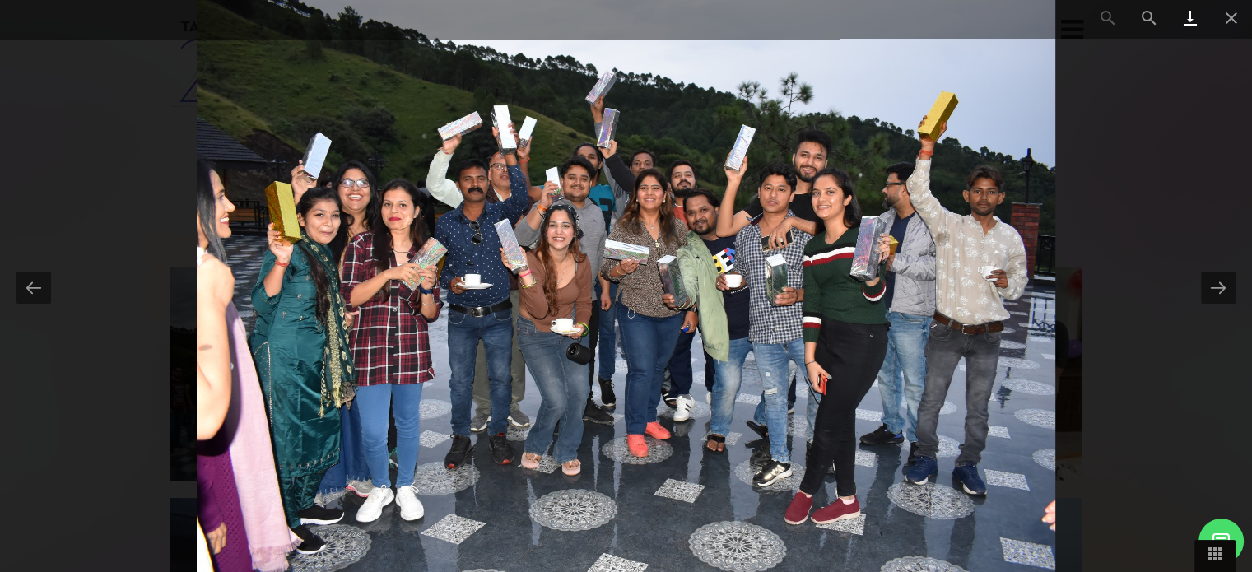
click at [1189, 16] on link at bounding box center [1190, 19] width 41 height 39
click at [27, 288] on button at bounding box center [33, 288] width 35 height 32
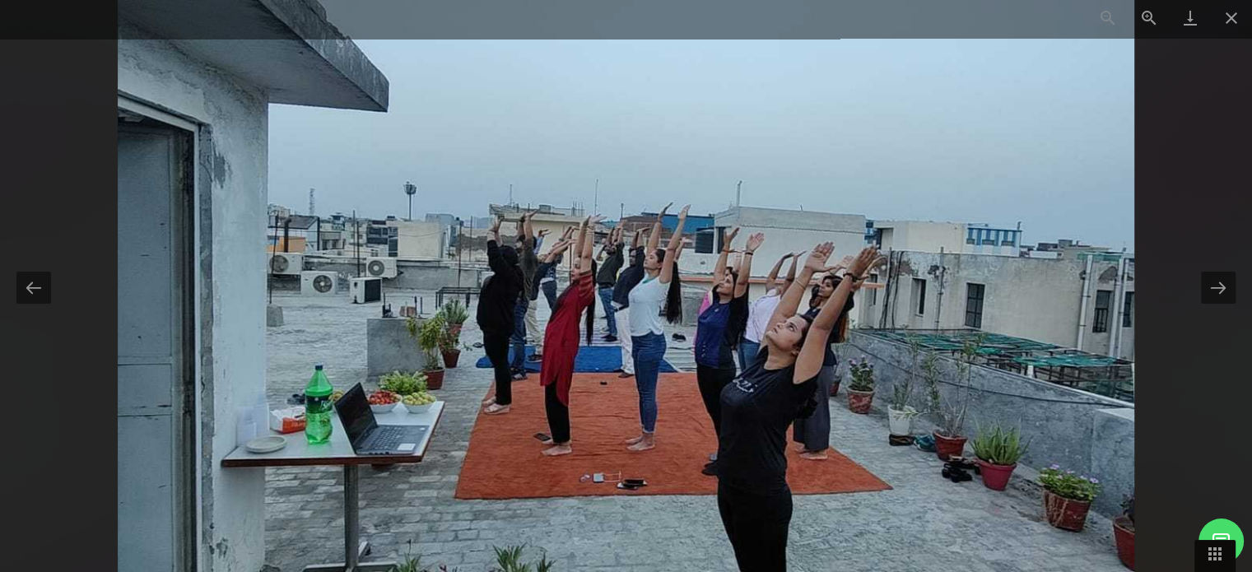
click at [1225, 304] on div at bounding box center [626, 286] width 1252 height 572
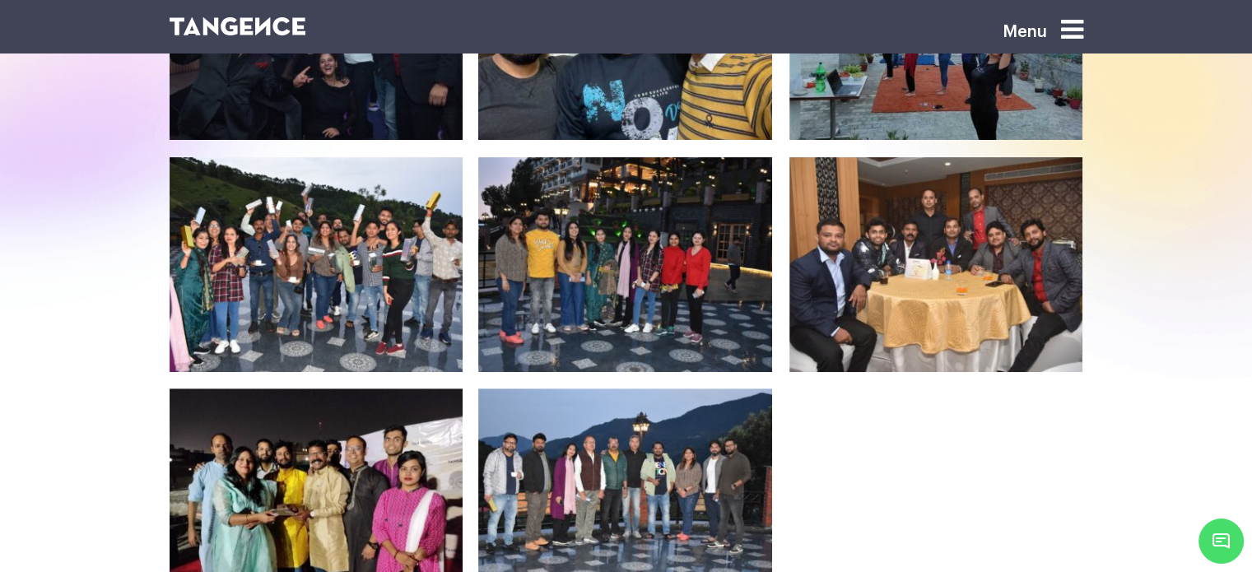
scroll to position [576, 0]
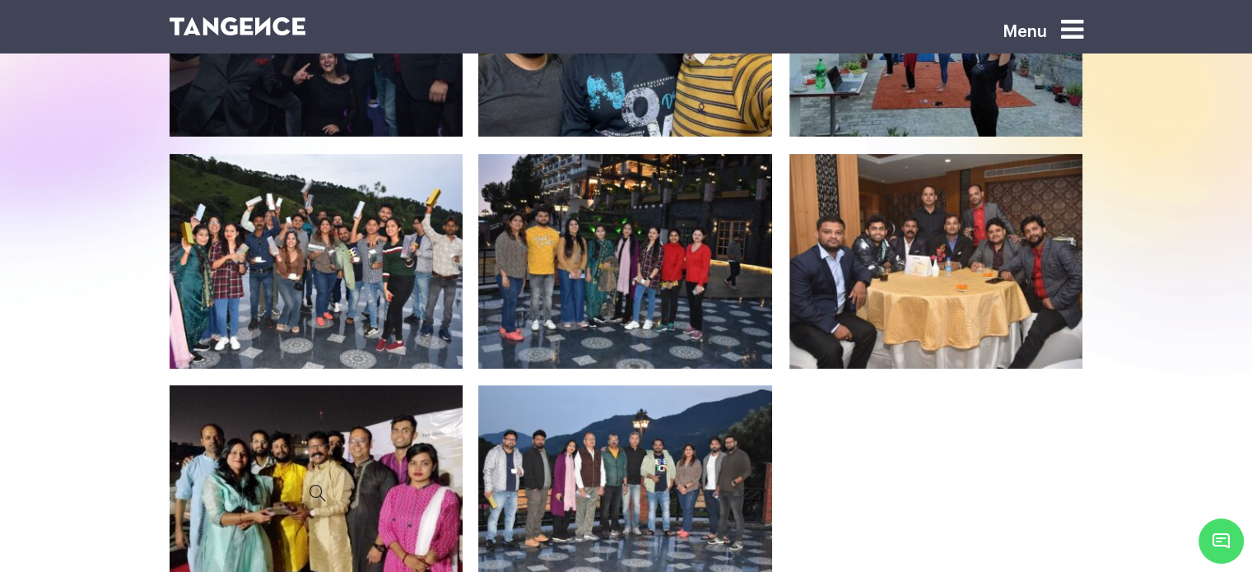
click at [339, 479] on icon at bounding box center [318, 493] width 269 height 192
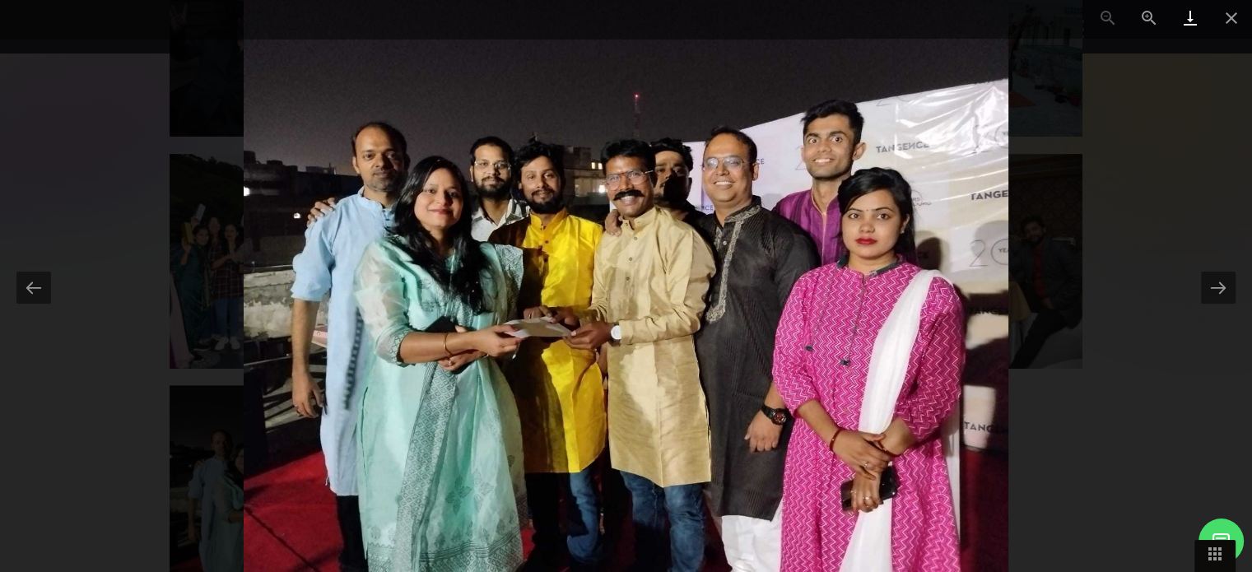
click at [1189, 21] on link at bounding box center [1190, 19] width 41 height 39
click at [1228, 21] on span at bounding box center [1231, 19] width 41 height 39
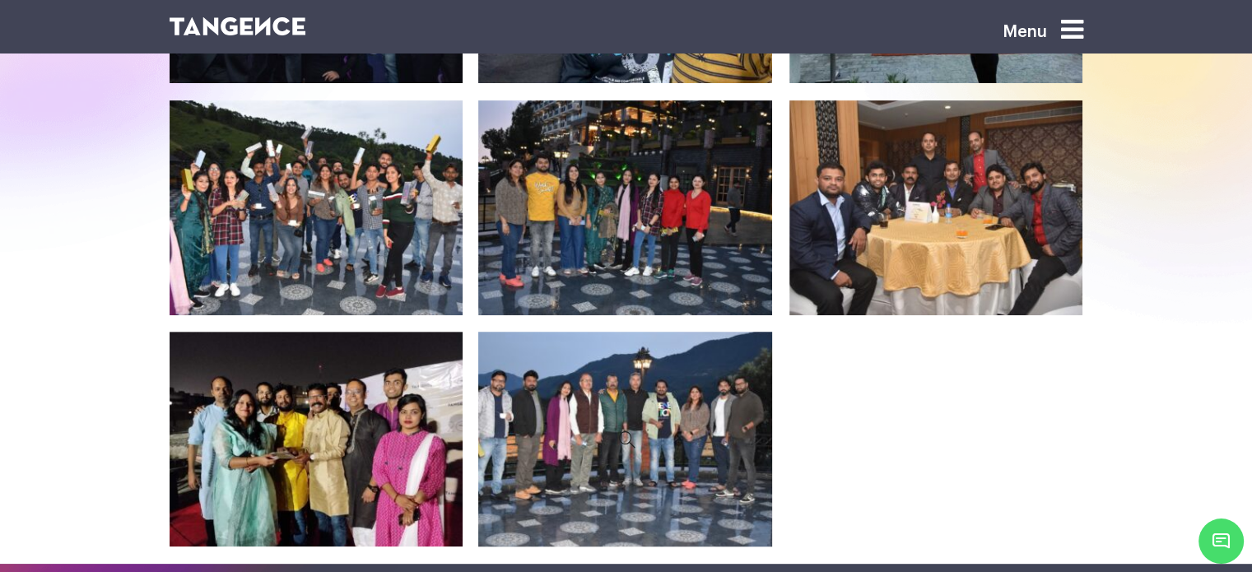
scroll to position [658, 0]
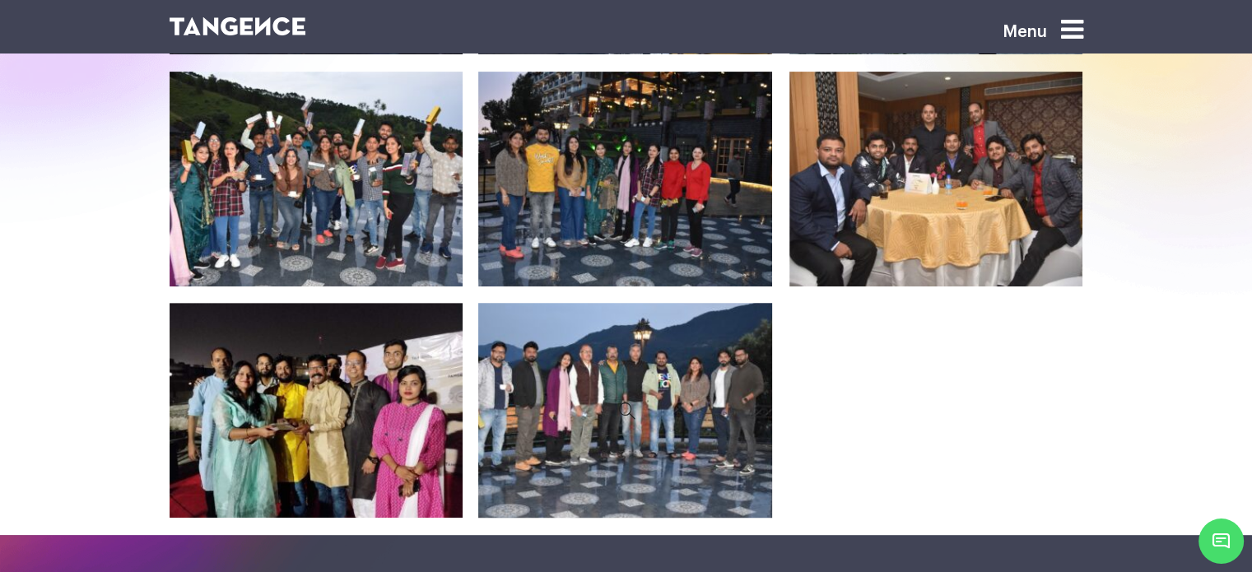
click at [705, 421] on icon at bounding box center [626, 410] width 269 height 192
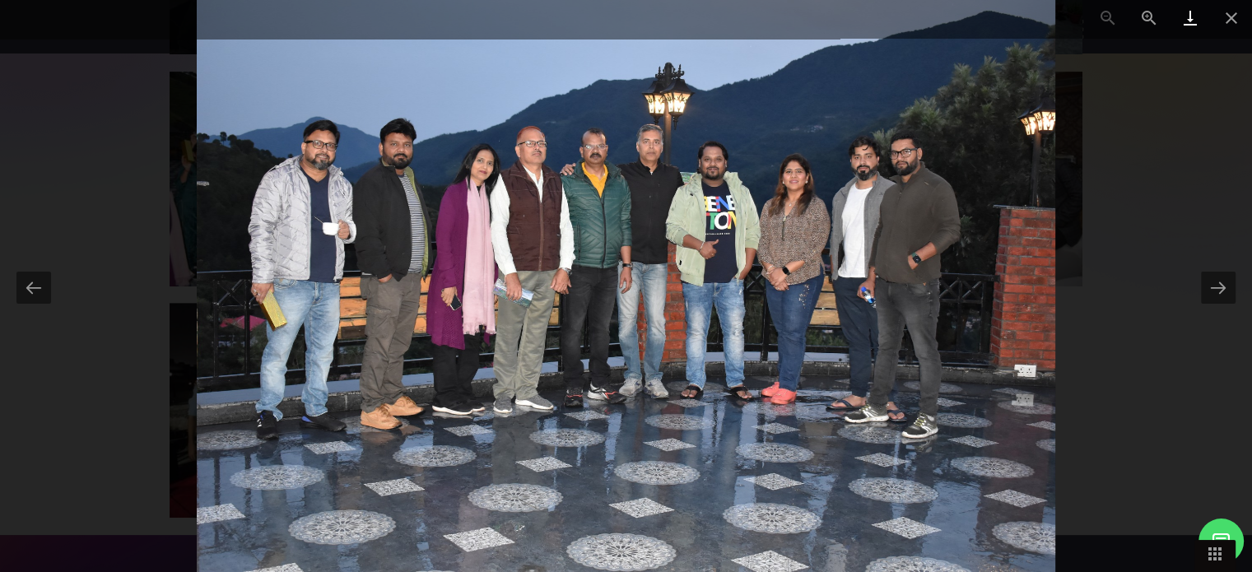
click at [1187, 15] on link at bounding box center [1190, 19] width 41 height 39
click at [1235, 19] on span at bounding box center [1231, 19] width 41 height 39
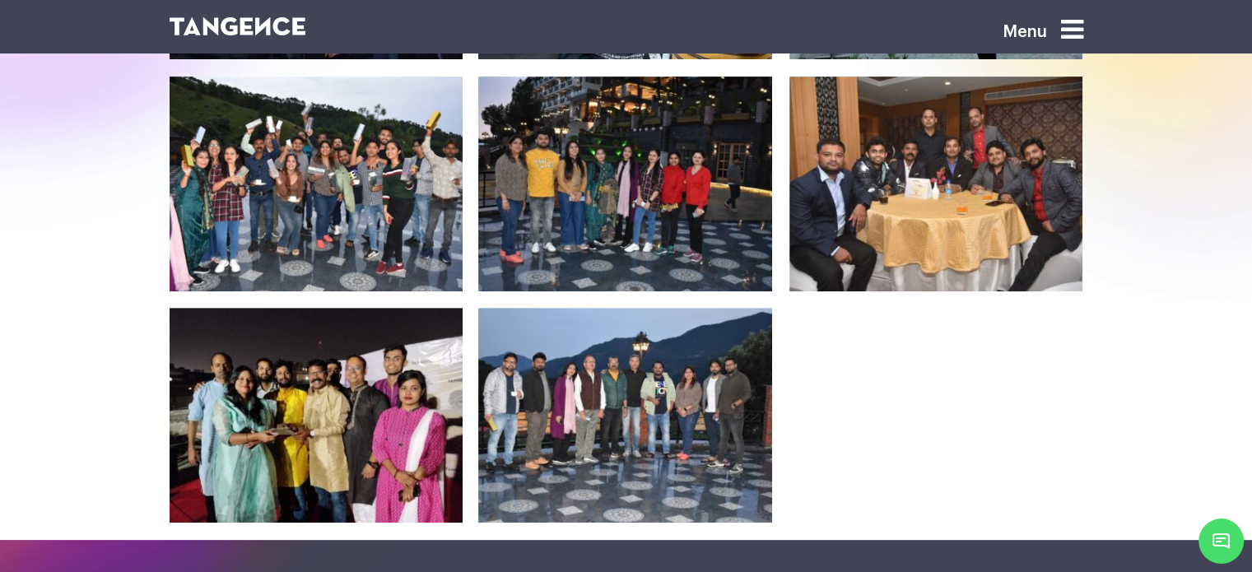
scroll to position [576, 0]
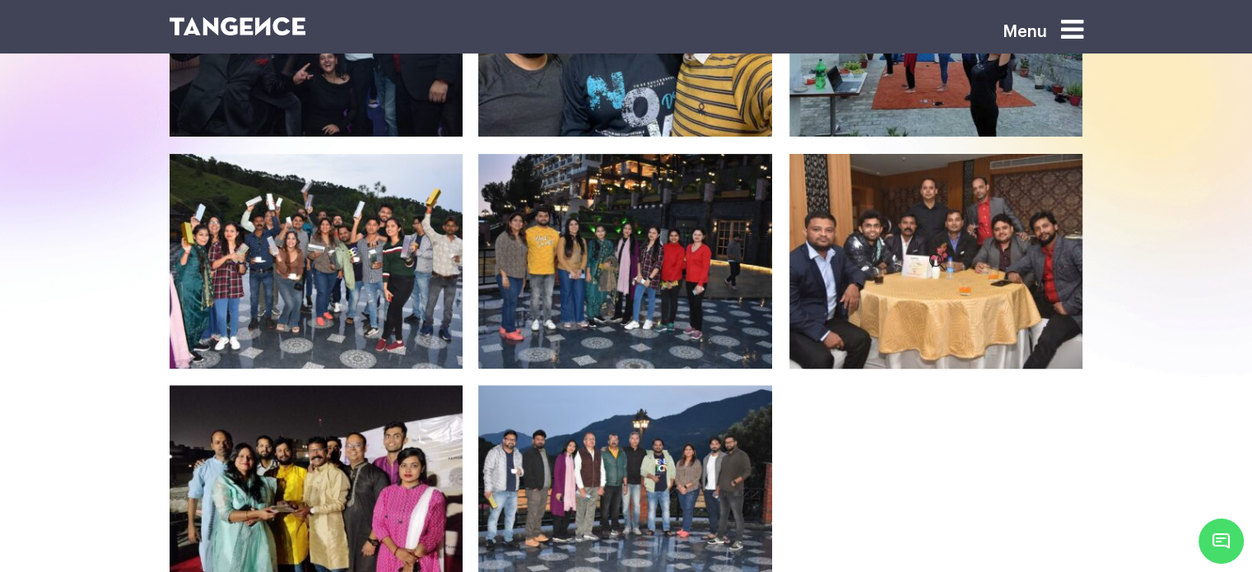
click at [935, 256] on icon at bounding box center [937, 261] width 269 height 192
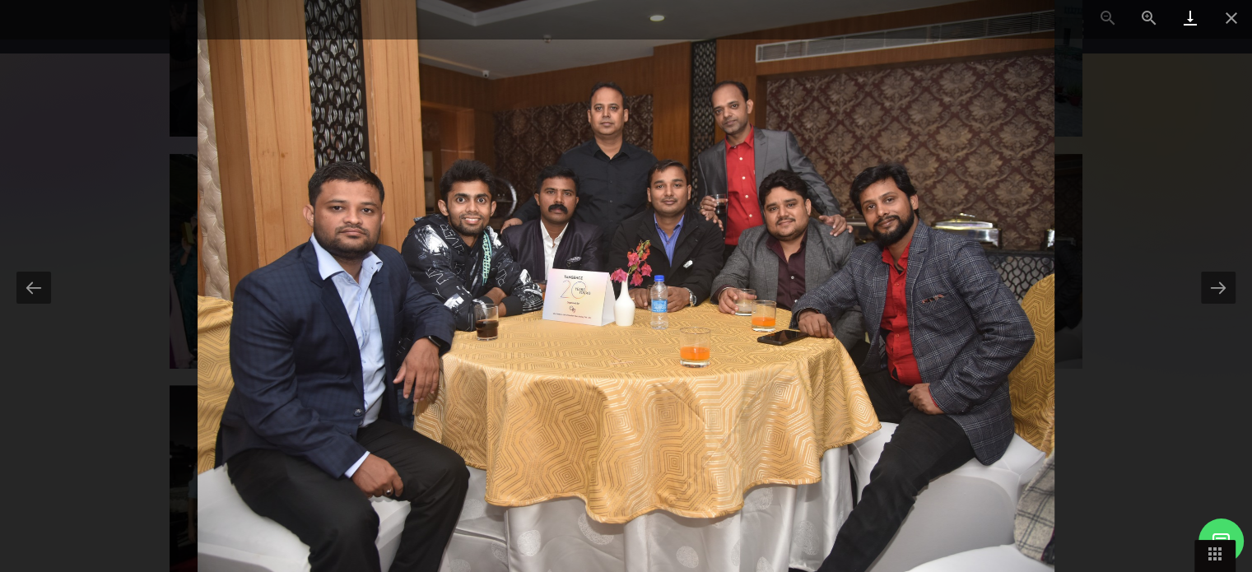
click at [1192, 20] on link at bounding box center [1190, 19] width 41 height 39
click at [1146, 322] on div at bounding box center [626, 286] width 1252 height 572
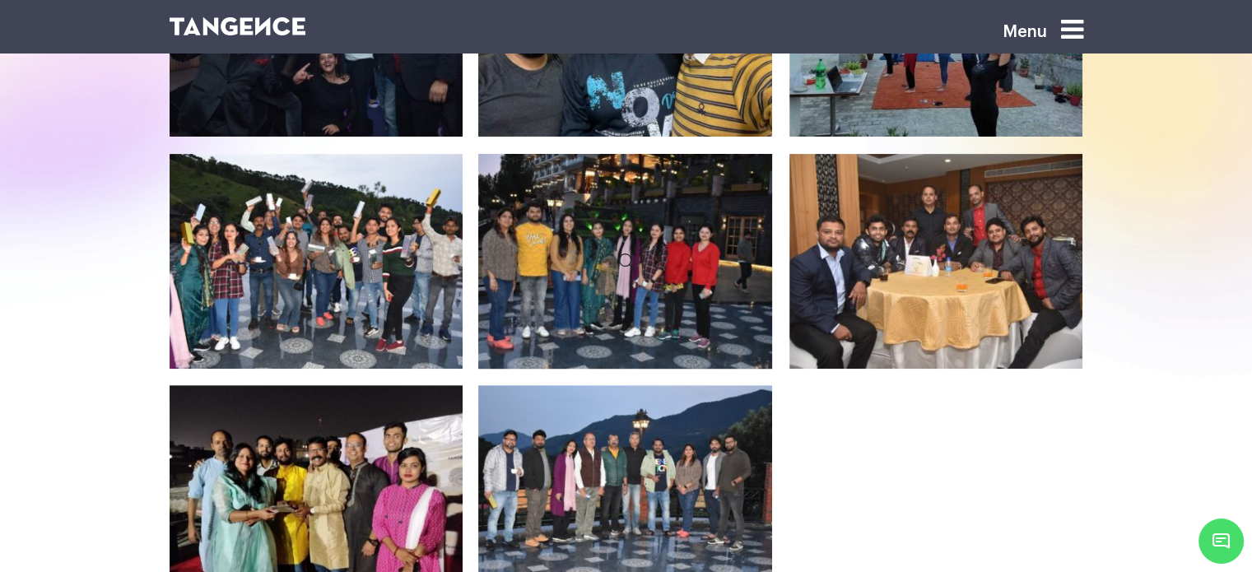
click at [615, 265] on icon at bounding box center [626, 261] width 269 height 192
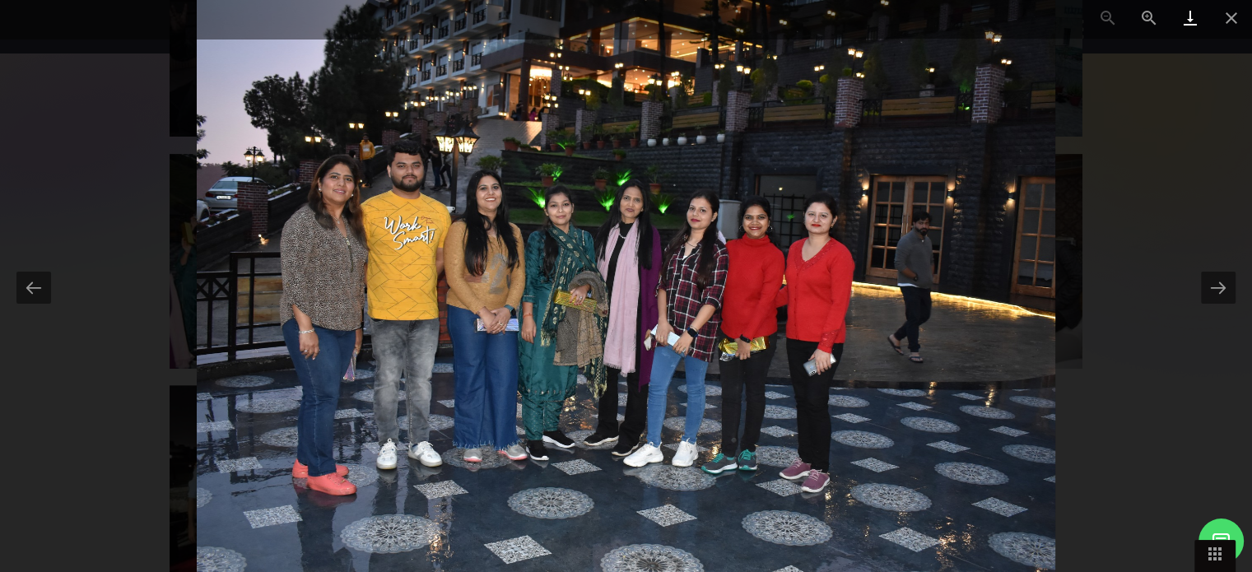
click at [1188, 22] on link at bounding box center [1190, 19] width 41 height 39
click at [1161, 249] on div at bounding box center [626, 286] width 1252 height 572
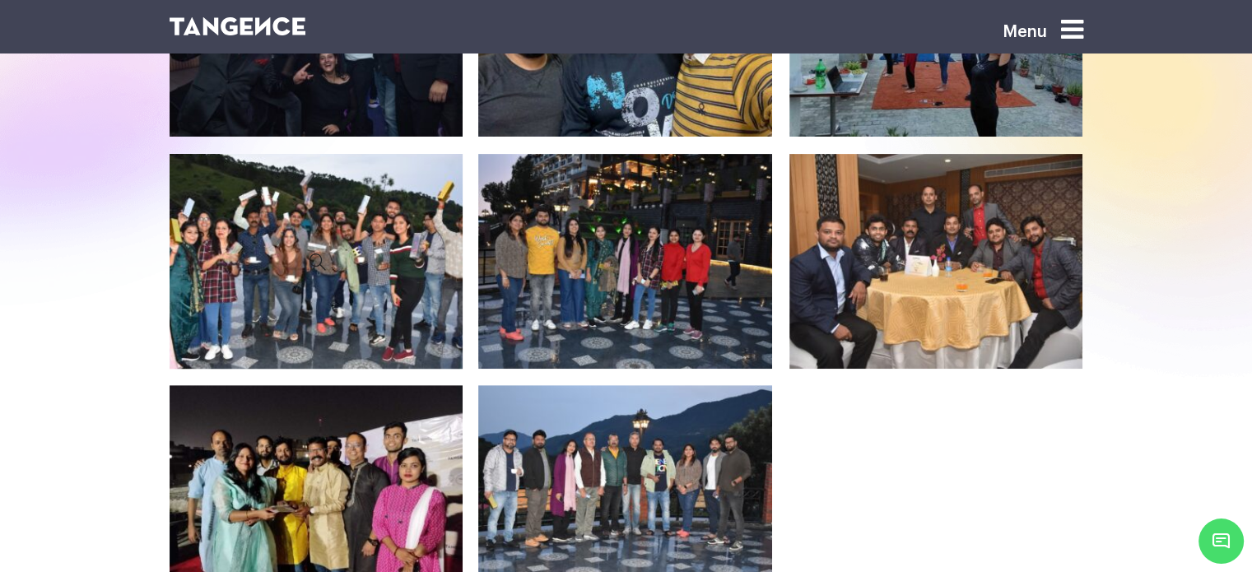
click at [355, 246] on icon at bounding box center [318, 261] width 269 height 192
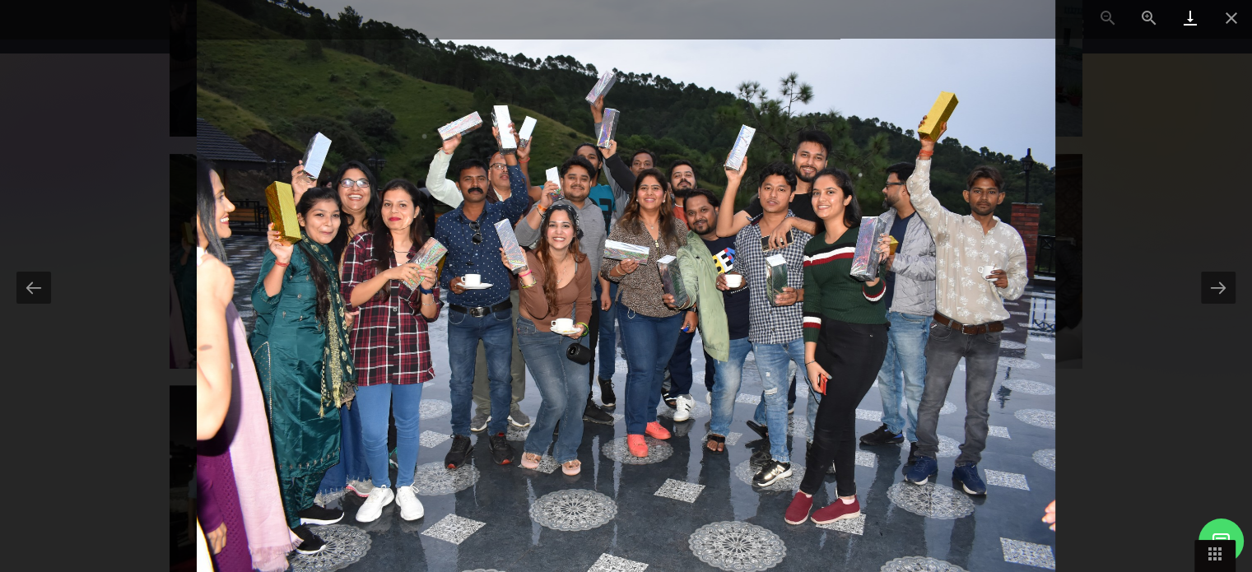
click at [1192, 22] on link at bounding box center [1190, 19] width 41 height 39
click at [1185, 369] on div at bounding box center [626, 286] width 1252 height 572
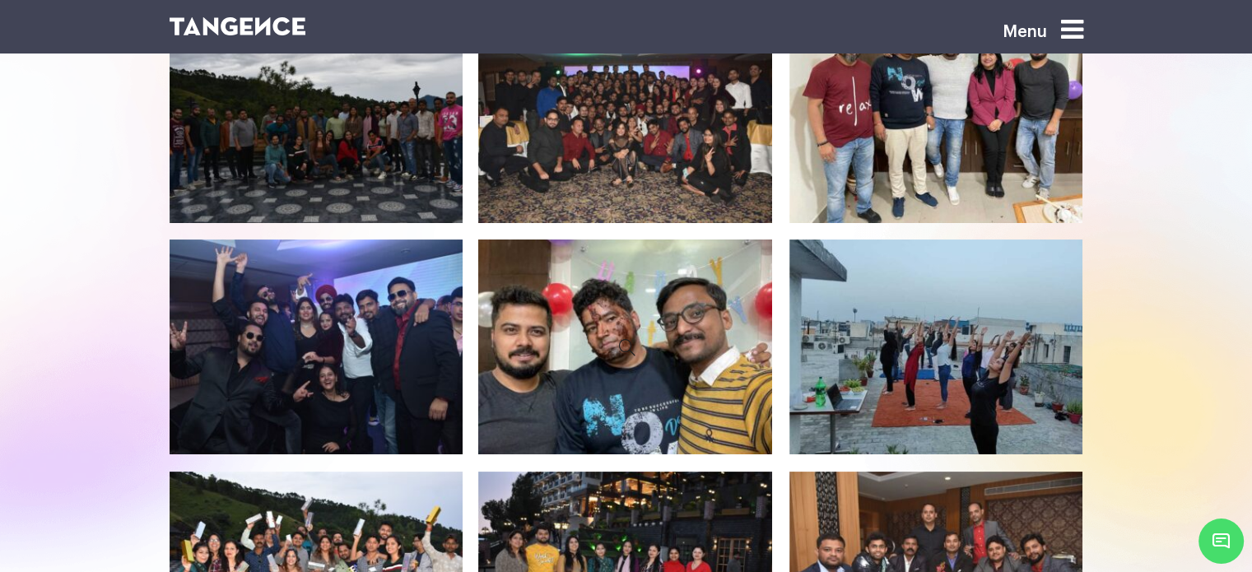
scroll to position [165, 0]
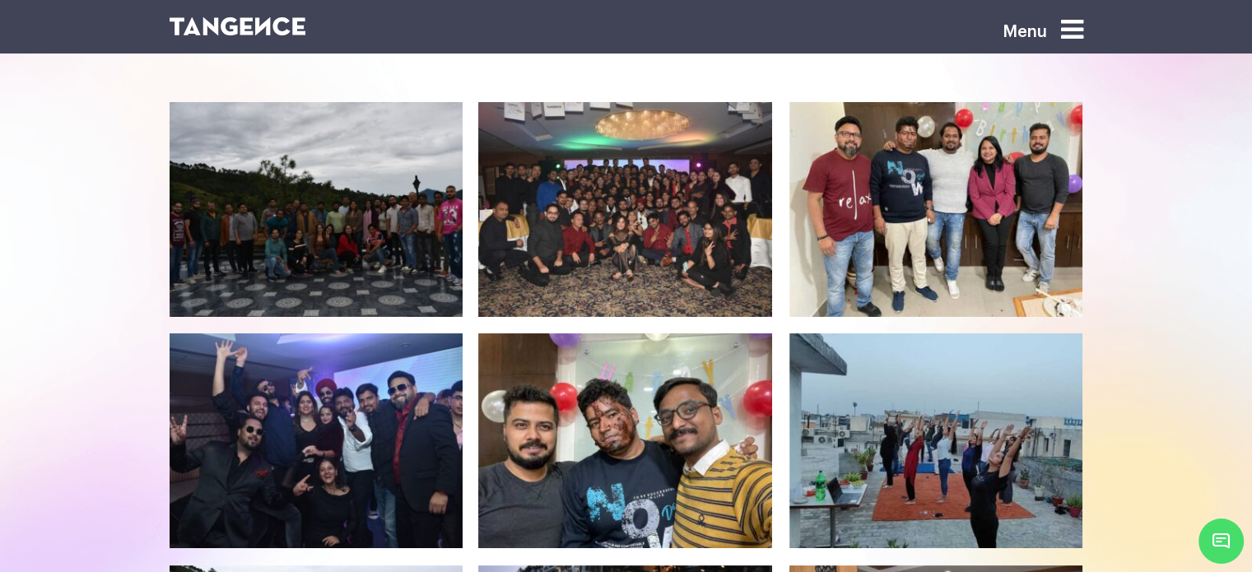
click at [1184, 426] on section "All 2022 2021" at bounding box center [626, 514] width 1252 height 1029
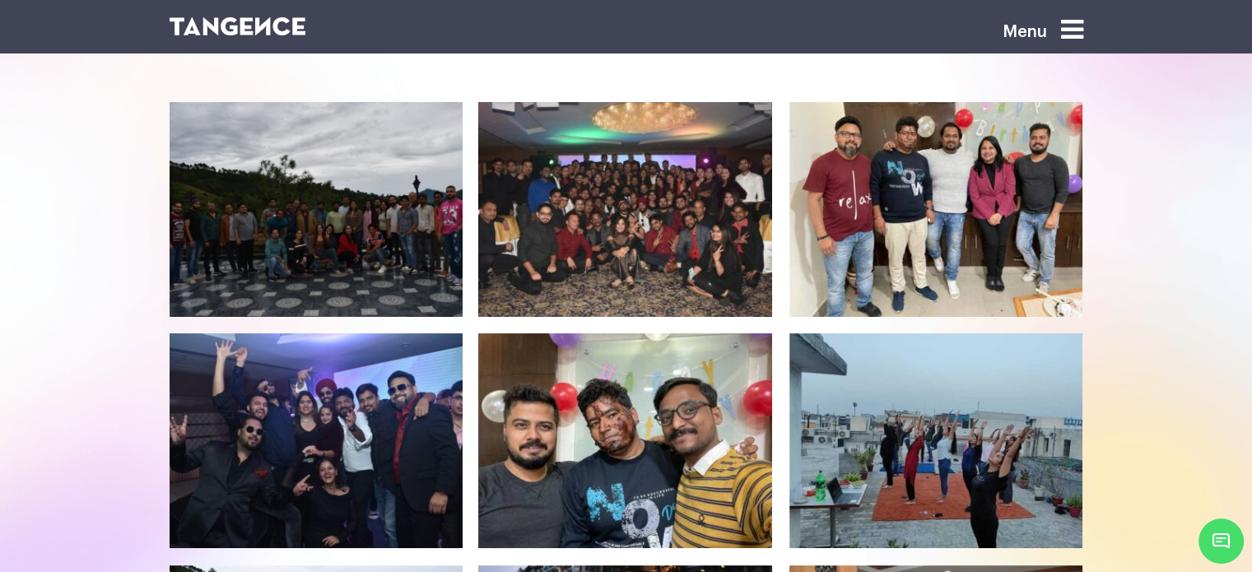
click at [698, 240] on icon at bounding box center [626, 210] width 269 height 192
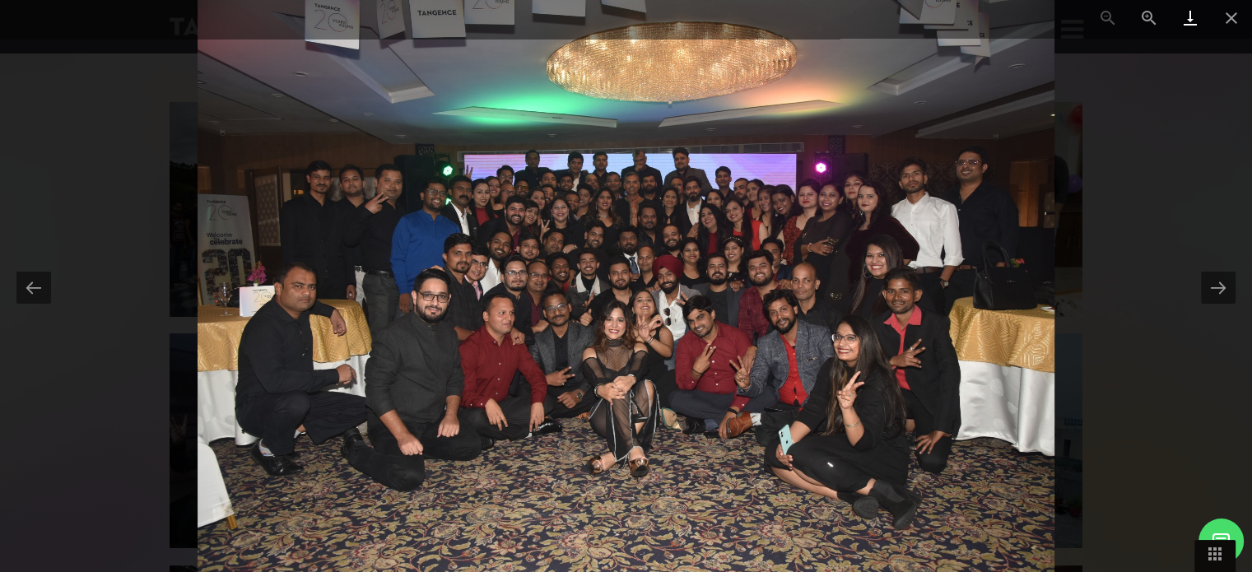
click at [1182, 20] on link at bounding box center [1190, 19] width 41 height 39
click at [62, 174] on div at bounding box center [626, 286] width 1252 height 572
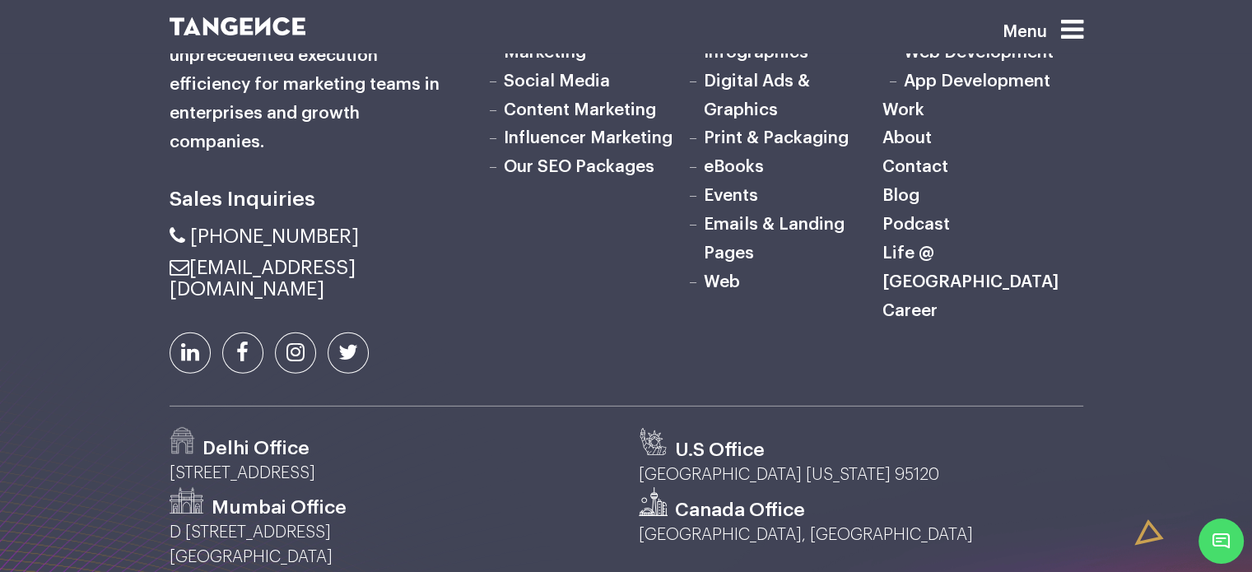
click at [918, 244] on link "Life @ [GEOGRAPHIC_DATA]" at bounding box center [970, 267] width 176 height 46
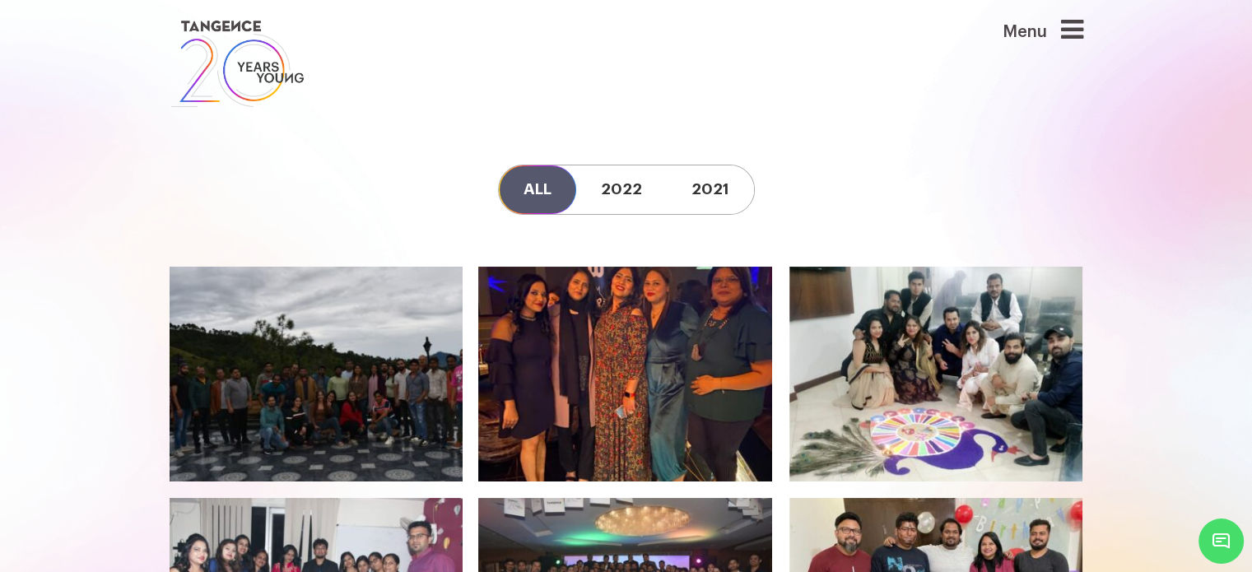
click at [414, 382] on icon at bounding box center [318, 374] width 269 height 192
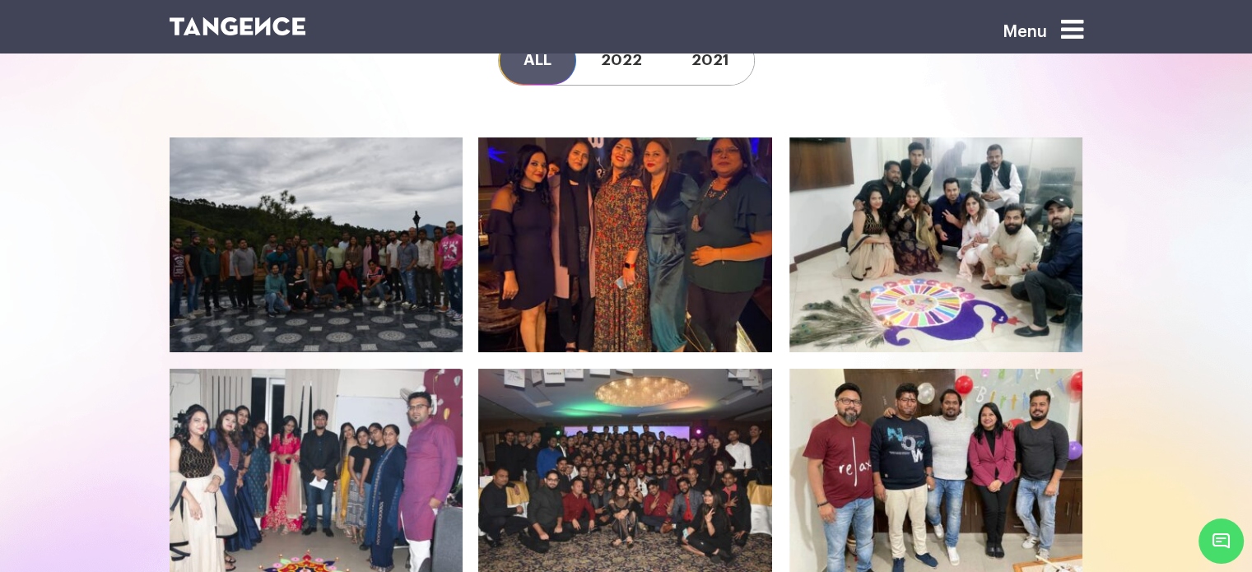
scroll to position [247, 0]
